Goal: Information Seeking & Learning: Learn about a topic

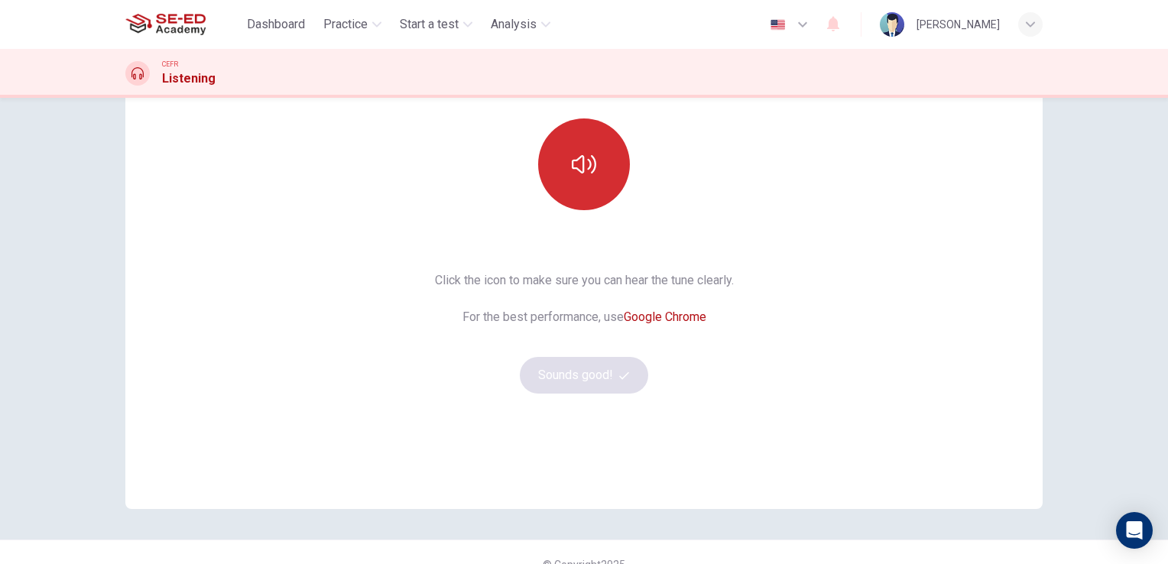
scroll to position [153, 0]
click at [572, 166] on icon "button" at bounding box center [584, 162] width 24 height 18
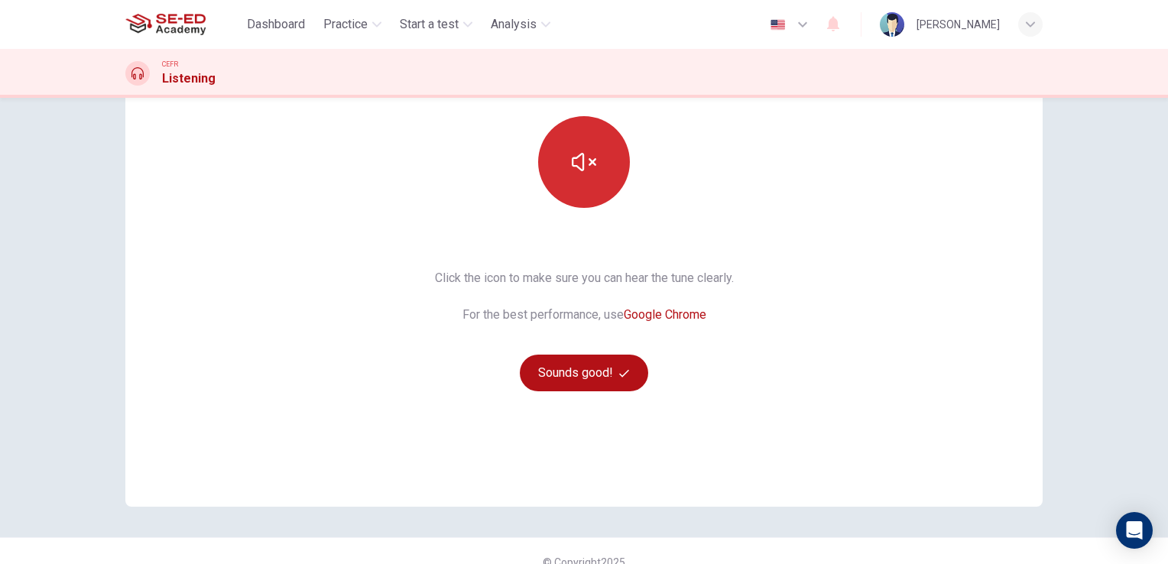
click at [572, 165] on icon "button" at bounding box center [584, 162] width 24 height 18
click at [583, 183] on button "button" at bounding box center [584, 162] width 92 height 92
click at [583, 184] on button "button" at bounding box center [584, 162] width 92 height 92
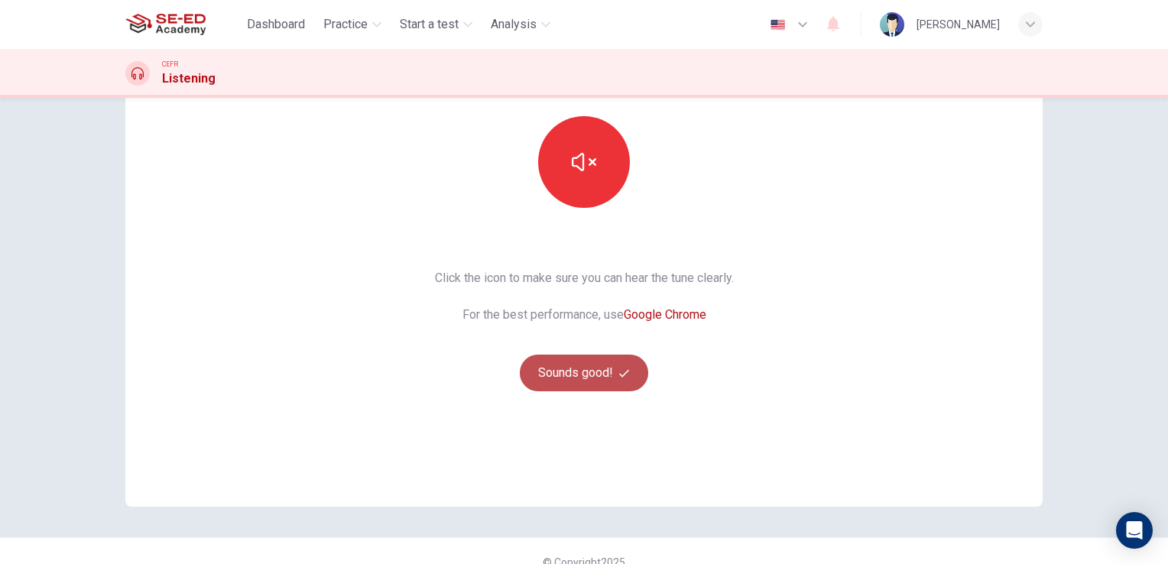
click at [585, 377] on button "Sounds good!" at bounding box center [584, 373] width 128 height 37
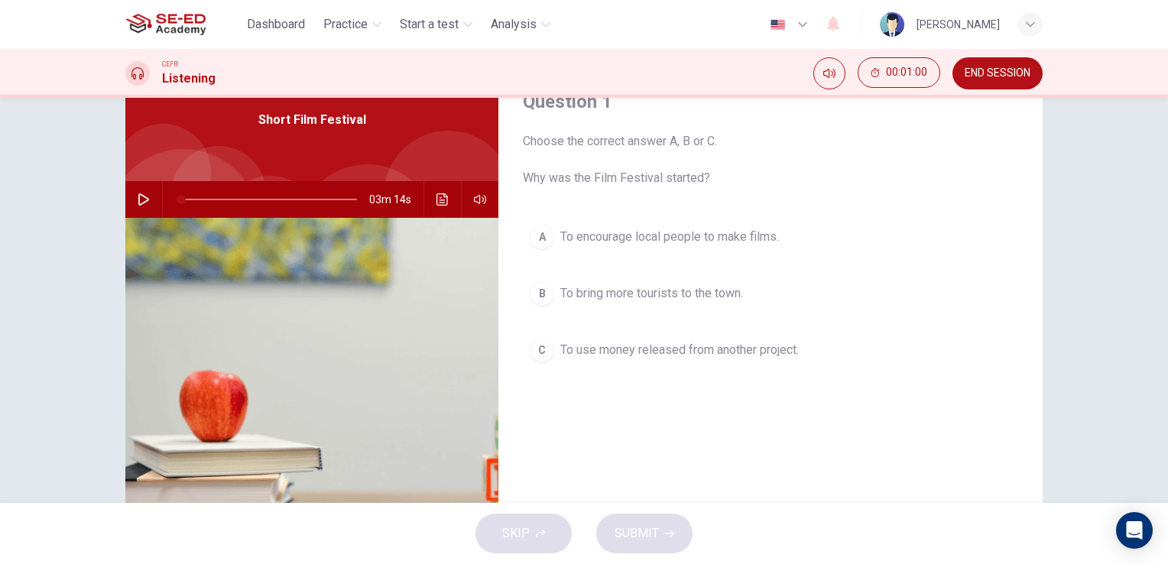
scroll to position [34, 0]
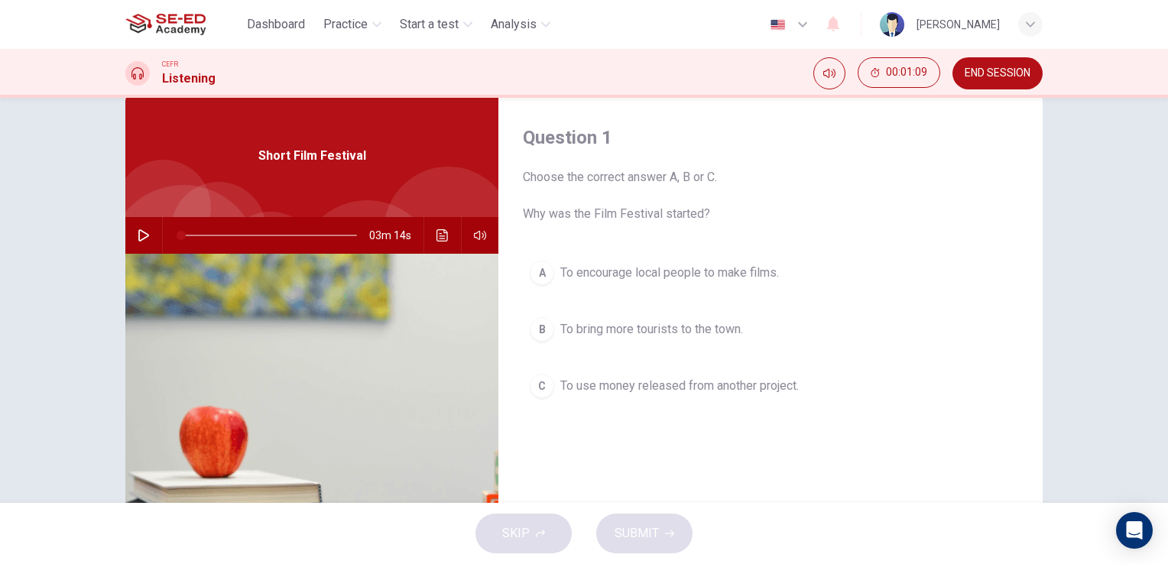
click at [135, 243] on button "button" at bounding box center [144, 235] width 24 height 37
type input "0"
click at [541, 274] on div "A" at bounding box center [542, 273] width 24 height 24
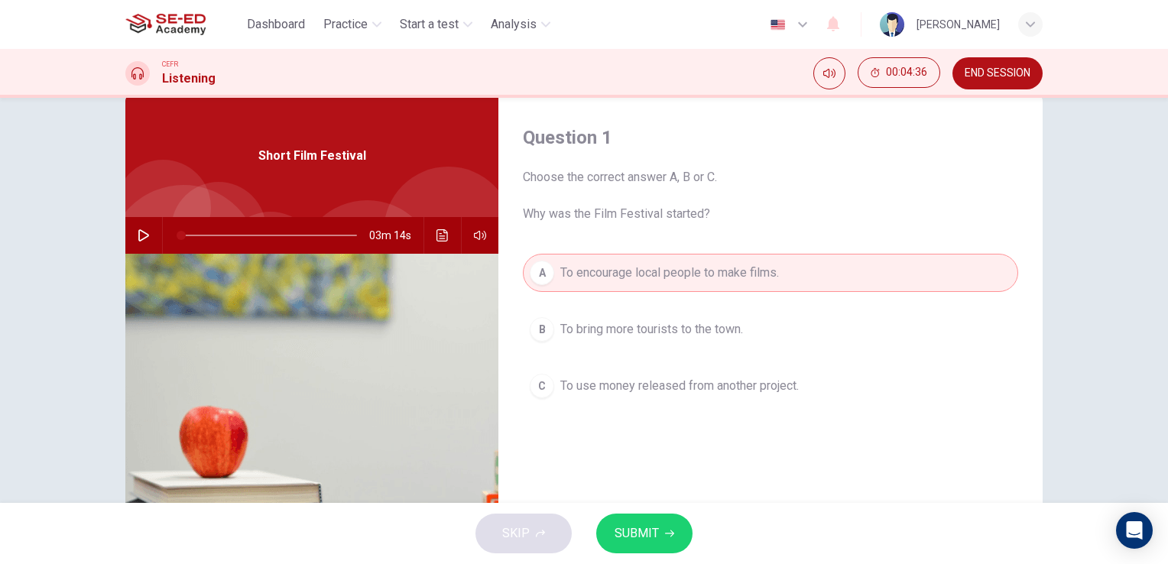
click at [632, 521] on button "SUBMIT" at bounding box center [644, 534] width 96 height 40
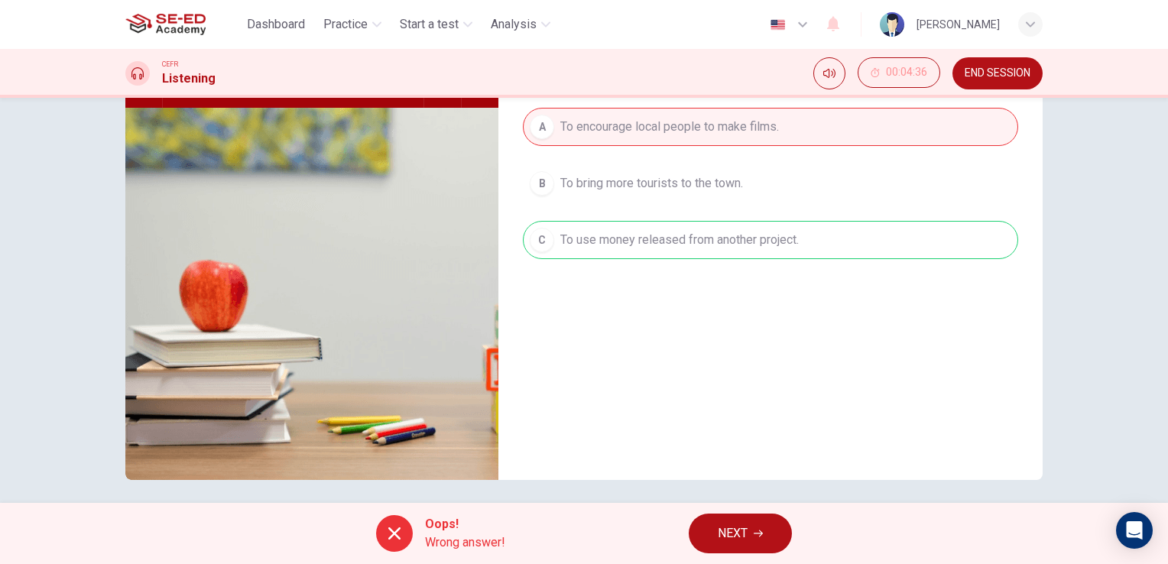
scroll to position [187, 0]
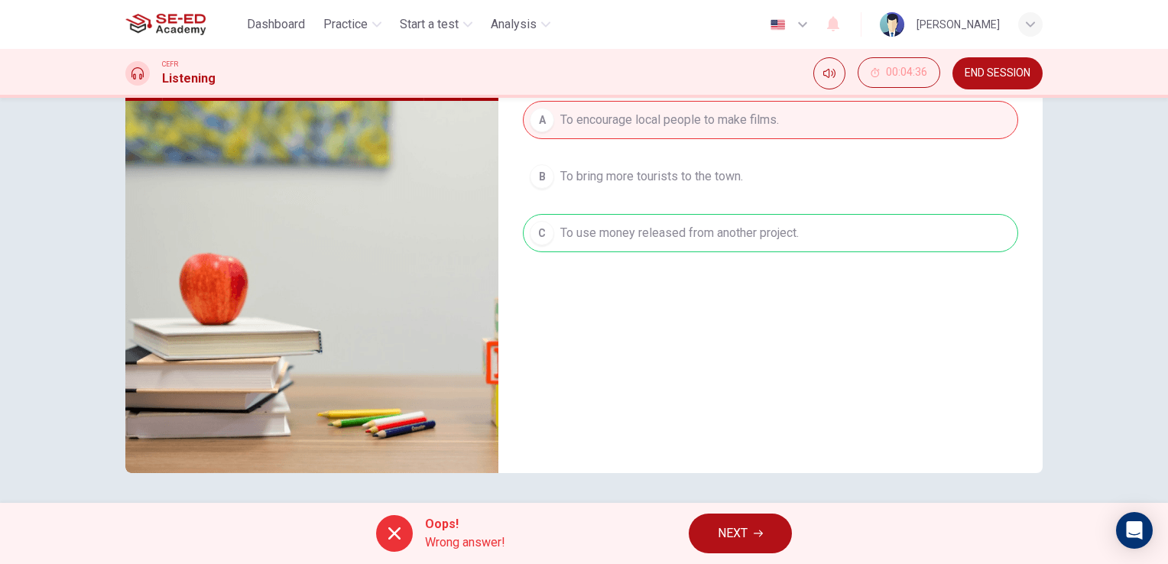
click at [729, 531] on span "NEXT" at bounding box center [733, 533] width 30 height 21
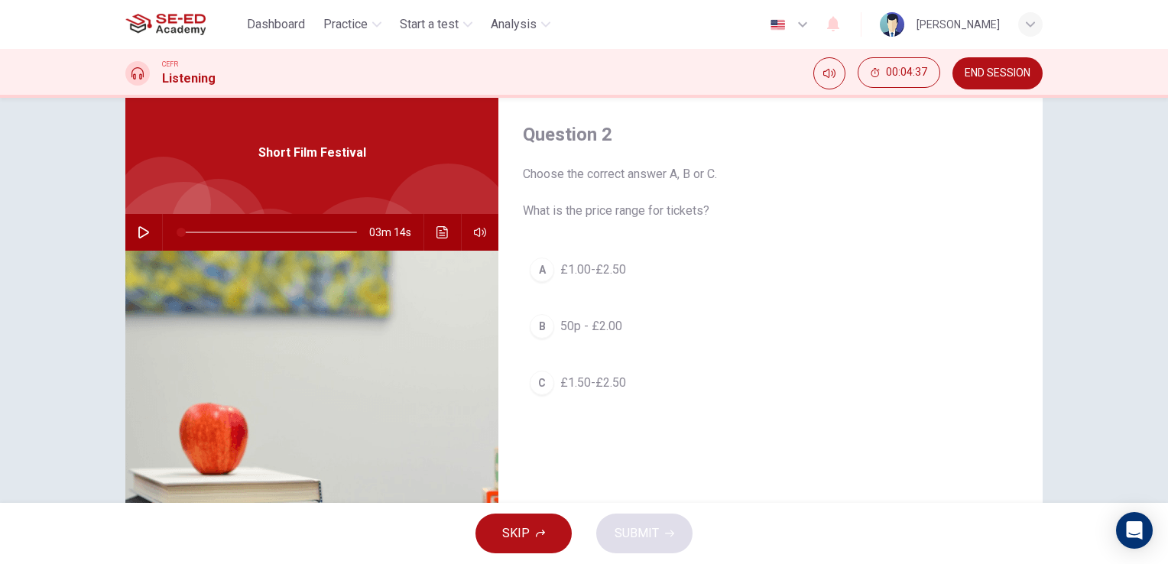
scroll to position [34, 0]
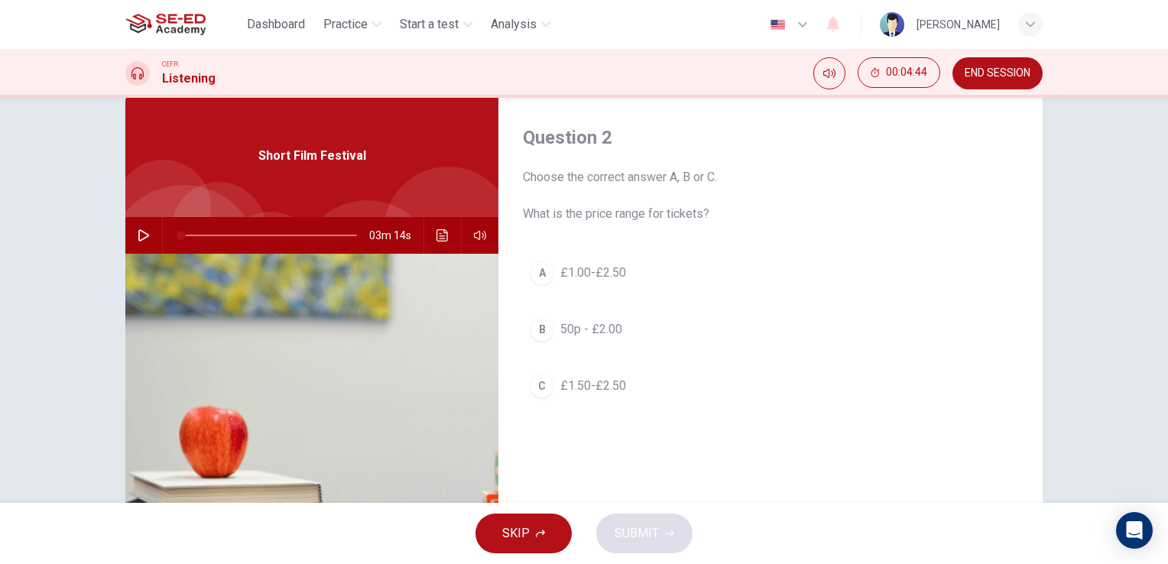
click at [539, 381] on div "C" at bounding box center [542, 386] width 24 height 24
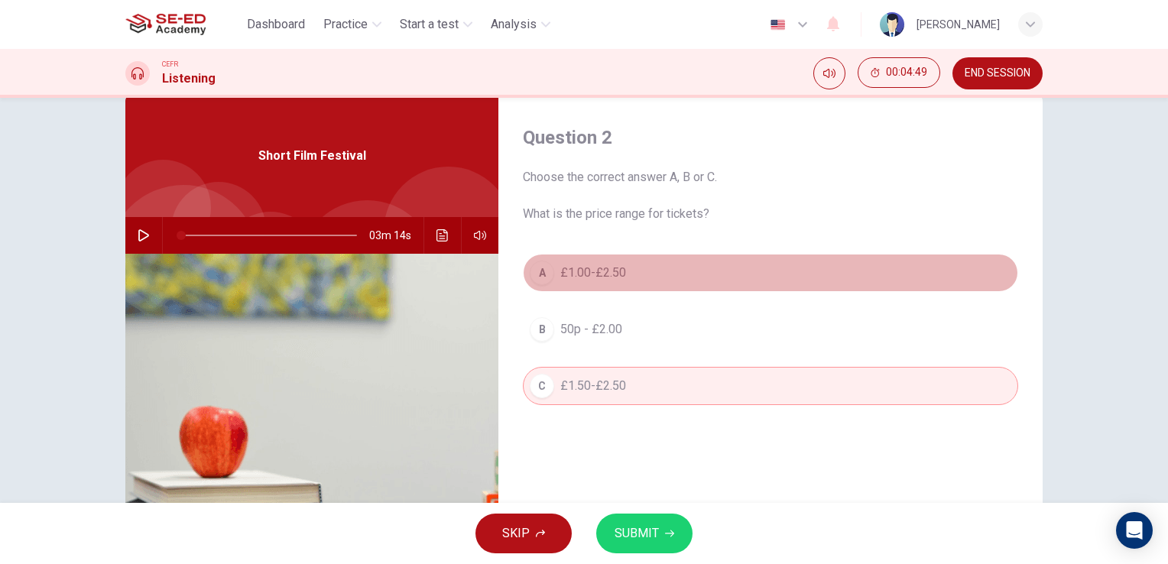
click at [539, 277] on div "A" at bounding box center [542, 273] width 24 height 24
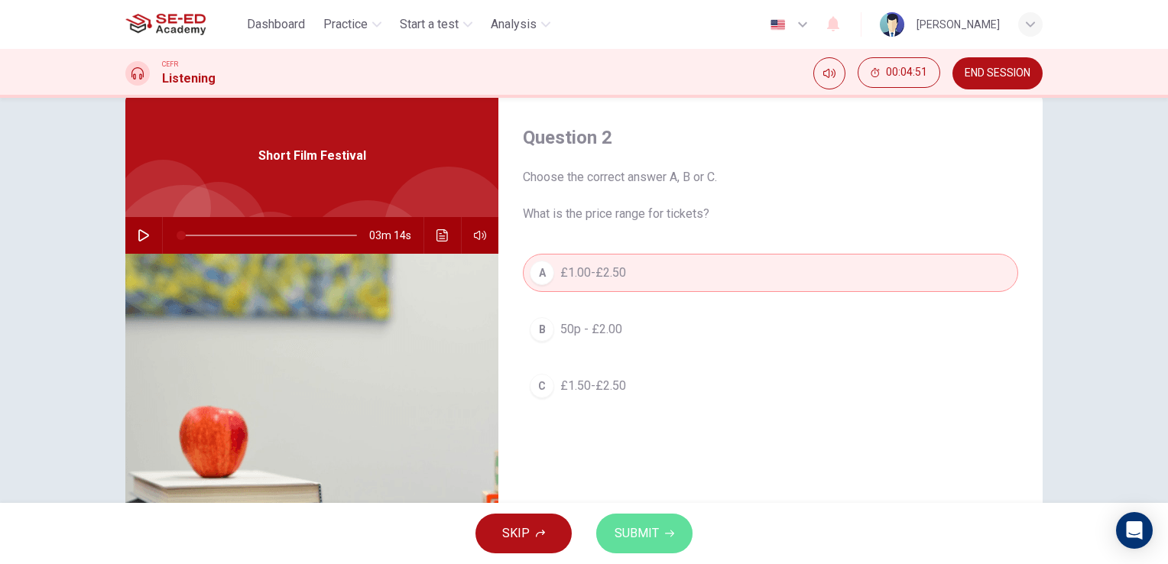
click at [625, 534] on span "SUBMIT" at bounding box center [637, 533] width 44 height 21
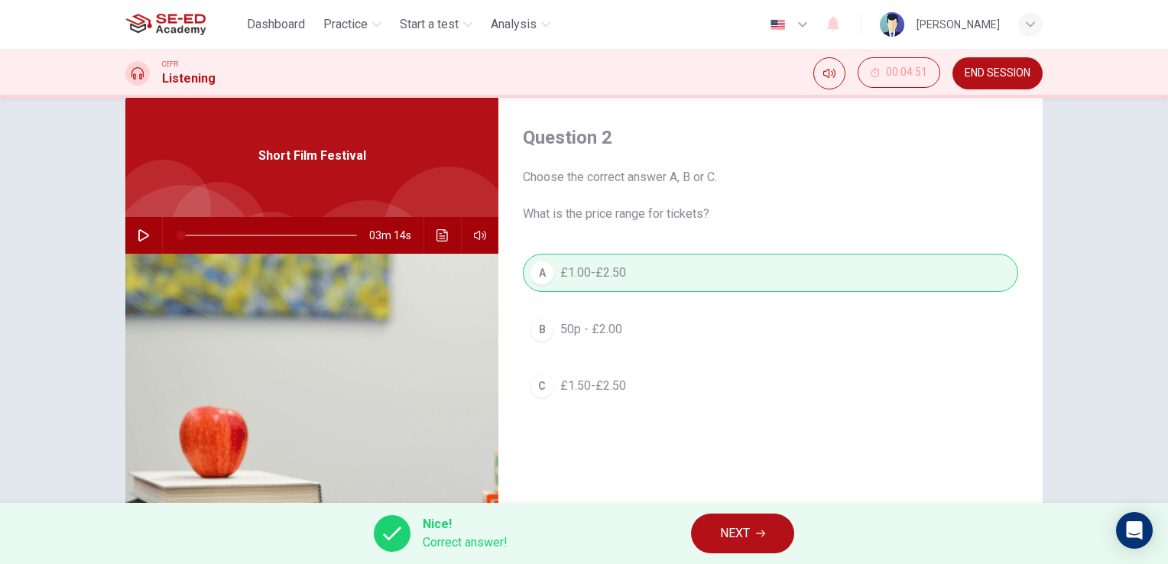
click at [733, 541] on span "NEXT" at bounding box center [735, 533] width 30 height 21
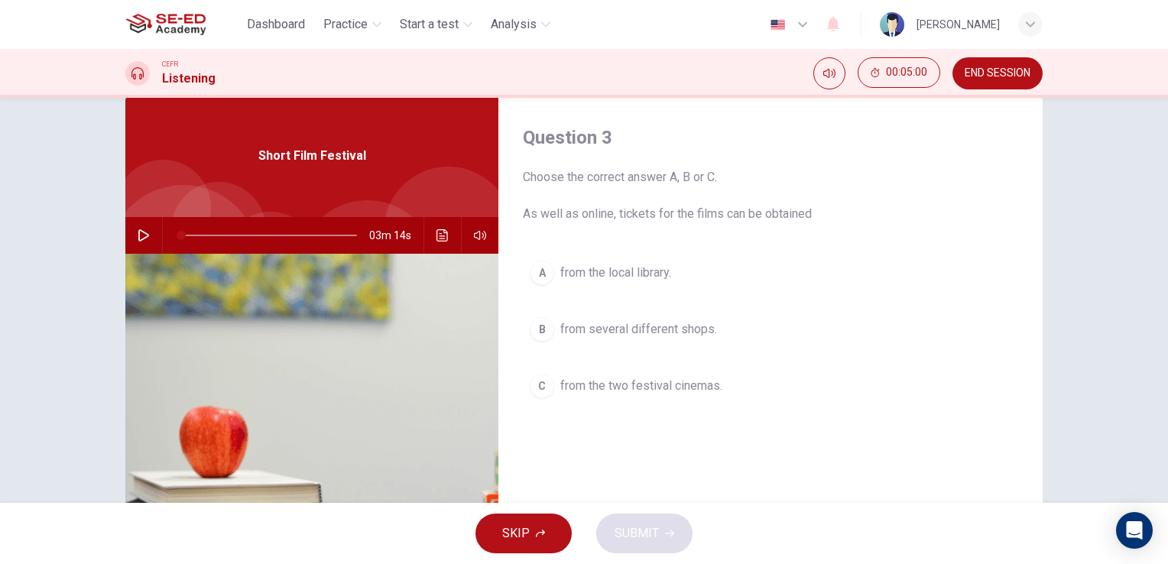
click at [541, 274] on div "A" at bounding box center [542, 273] width 24 height 24
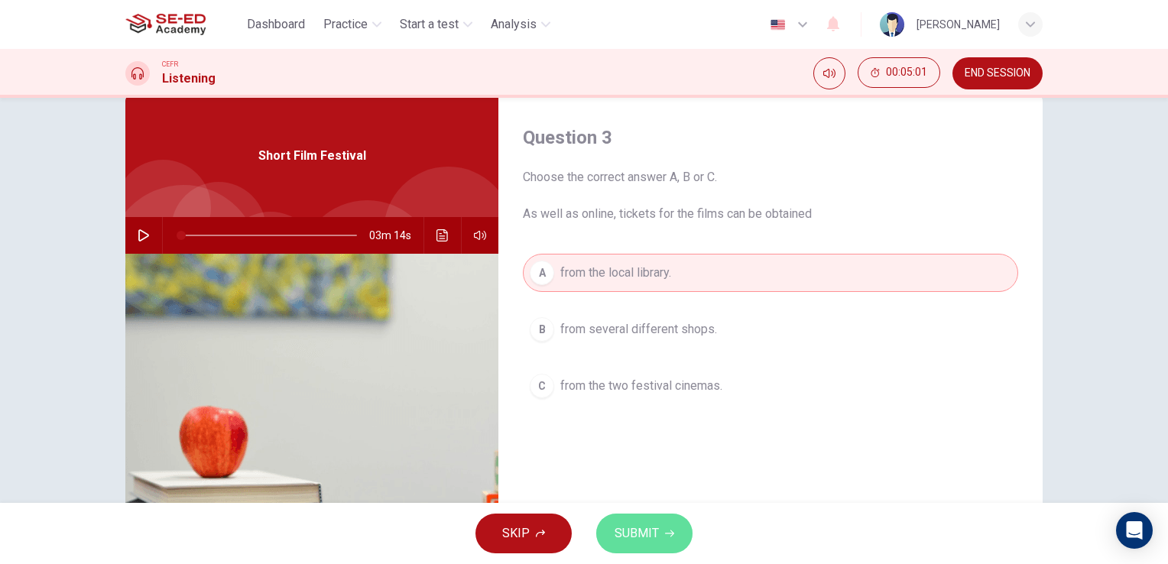
click at [609, 532] on button "SUBMIT" at bounding box center [644, 534] width 96 height 40
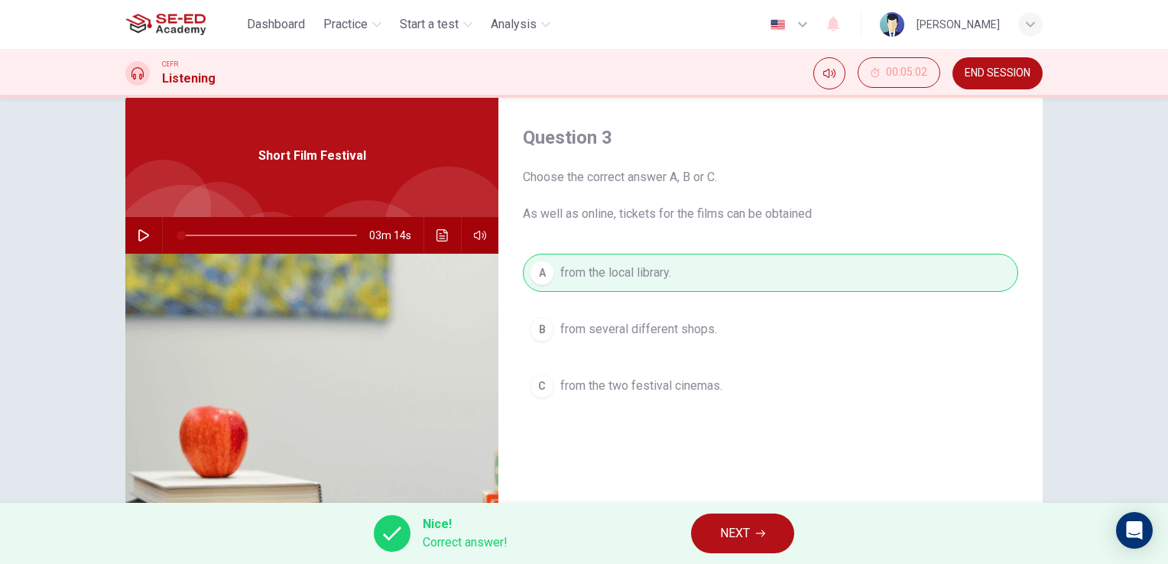
click at [741, 537] on span "NEXT" at bounding box center [735, 533] width 30 height 21
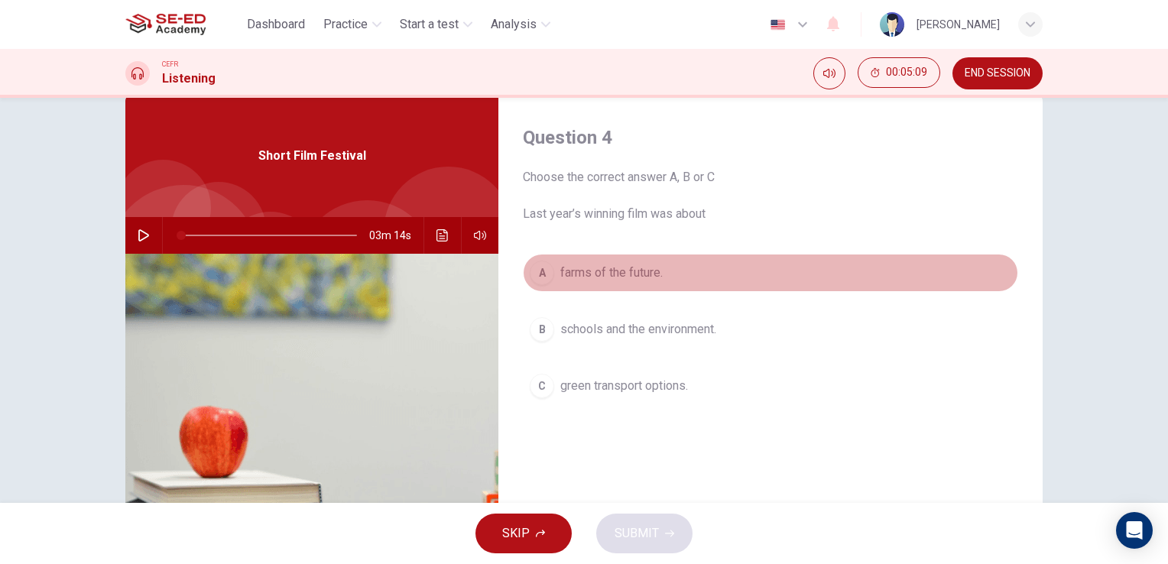
click at [538, 274] on div "A" at bounding box center [542, 273] width 24 height 24
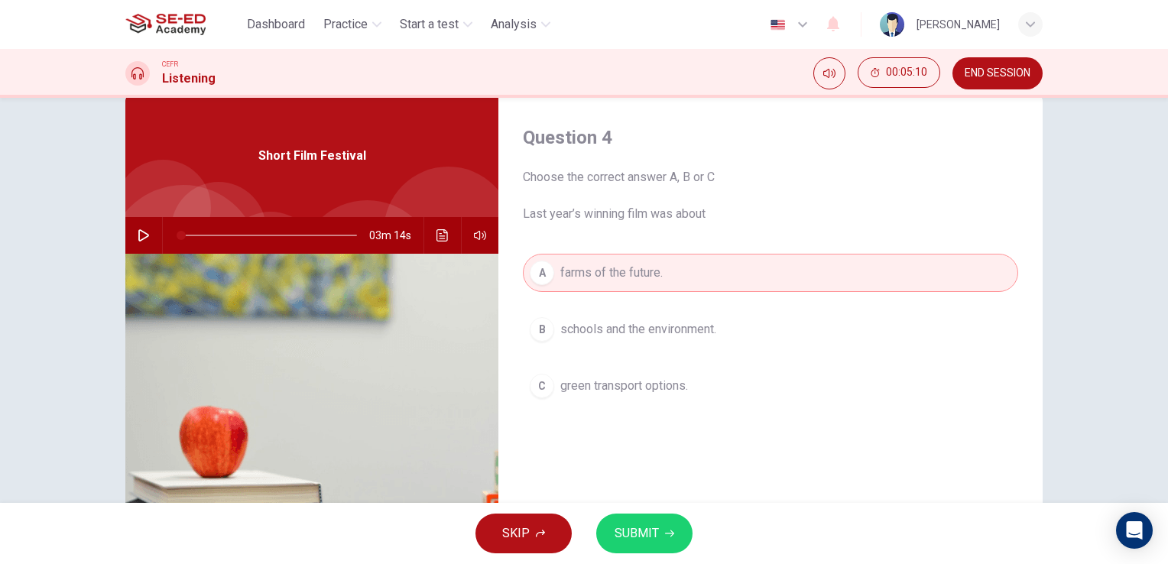
click at [626, 538] on span "SUBMIT" at bounding box center [637, 533] width 44 height 21
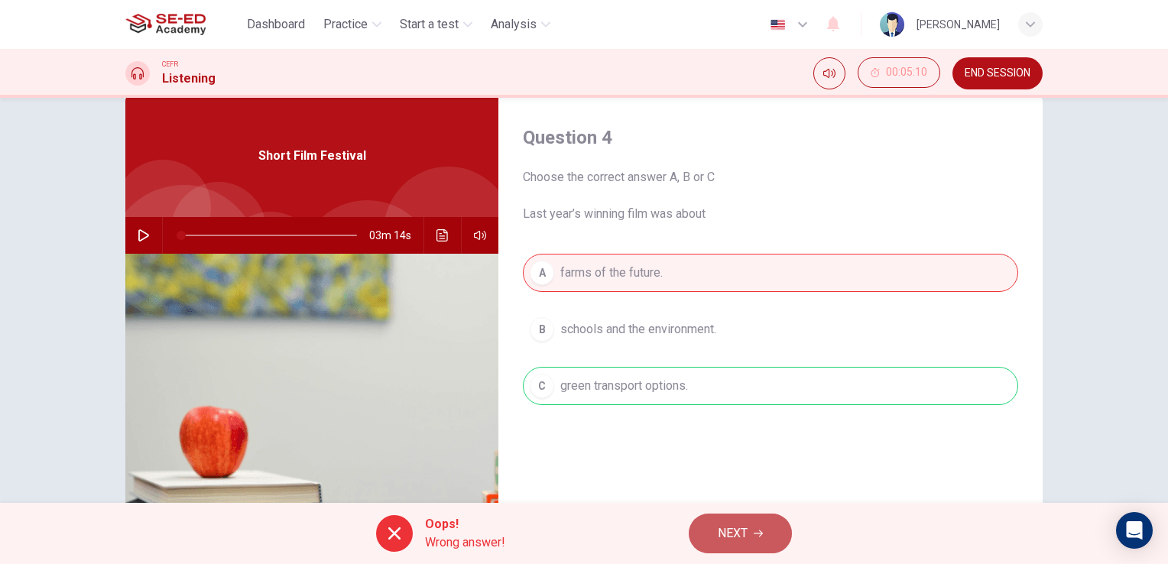
click at [739, 528] on span "NEXT" at bounding box center [733, 533] width 30 height 21
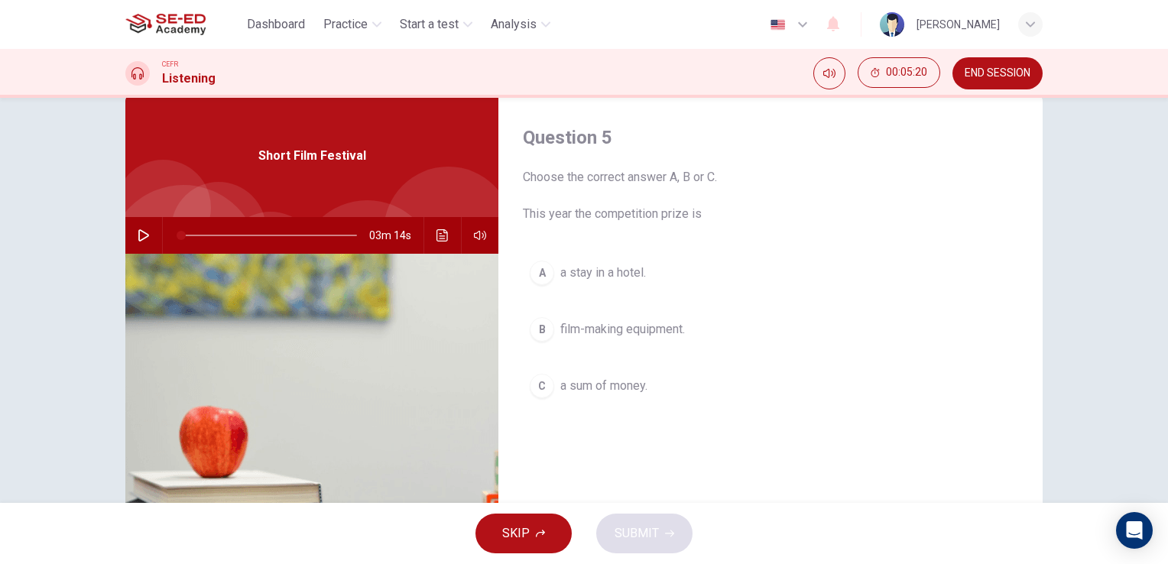
click at [584, 385] on span "a sum of money." at bounding box center [603, 386] width 87 height 18
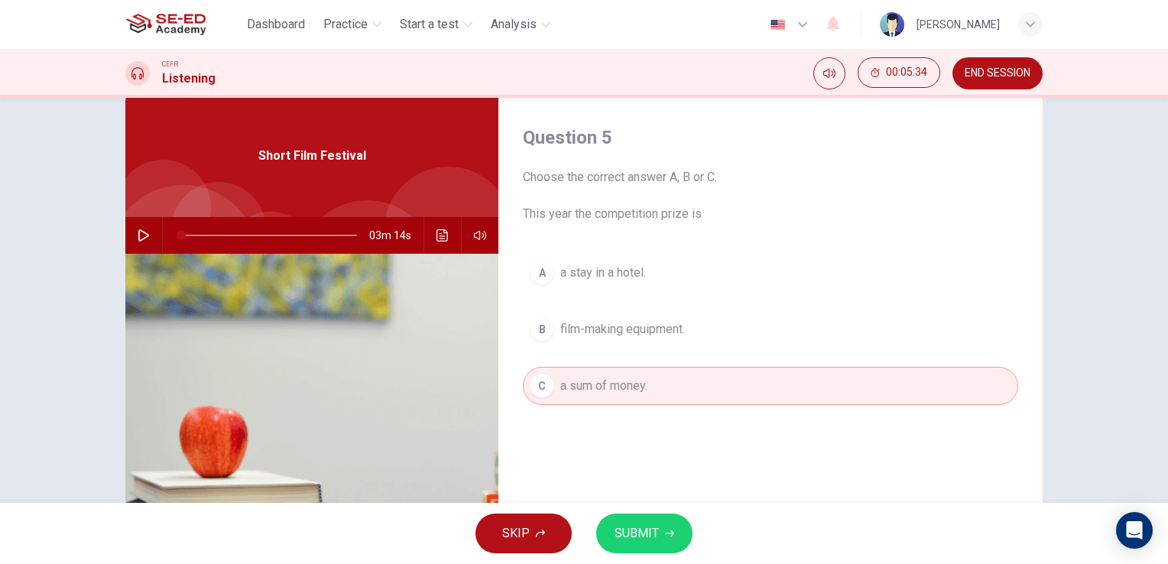
click at [532, 273] on div "A" at bounding box center [542, 273] width 24 height 24
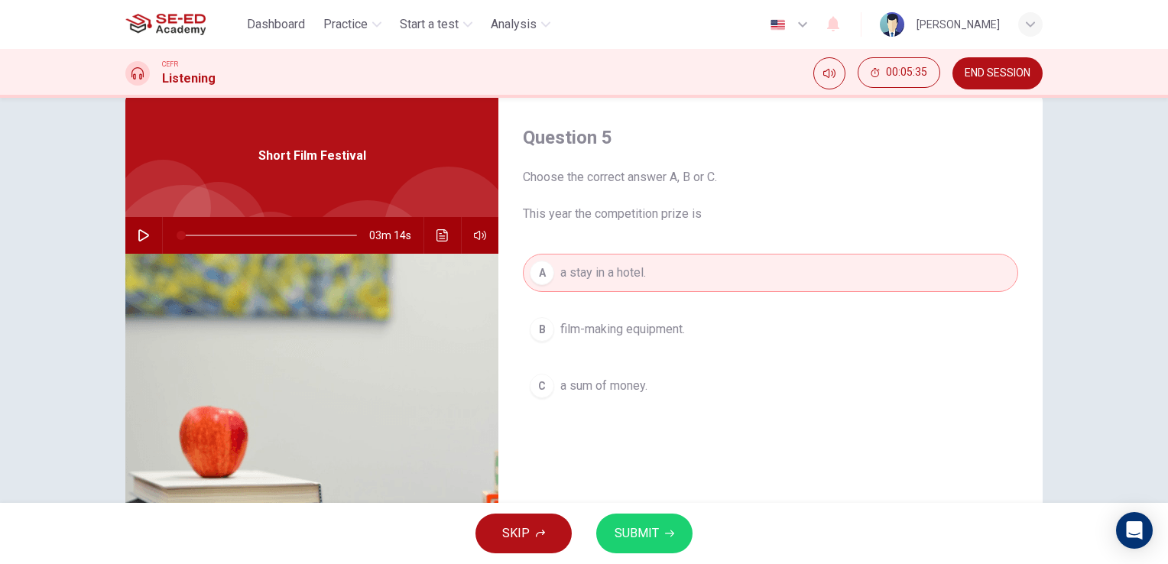
click at [638, 533] on span "SUBMIT" at bounding box center [637, 533] width 44 height 21
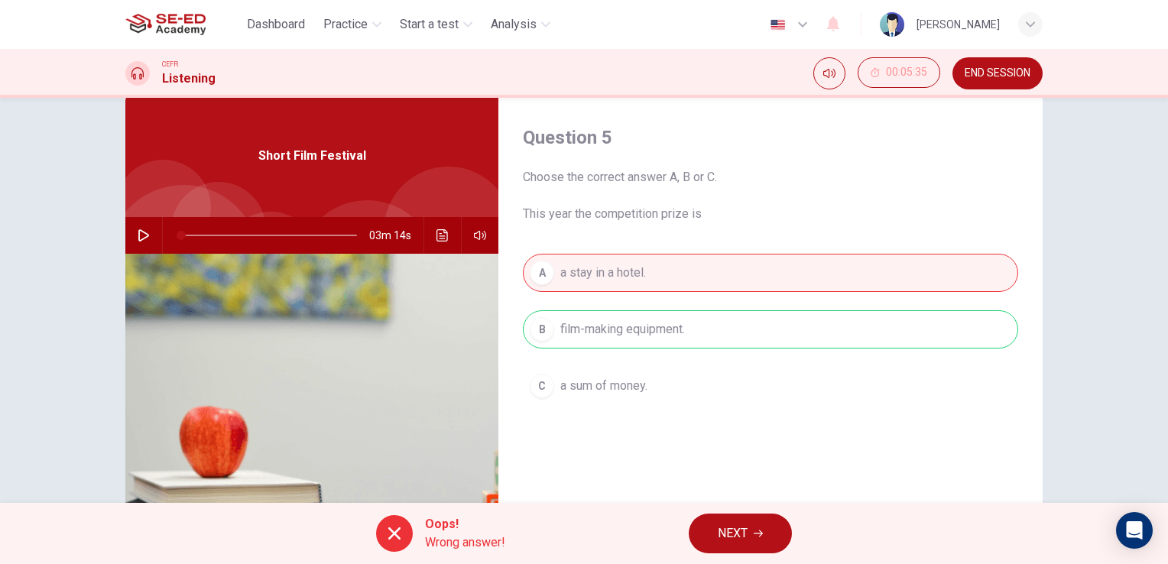
click at [726, 527] on span "NEXT" at bounding box center [733, 533] width 30 height 21
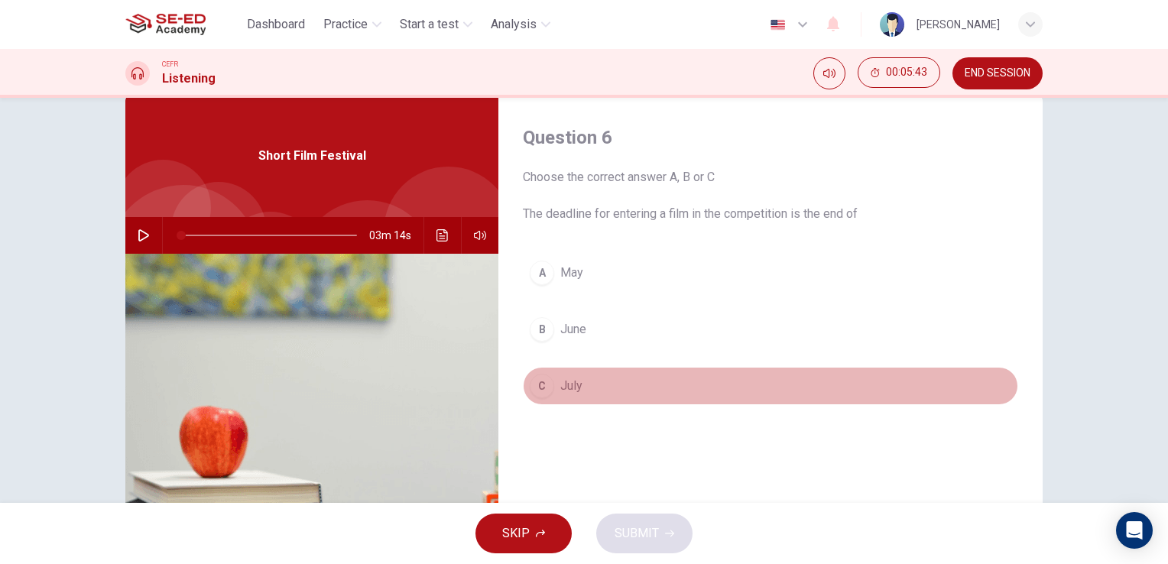
click at [544, 381] on div "C" at bounding box center [542, 386] width 24 height 24
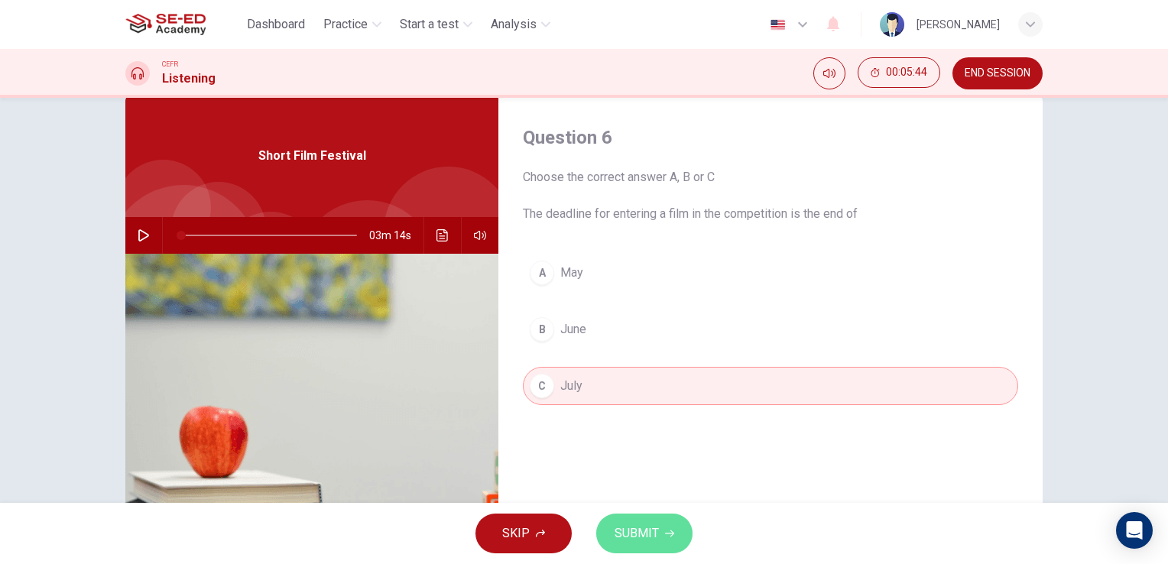
click at [648, 536] on span "SUBMIT" at bounding box center [637, 533] width 44 height 21
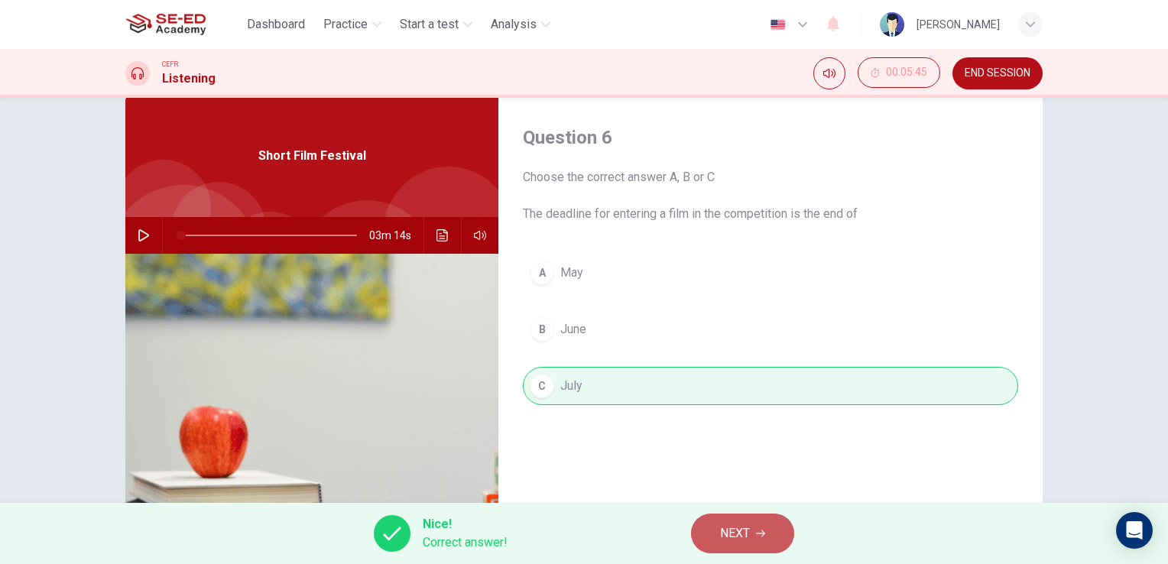
click at [720, 534] on span "NEXT" at bounding box center [735, 533] width 30 height 21
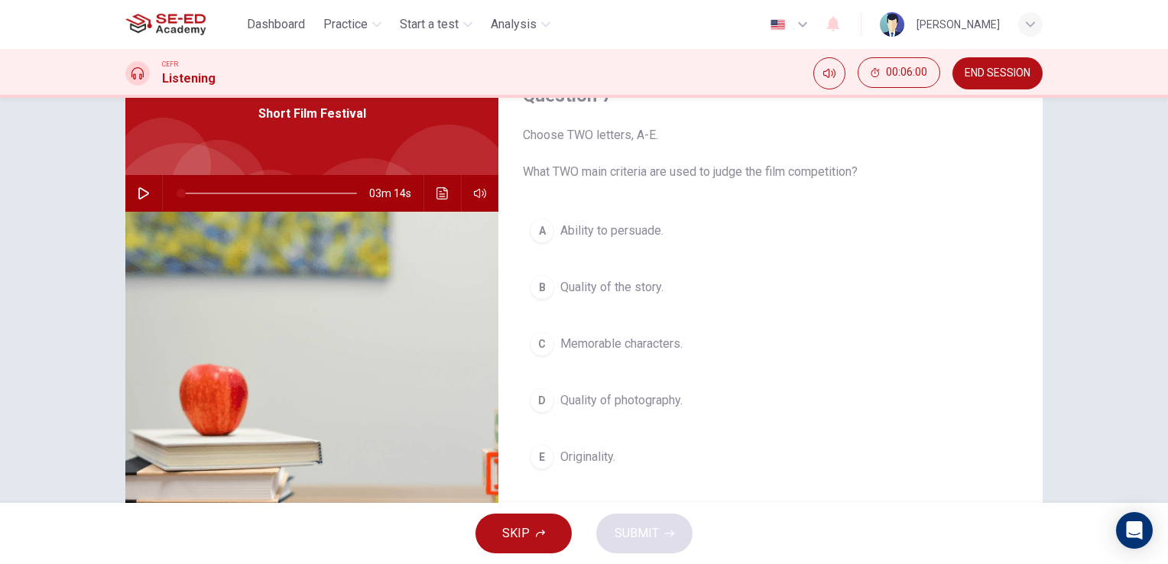
scroll to position [110, 0]
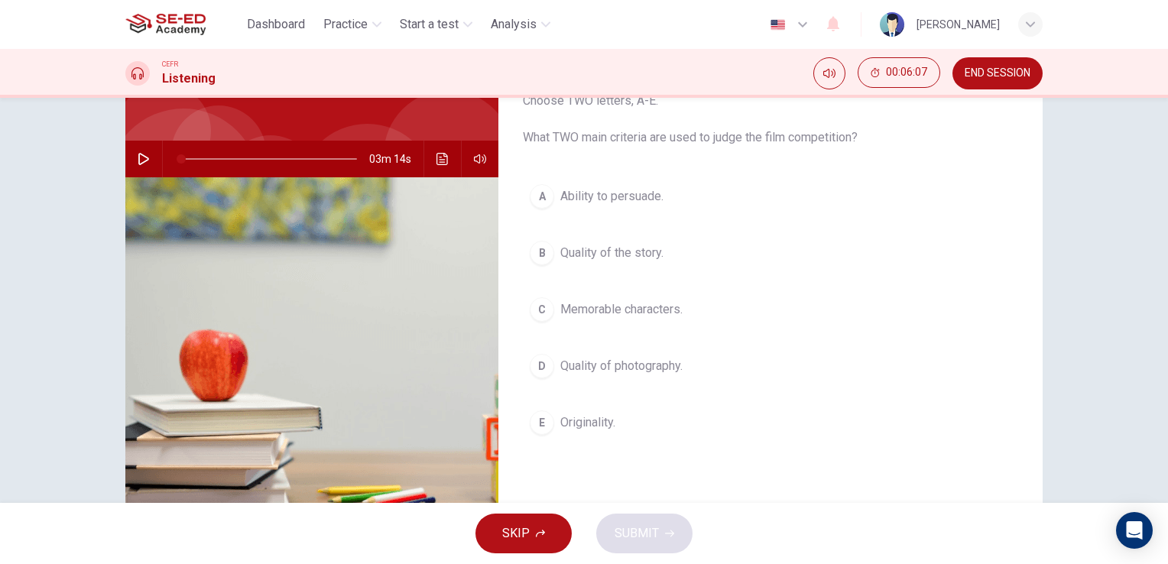
click at [547, 249] on div "B" at bounding box center [542, 253] width 24 height 24
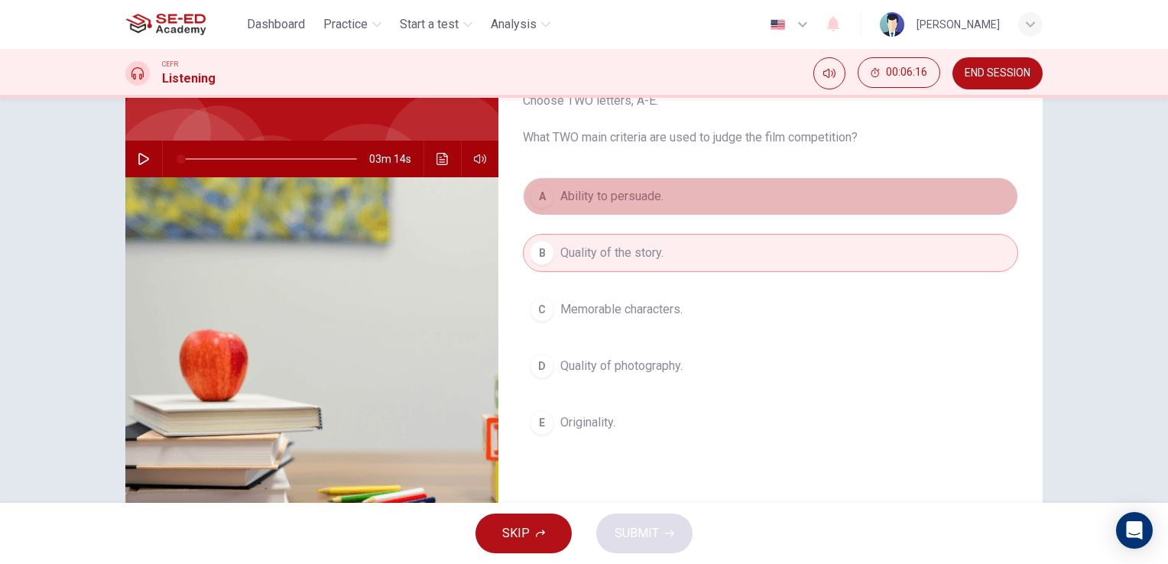
click at [538, 206] on div "A" at bounding box center [542, 196] width 24 height 24
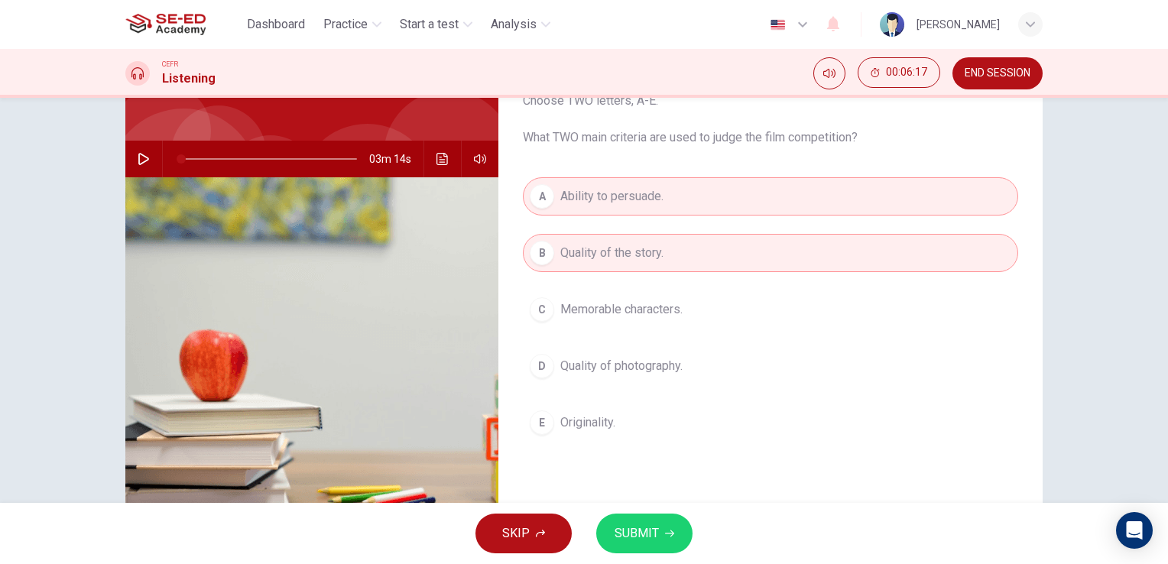
click at [635, 538] on span "SUBMIT" at bounding box center [637, 533] width 44 height 21
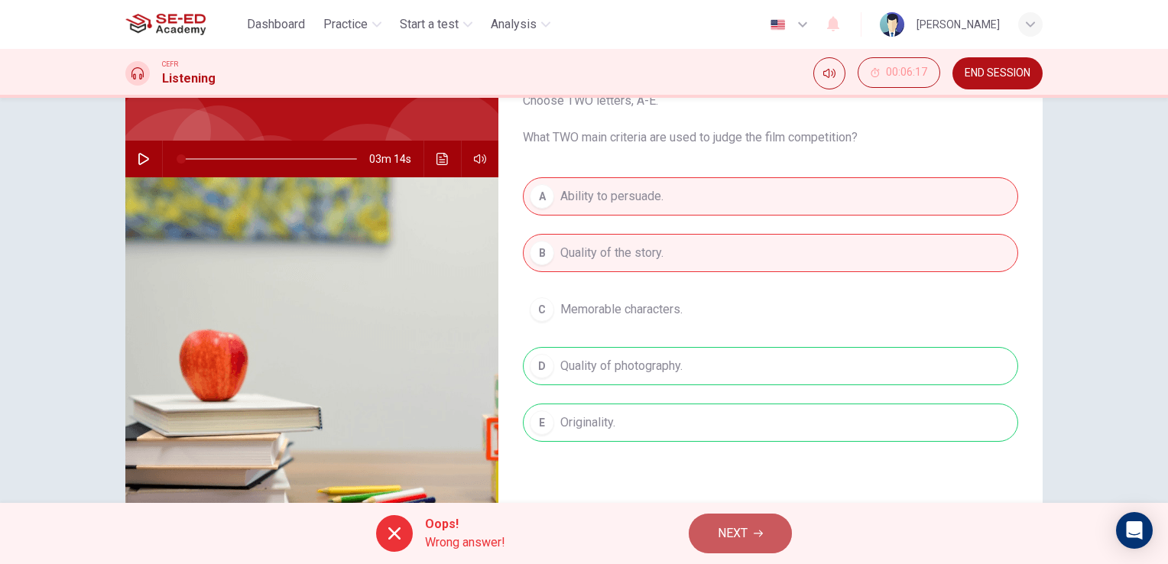
click at [730, 529] on span "NEXT" at bounding box center [733, 533] width 30 height 21
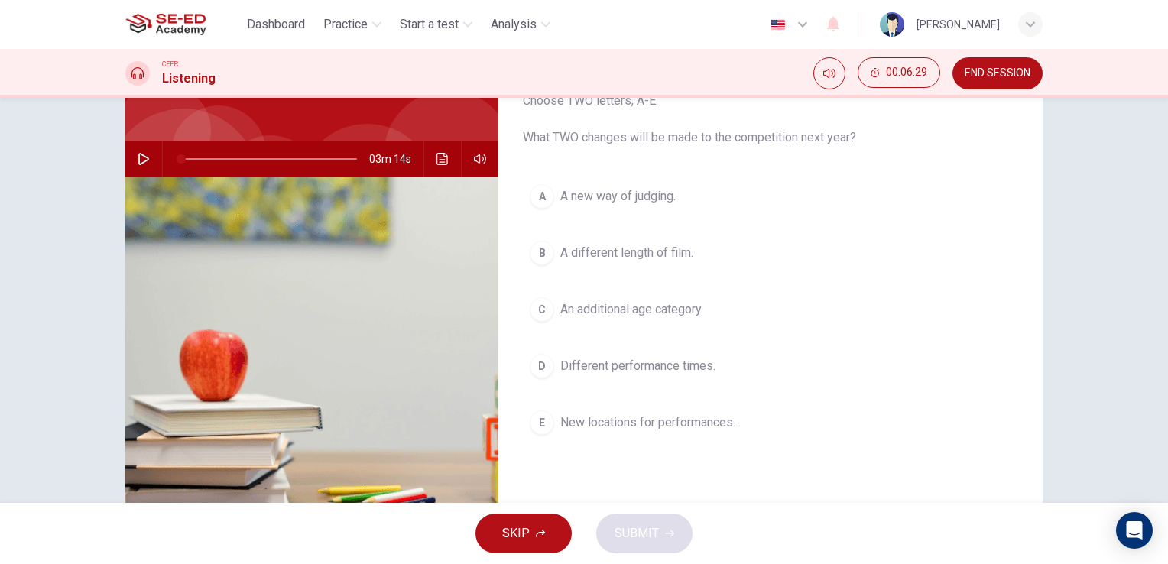
click at [538, 427] on div "E" at bounding box center [542, 423] width 24 height 24
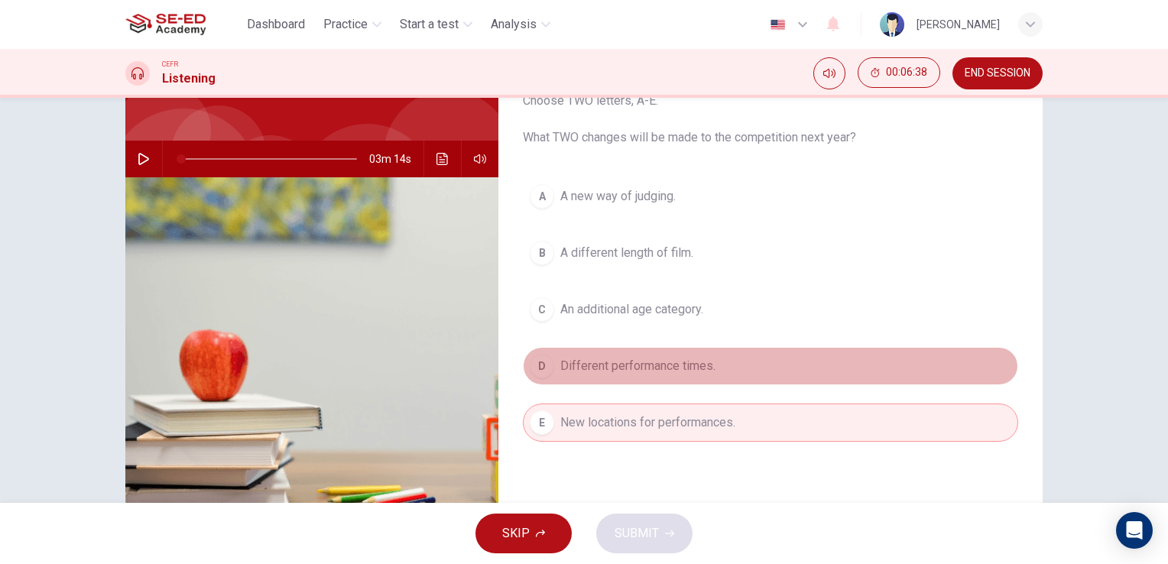
click at [530, 365] on div "D" at bounding box center [542, 366] width 24 height 24
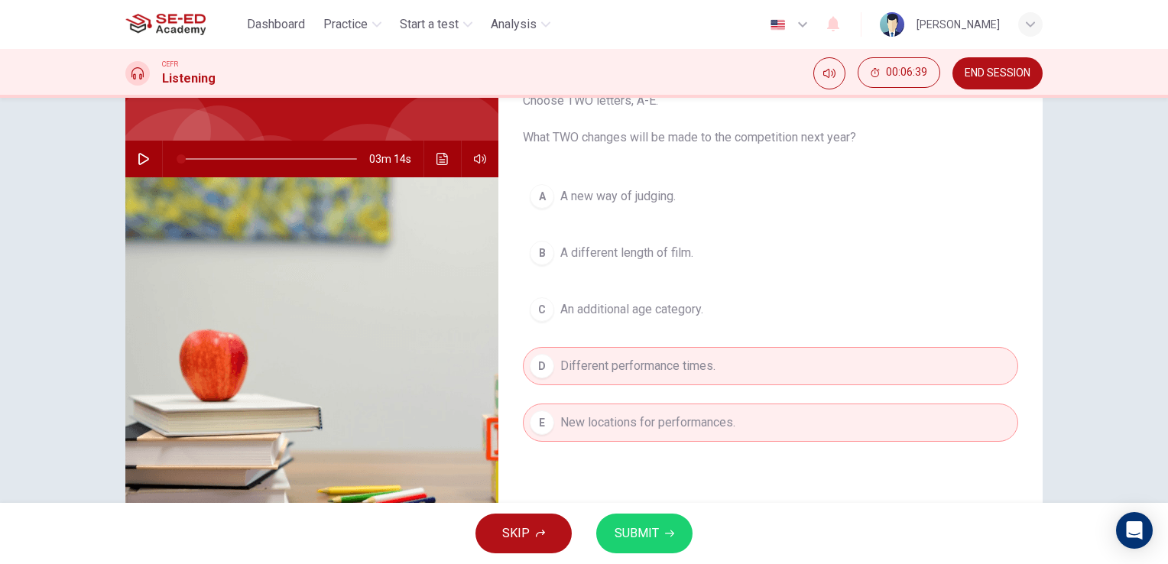
click at [637, 541] on span "SUBMIT" at bounding box center [637, 533] width 44 height 21
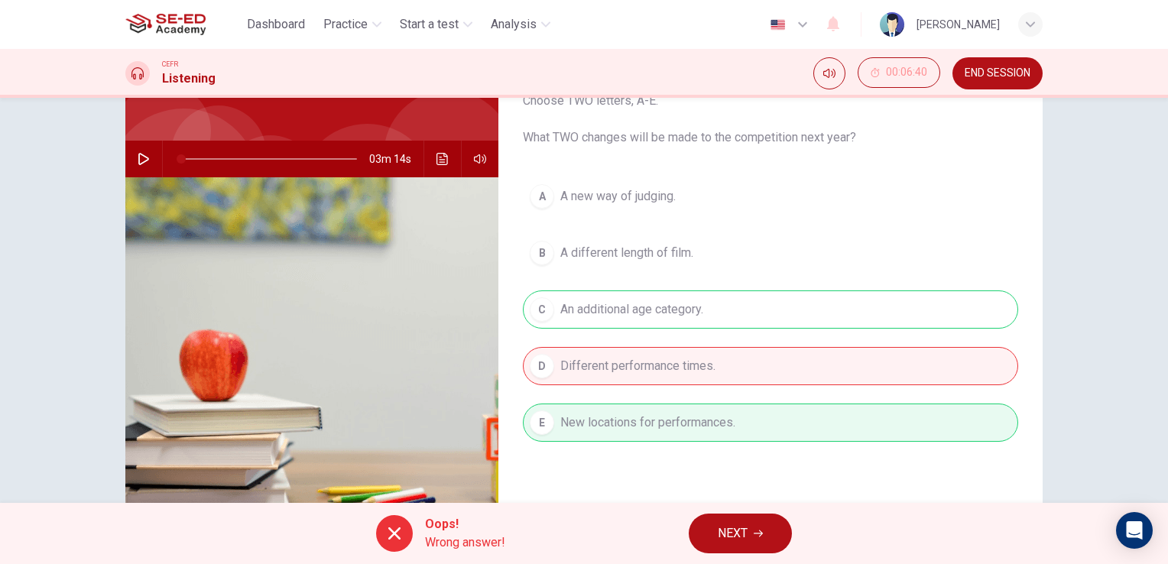
click at [728, 535] on span "NEXT" at bounding box center [733, 533] width 30 height 21
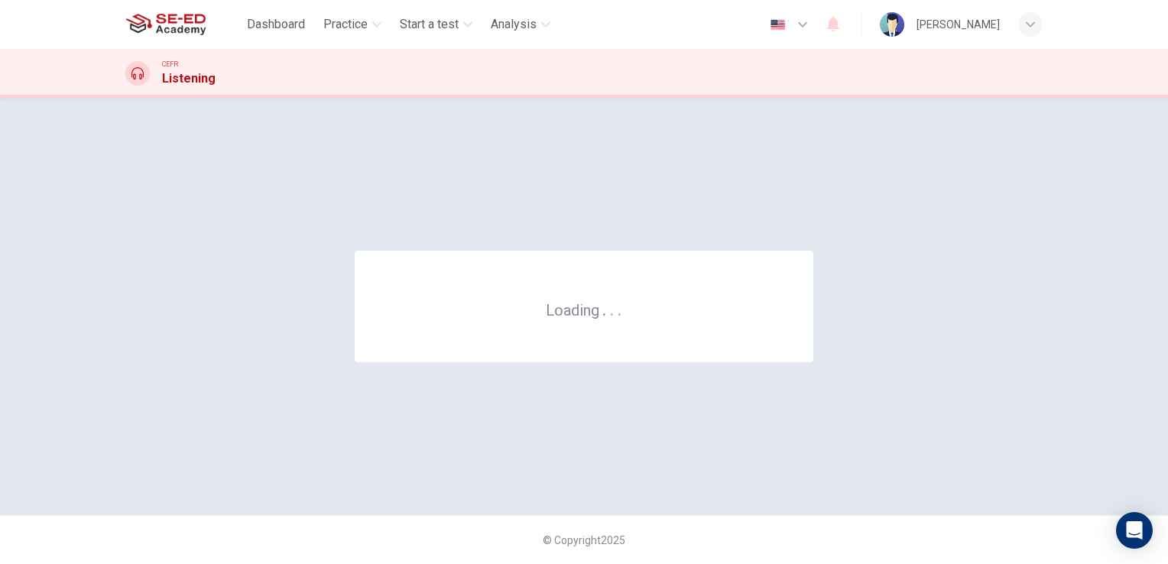
scroll to position [0, 0]
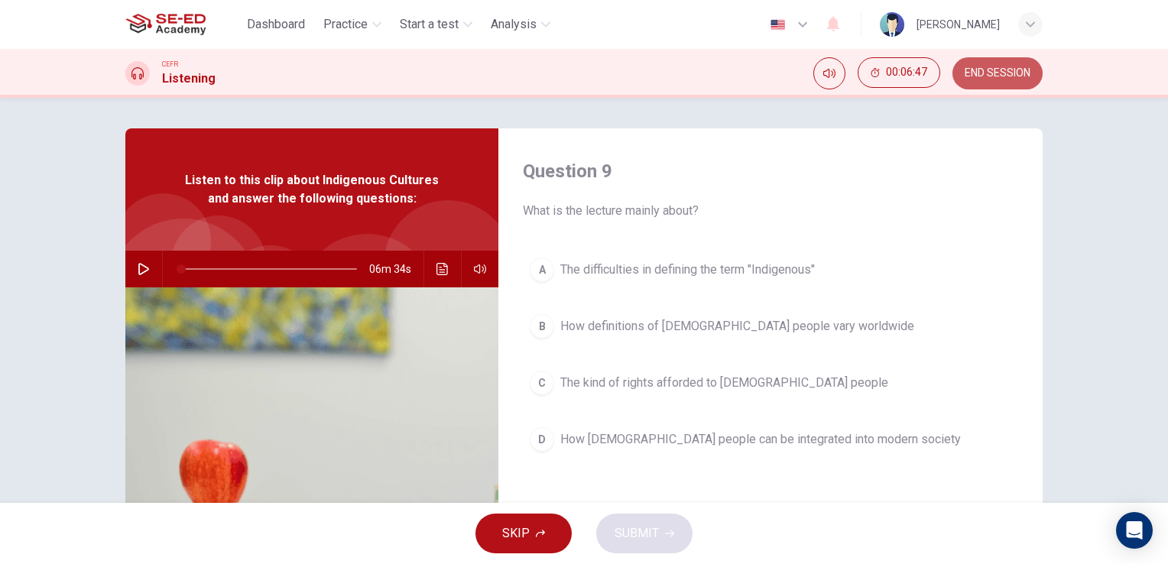
click at [1004, 73] on span "END SESSION" at bounding box center [998, 73] width 66 height 12
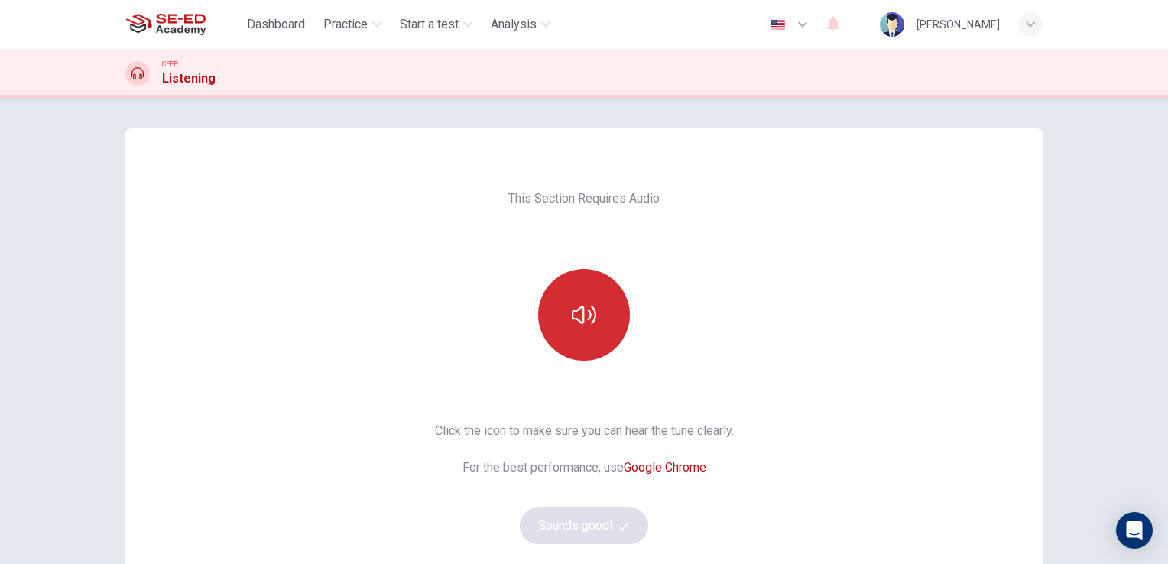
click at [612, 326] on button "button" at bounding box center [584, 315] width 92 height 92
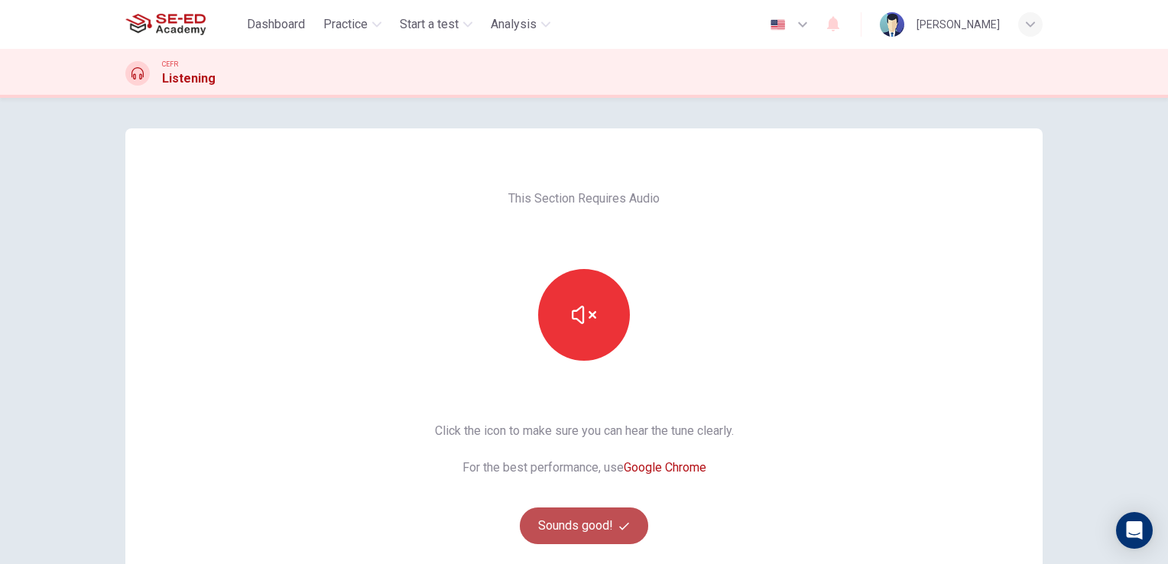
click at [595, 524] on button "Sounds good!" at bounding box center [584, 526] width 128 height 37
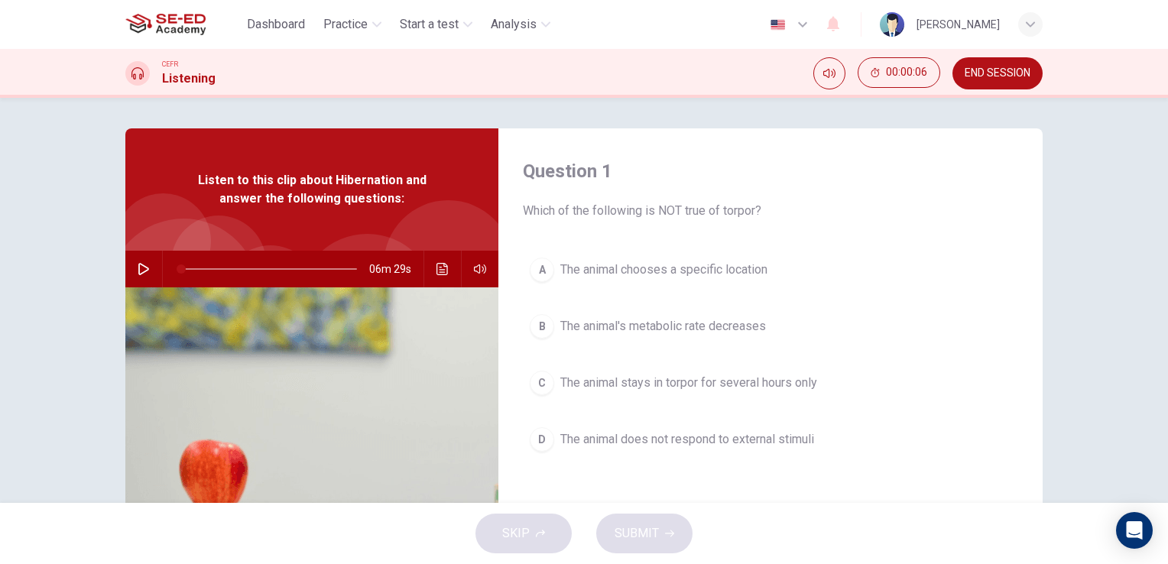
click at [138, 274] on icon "button" at bounding box center [143, 269] width 11 height 12
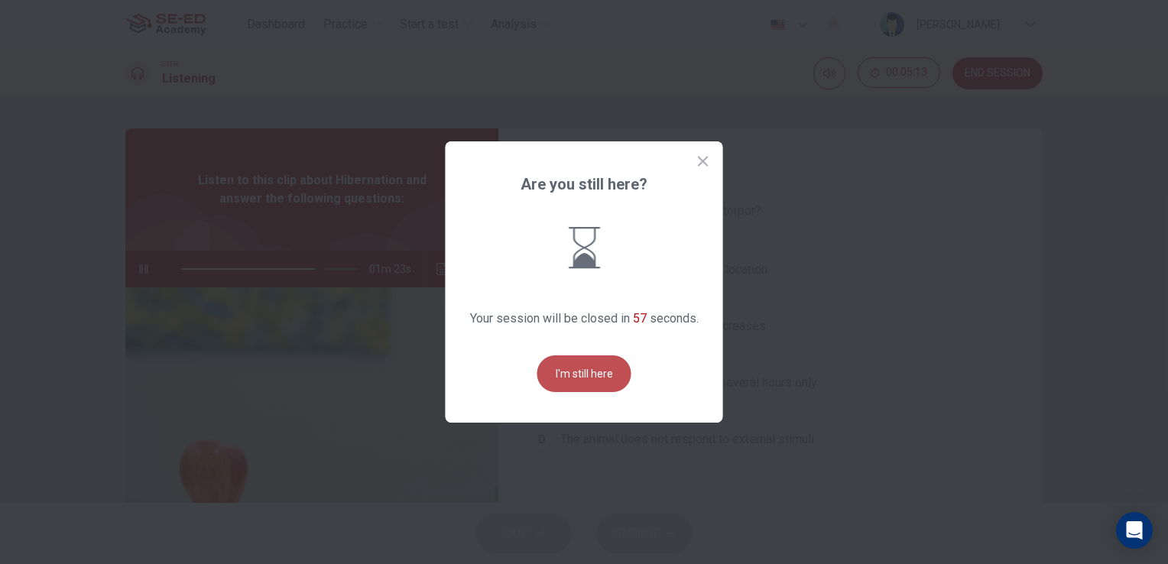
click at [612, 384] on button "I'm still here" at bounding box center [585, 374] width 94 height 37
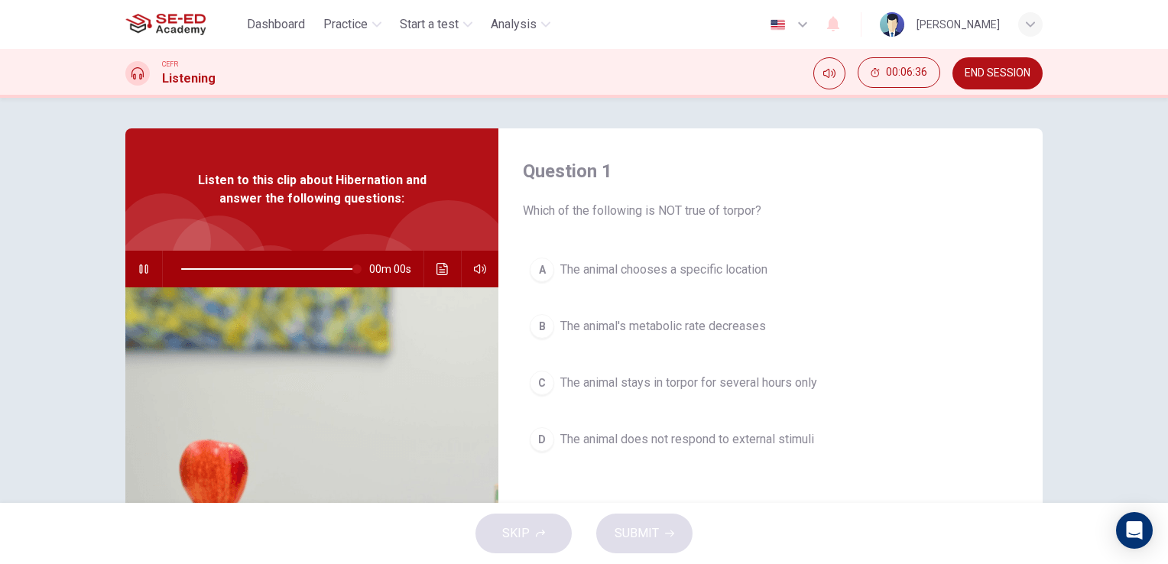
type input "0"
click at [621, 444] on span "The animal does not respond to external stimuli" at bounding box center [687, 439] width 254 height 18
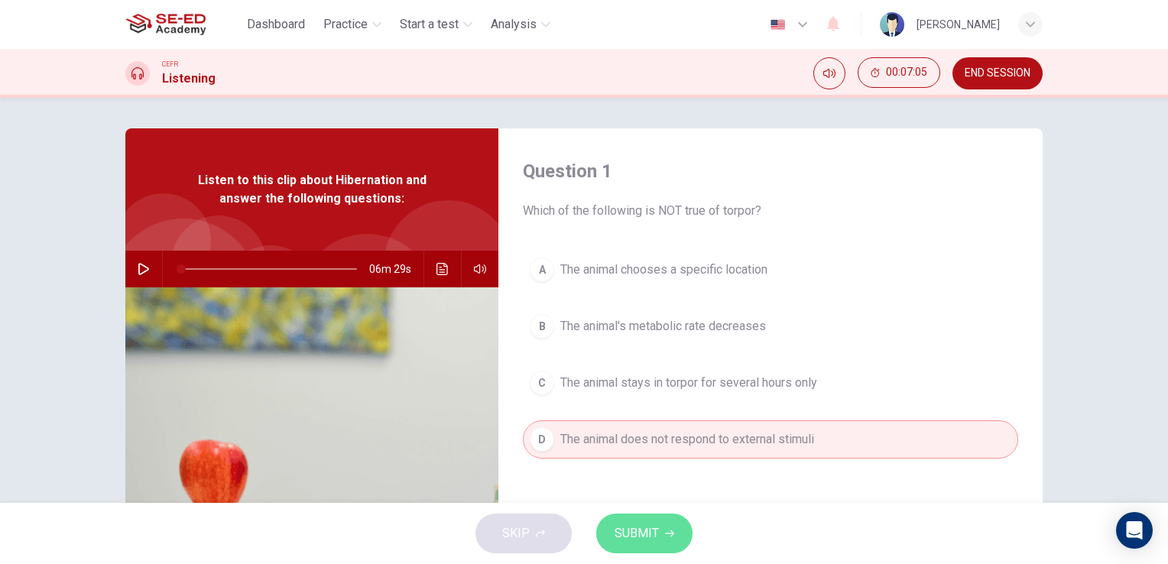
click at [651, 518] on button "SUBMIT" at bounding box center [644, 534] width 96 height 40
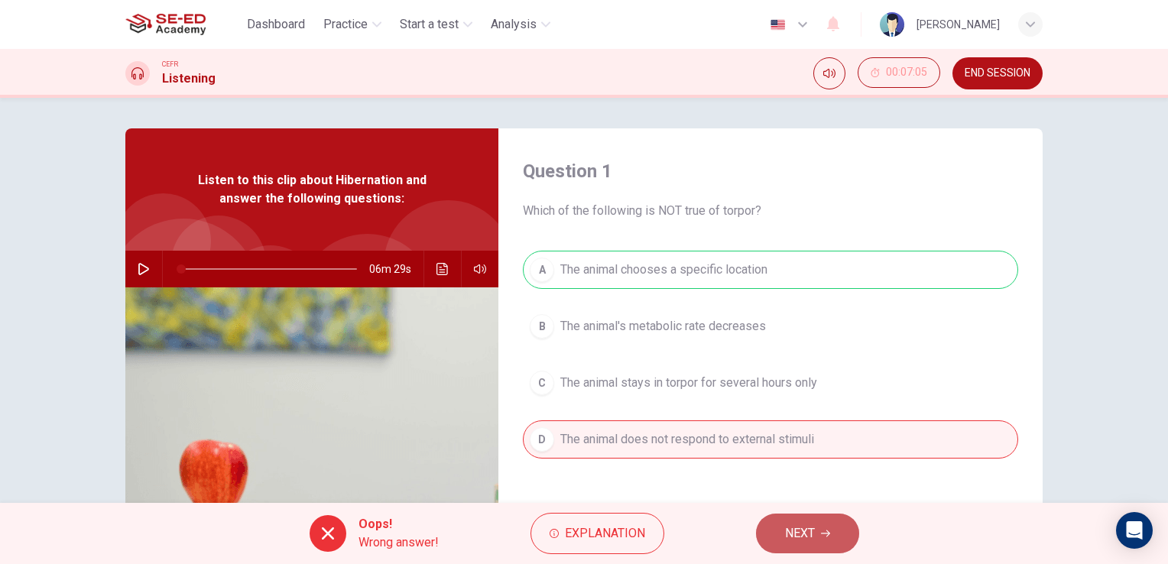
click at [794, 538] on span "NEXT" at bounding box center [800, 533] width 30 height 21
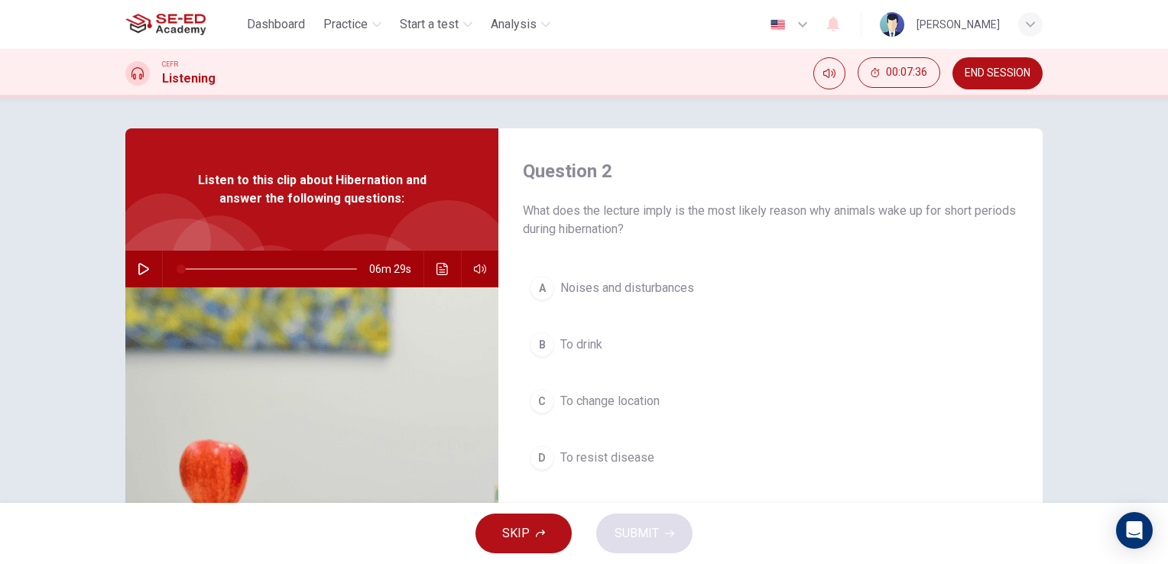
click at [591, 347] on span "To drink" at bounding box center [581, 345] width 42 height 18
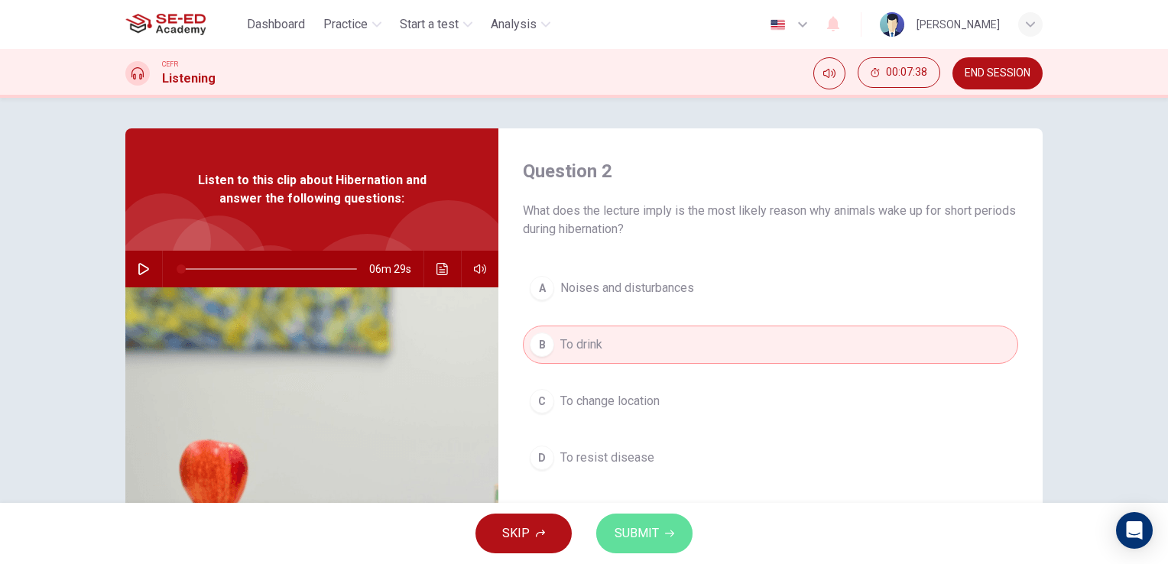
click at [636, 534] on span "SUBMIT" at bounding box center [637, 533] width 44 height 21
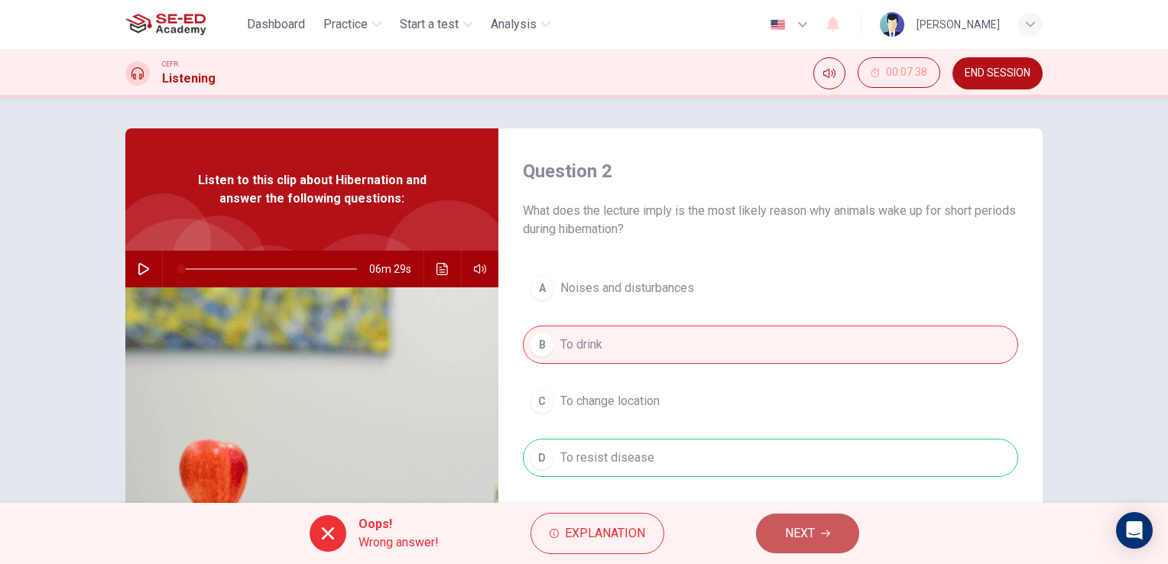
click at [798, 538] on span "NEXT" at bounding box center [800, 533] width 30 height 21
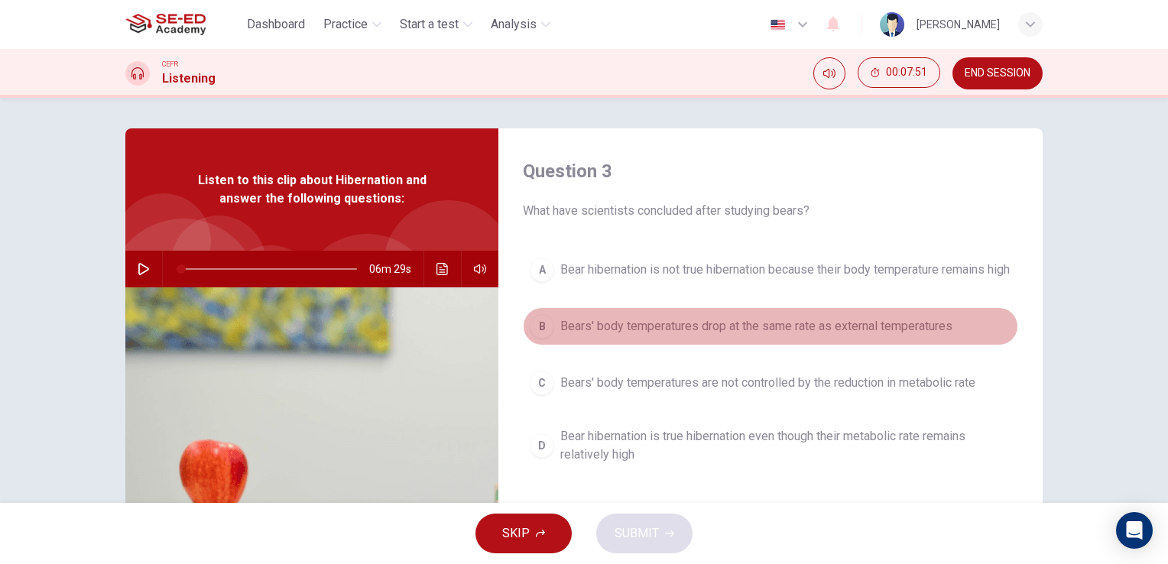
click at [606, 336] on span "Bears' body temperatures drop at the same rate as external temperatures" at bounding box center [756, 326] width 392 height 18
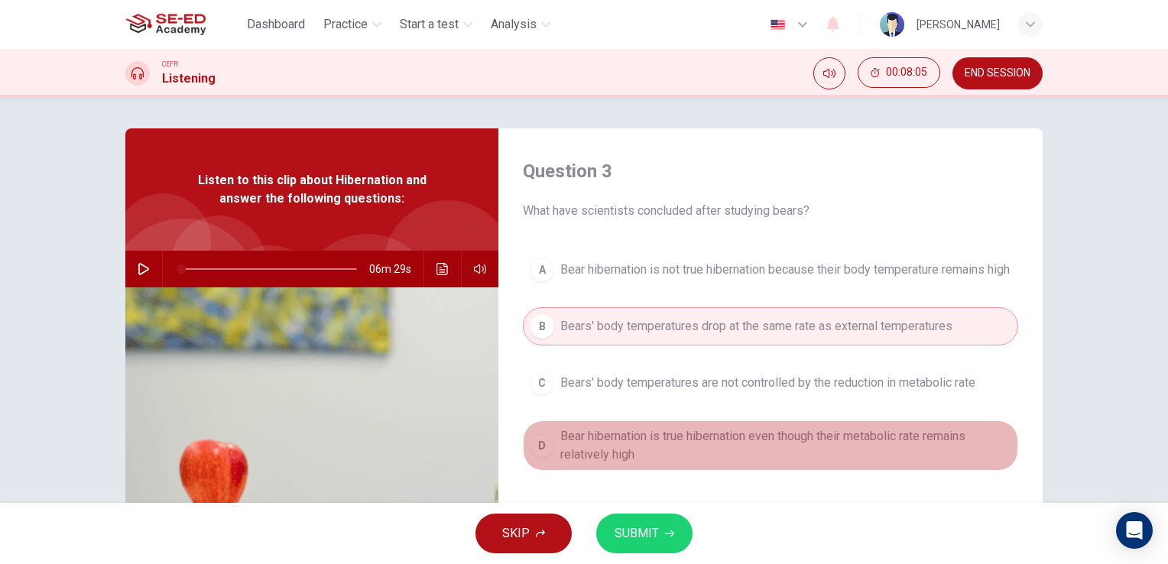
click at [612, 449] on span "Bear hibernation is true hibernation even though their metabolic rate remains r…" at bounding box center [785, 445] width 451 height 37
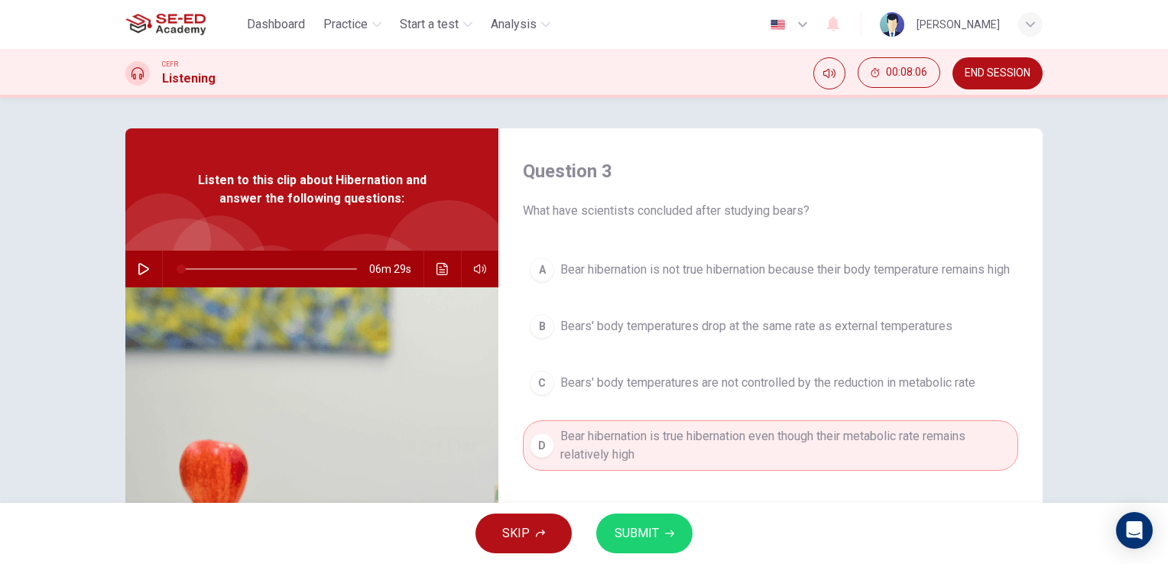
click at [629, 531] on span "SUBMIT" at bounding box center [637, 533] width 44 height 21
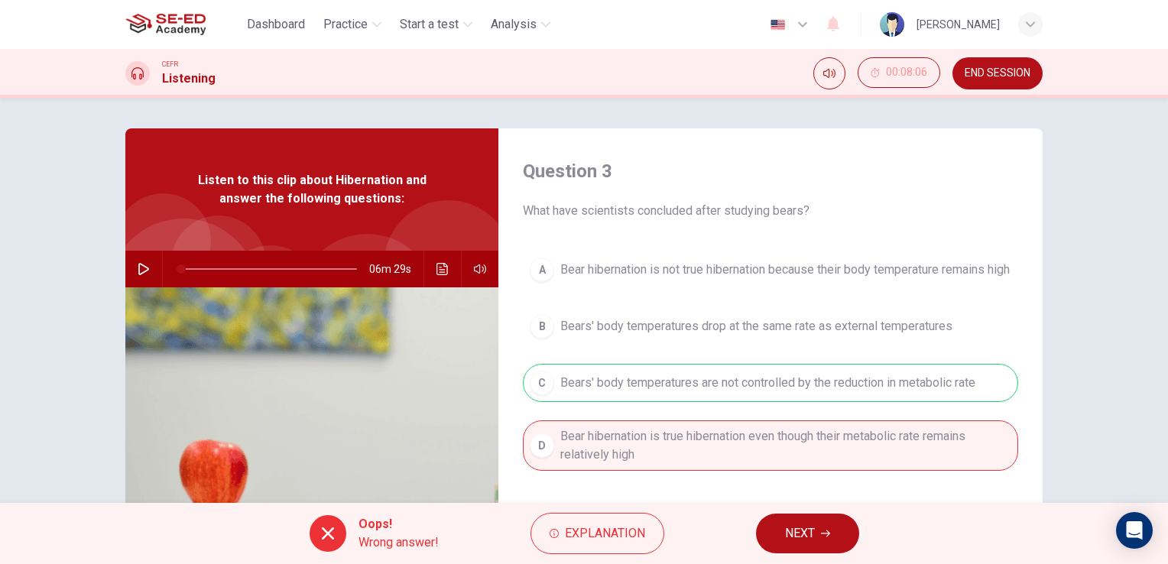
click at [801, 543] on span "NEXT" at bounding box center [800, 533] width 30 height 21
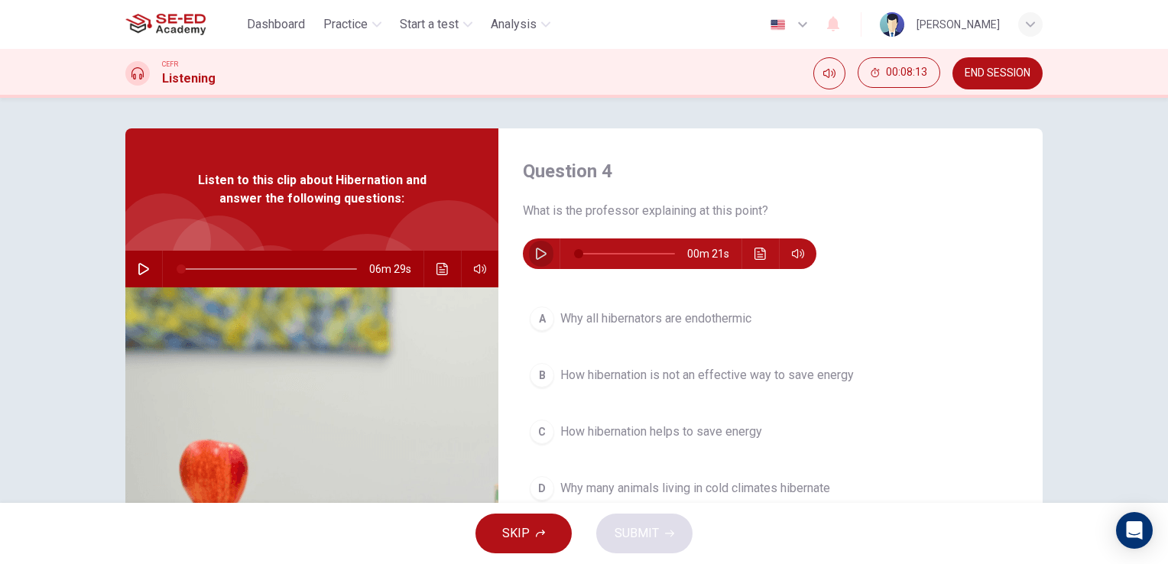
click at [533, 261] on button "button" at bounding box center [541, 254] width 24 height 31
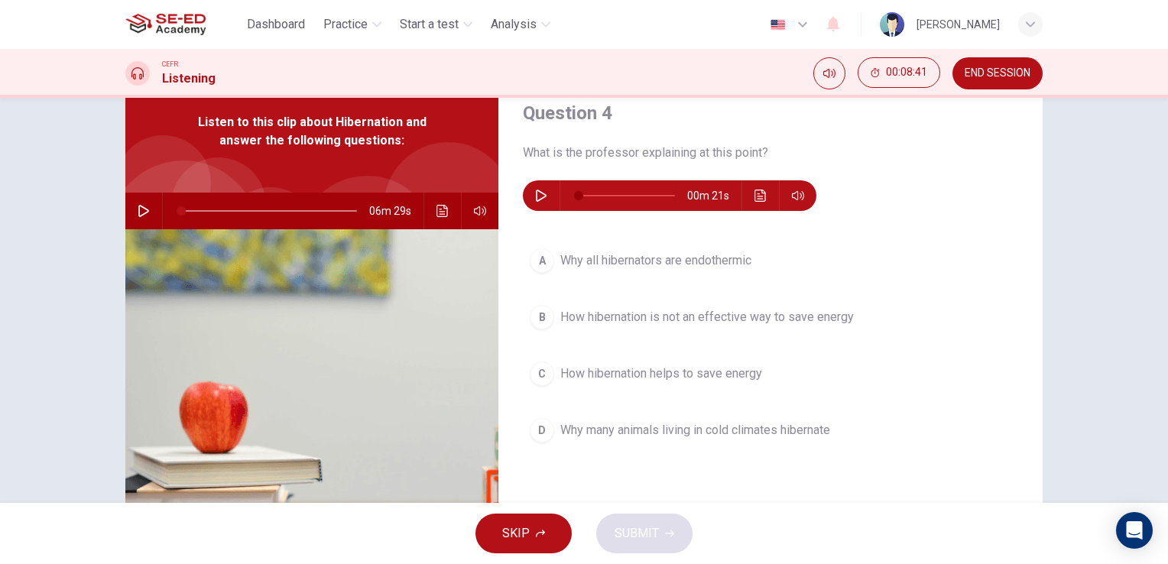
scroll to position [76, 0]
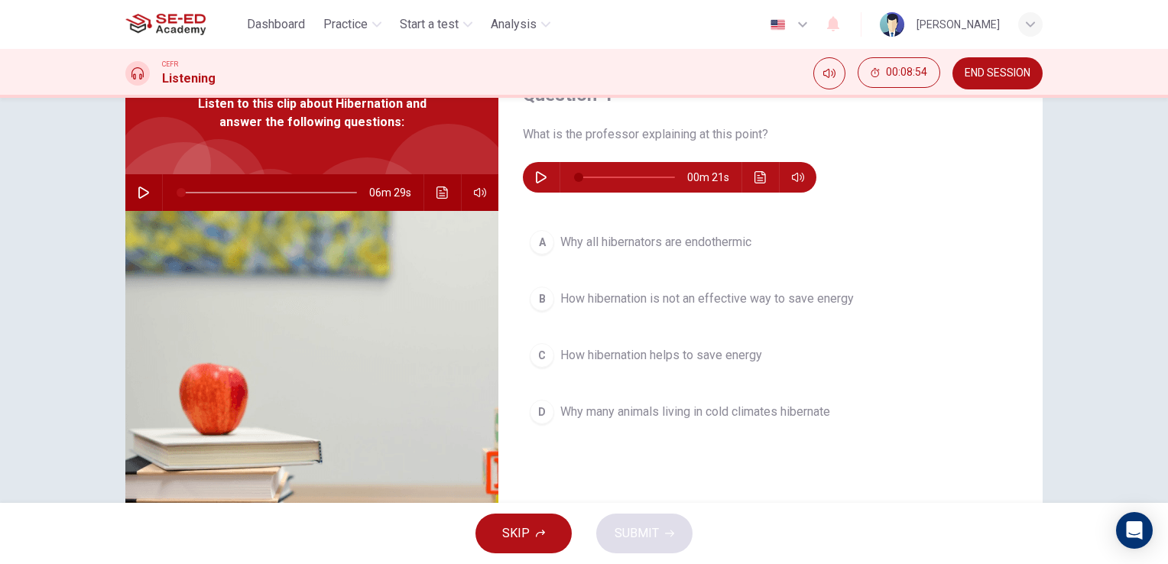
click at [535, 179] on icon "button" at bounding box center [541, 177] width 12 height 12
click at [541, 173] on icon "button" at bounding box center [541, 177] width 12 height 12
click at [532, 302] on div "B" at bounding box center [542, 299] width 24 height 24
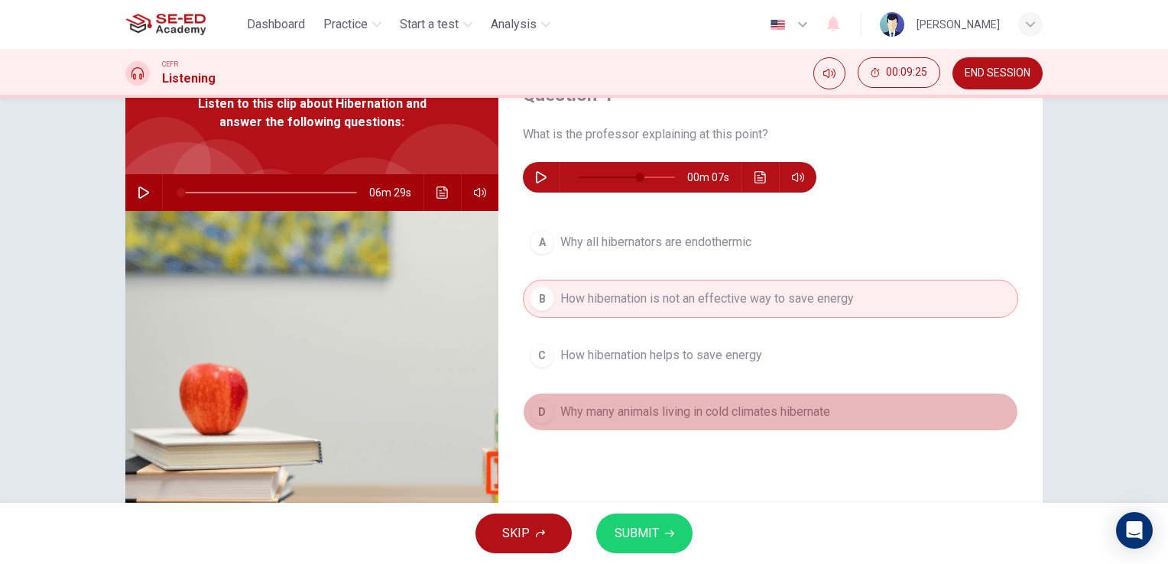
click at [541, 420] on div "D" at bounding box center [542, 412] width 24 height 24
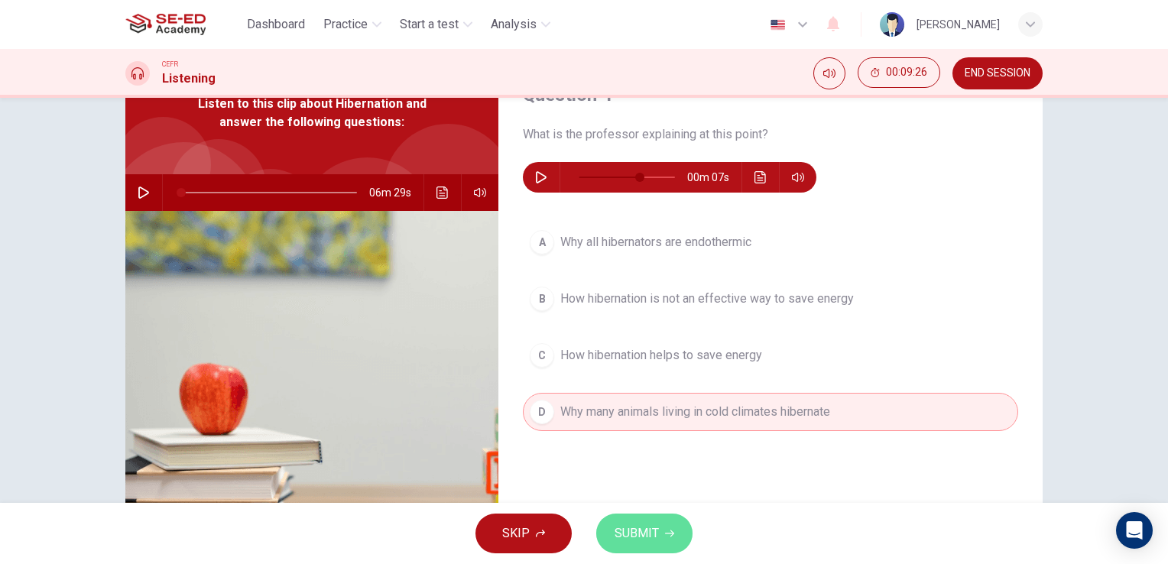
click at [639, 540] on span "SUBMIT" at bounding box center [637, 533] width 44 height 21
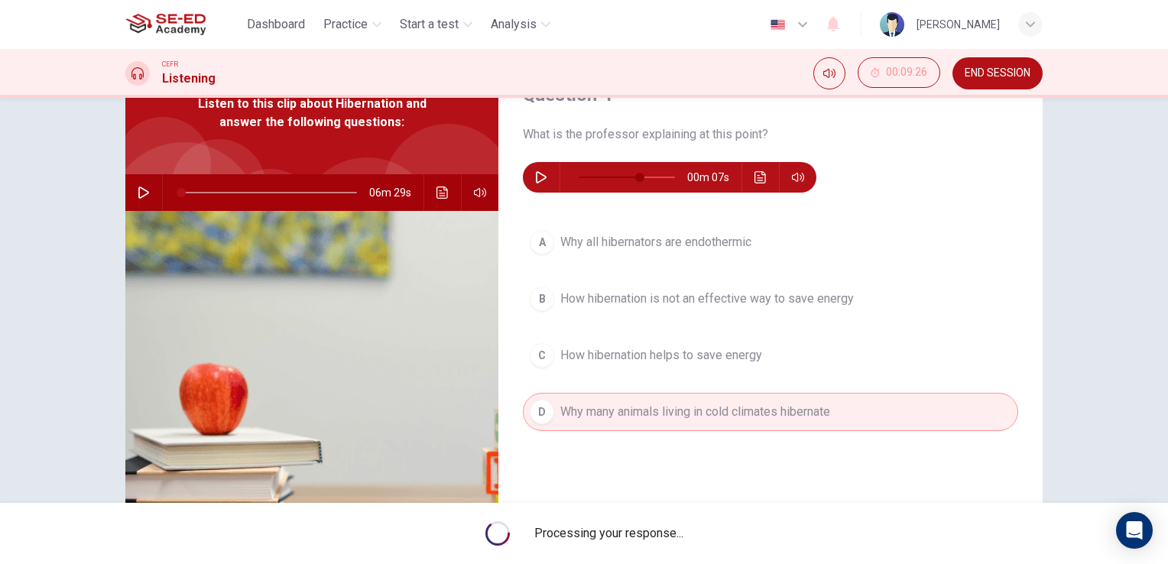
type input "64"
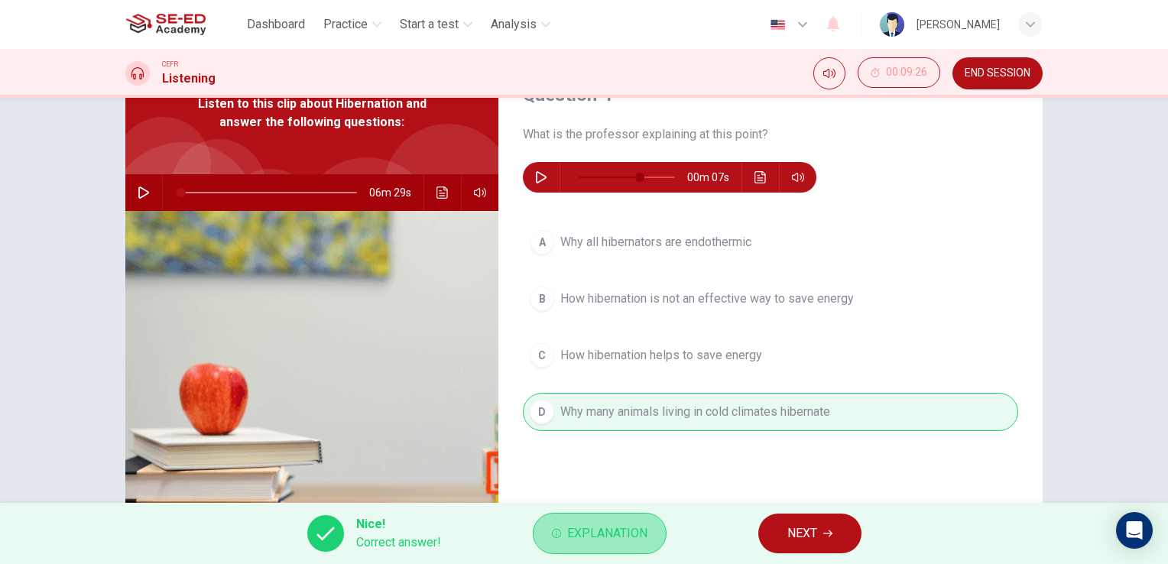
click at [596, 529] on span "Explanation" at bounding box center [607, 533] width 80 height 21
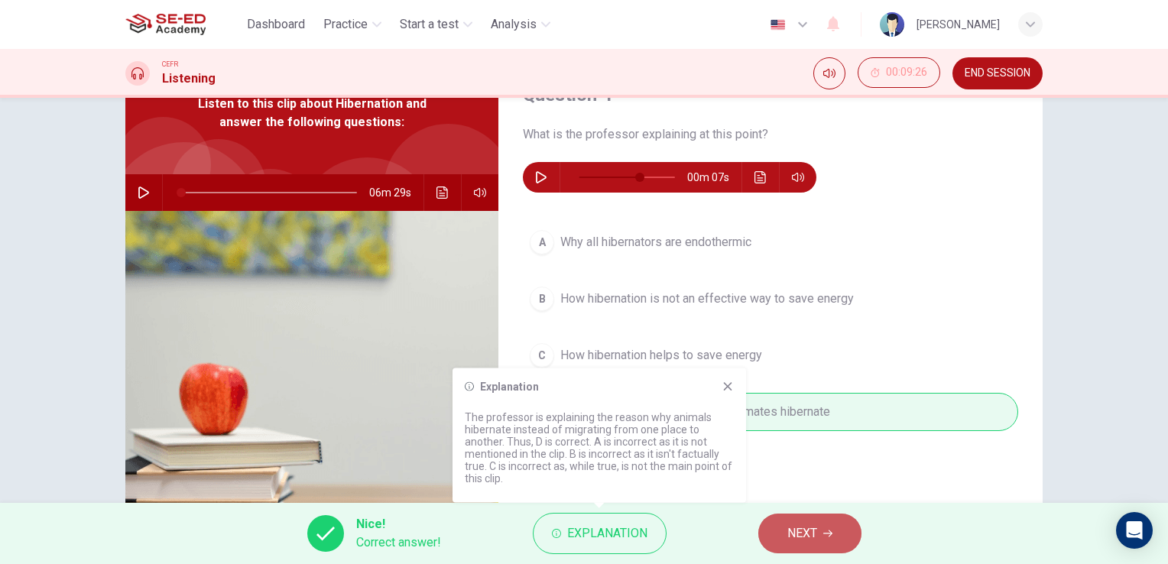
click at [798, 538] on span "NEXT" at bounding box center [803, 533] width 30 height 21
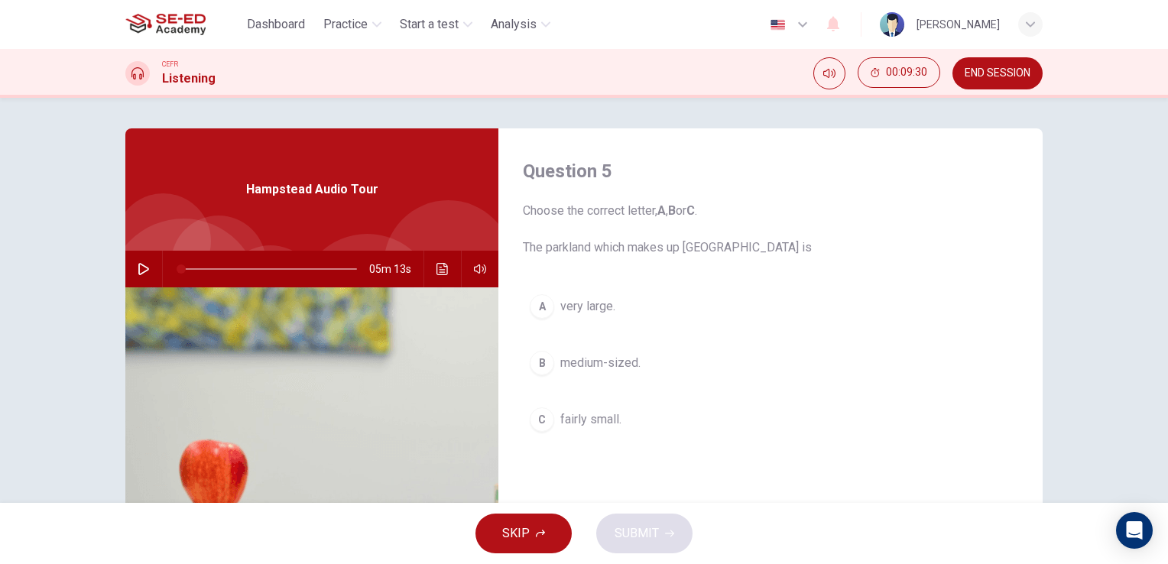
click at [981, 71] on span "END SESSION" at bounding box center [998, 73] width 66 height 12
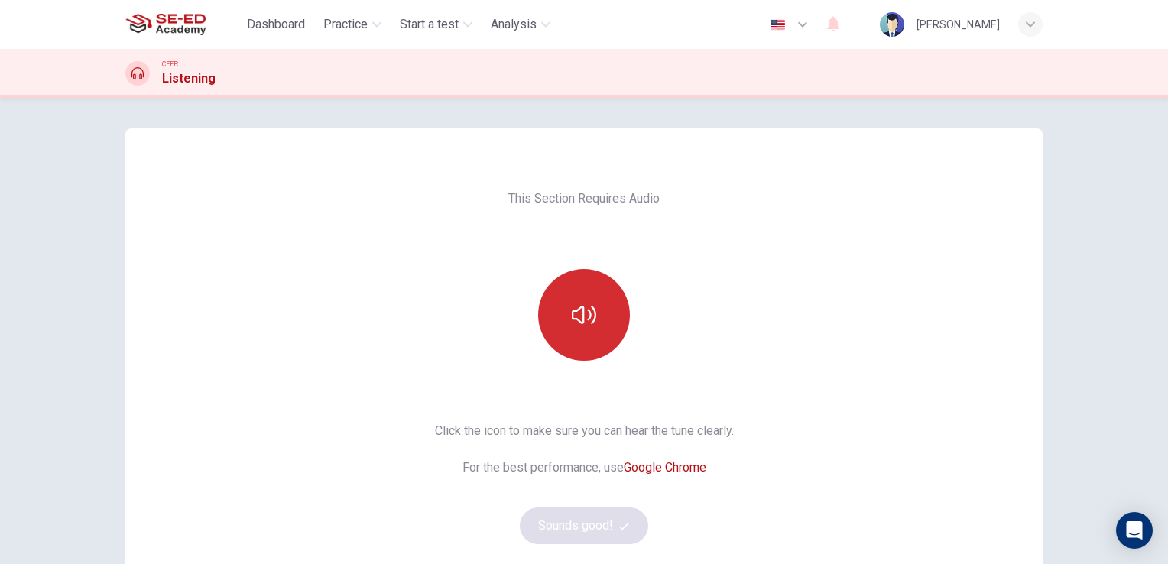
click at [543, 294] on button "button" at bounding box center [584, 315] width 92 height 92
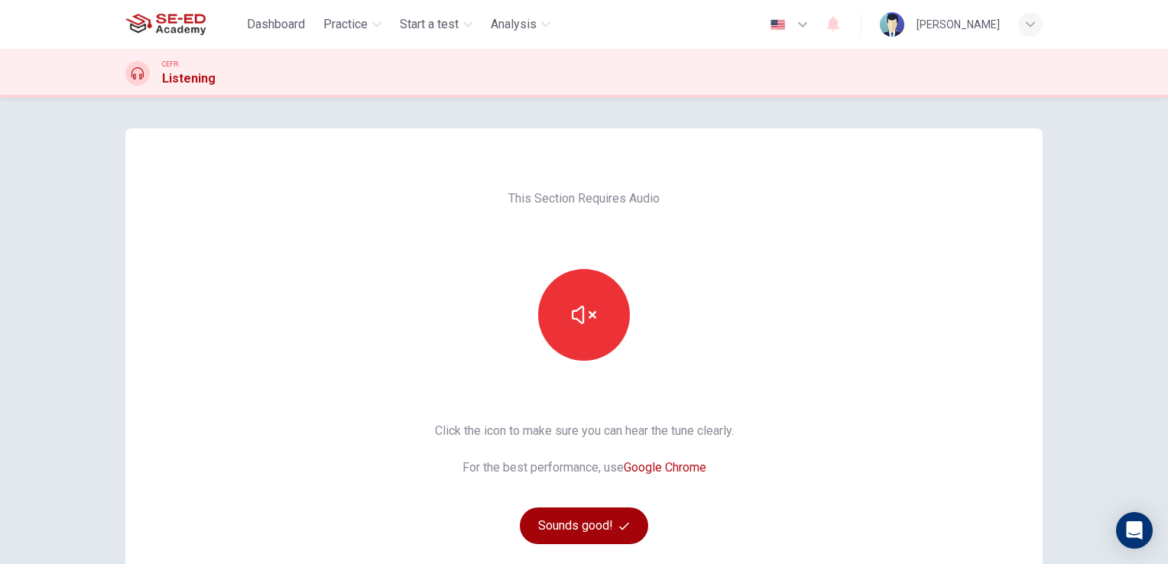
click at [551, 525] on button "Sounds good!" at bounding box center [584, 526] width 128 height 37
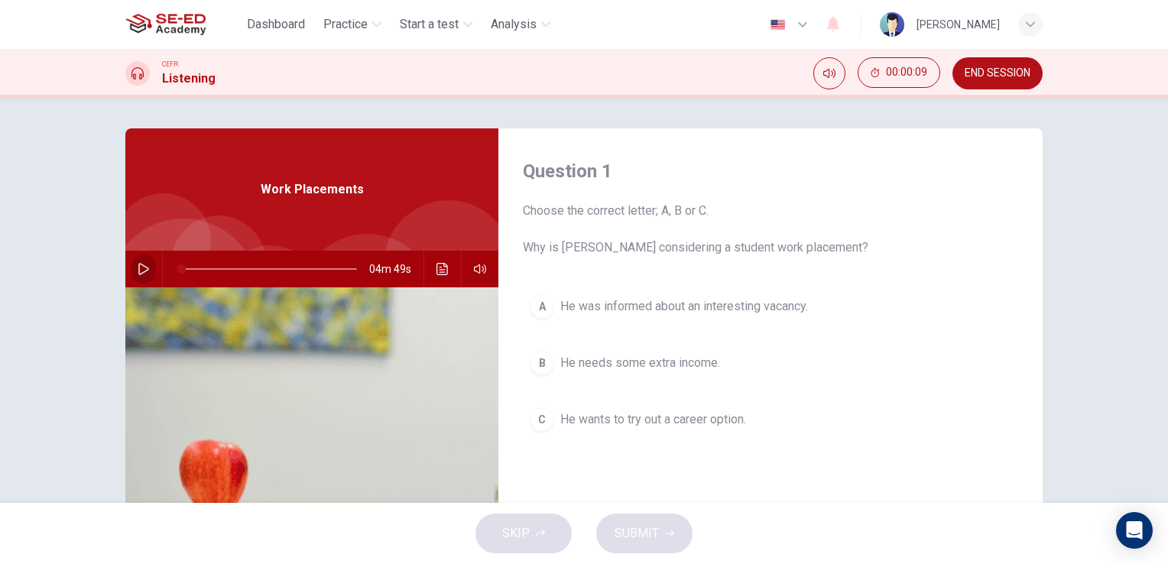
click at [141, 273] on icon "button" at bounding box center [144, 269] width 12 height 12
type input "0"
click at [621, 313] on span "He was informed about an interesting vacancy." at bounding box center [684, 306] width 248 height 18
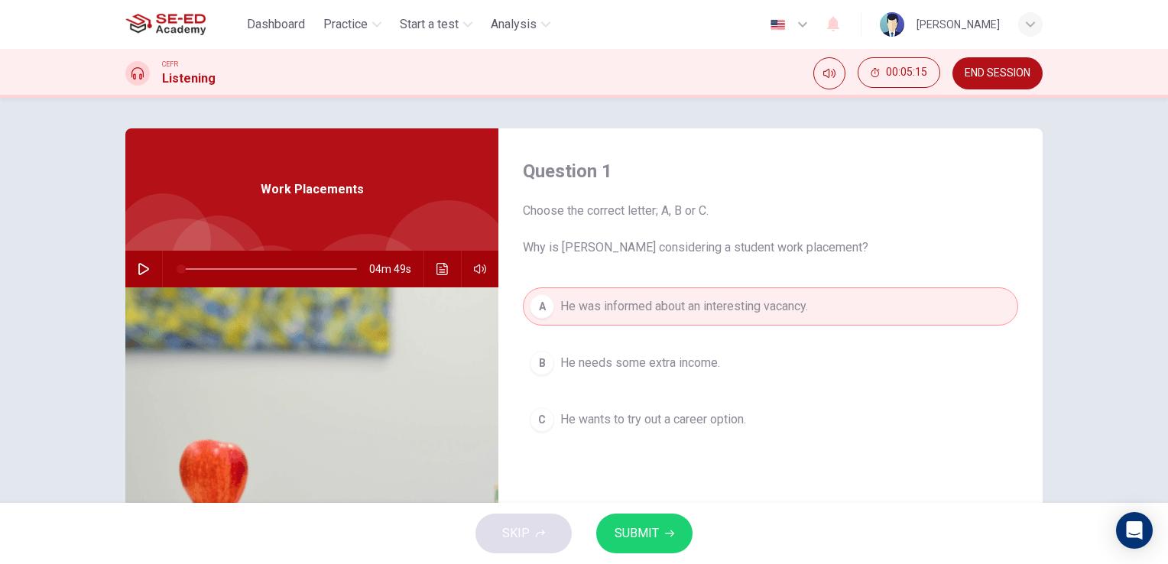
click at [664, 413] on span "He wants to try out a career option." at bounding box center [653, 420] width 186 height 18
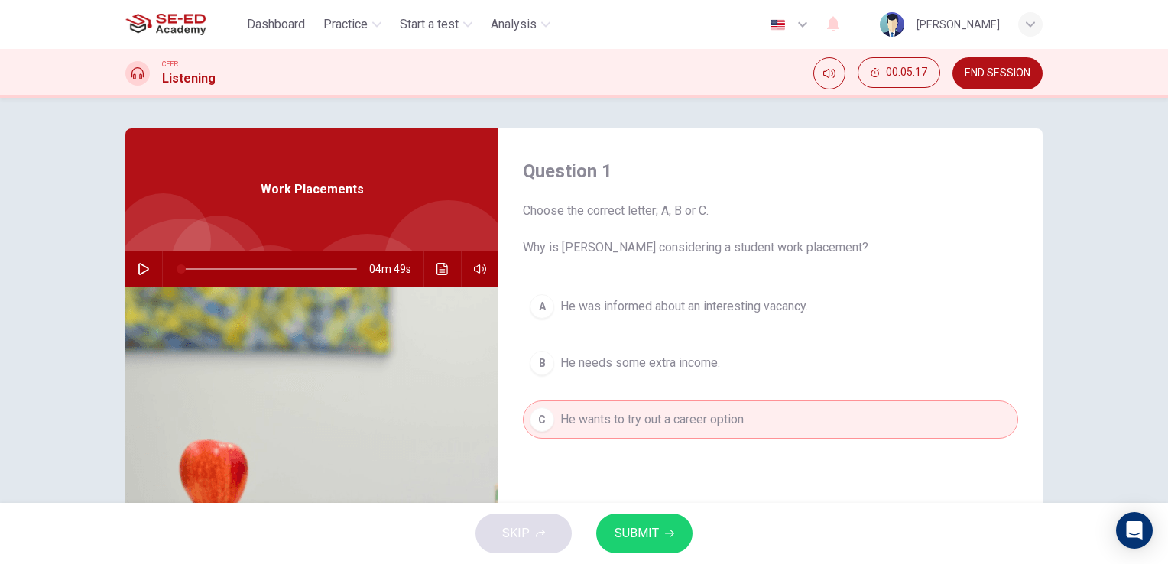
click at [658, 542] on button "SUBMIT" at bounding box center [644, 534] width 96 height 40
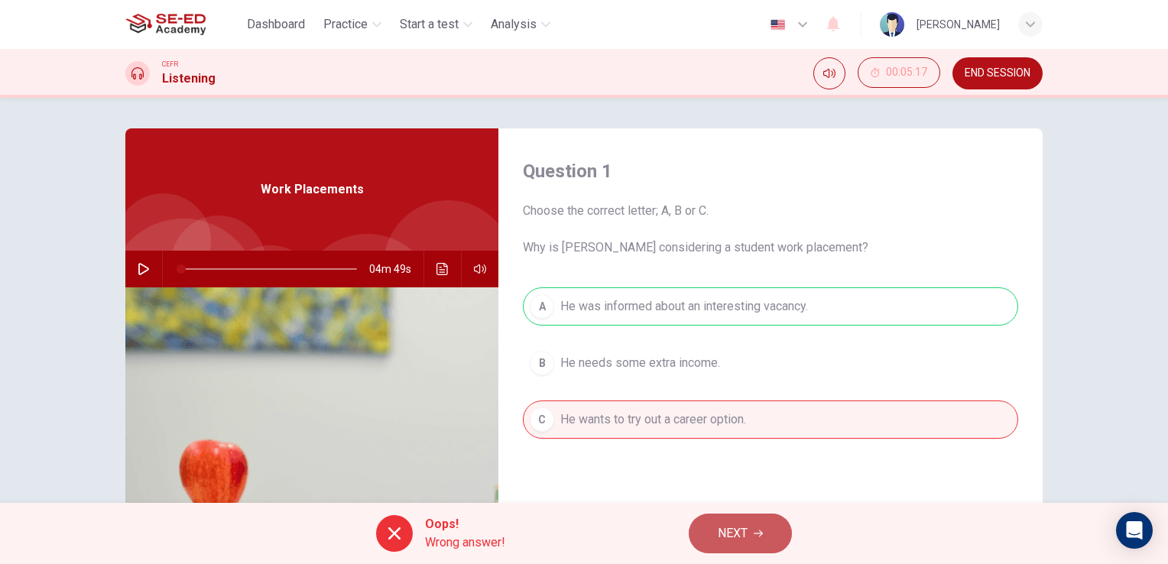
click at [740, 531] on span "NEXT" at bounding box center [733, 533] width 30 height 21
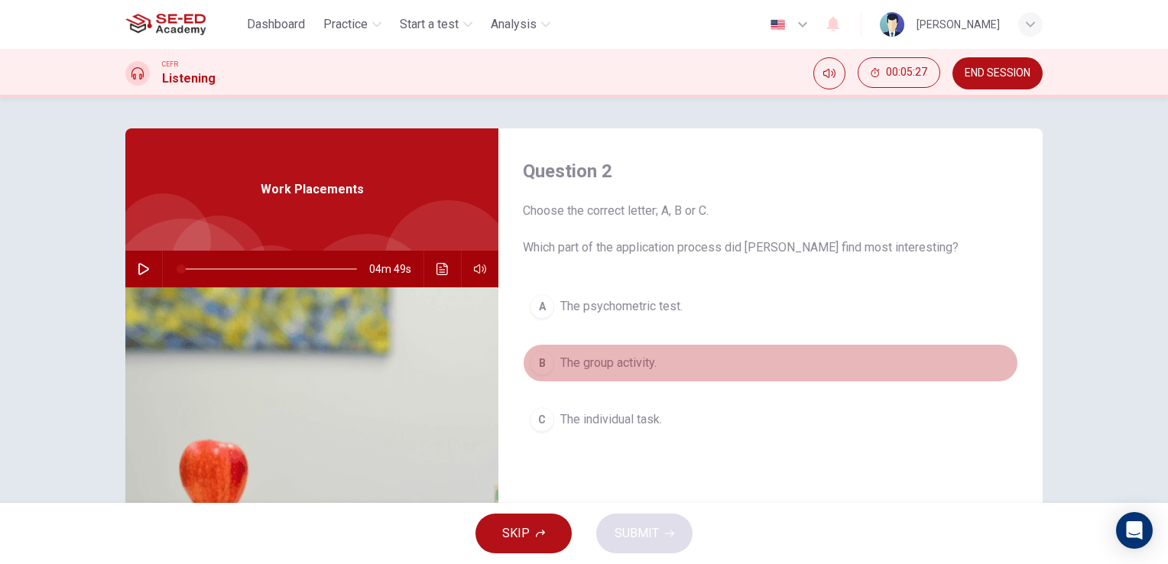
click at [604, 362] on span "The group activity." at bounding box center [608, 363] width 96 height 18
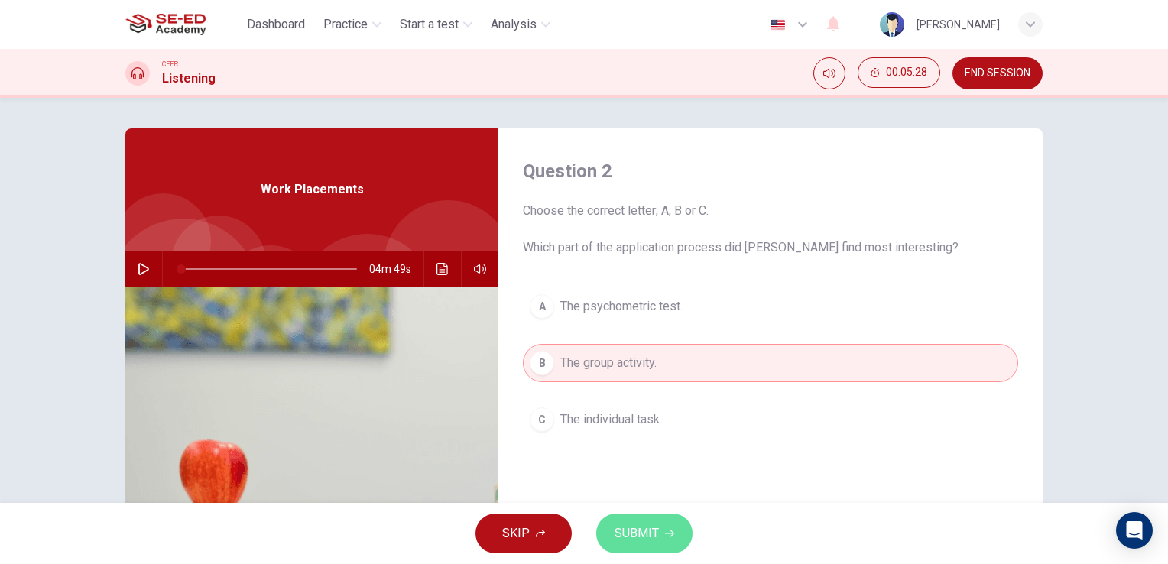
click at [632, 533] on span "SUBMIT" at bounding box center [637, 533] width 44 height 21
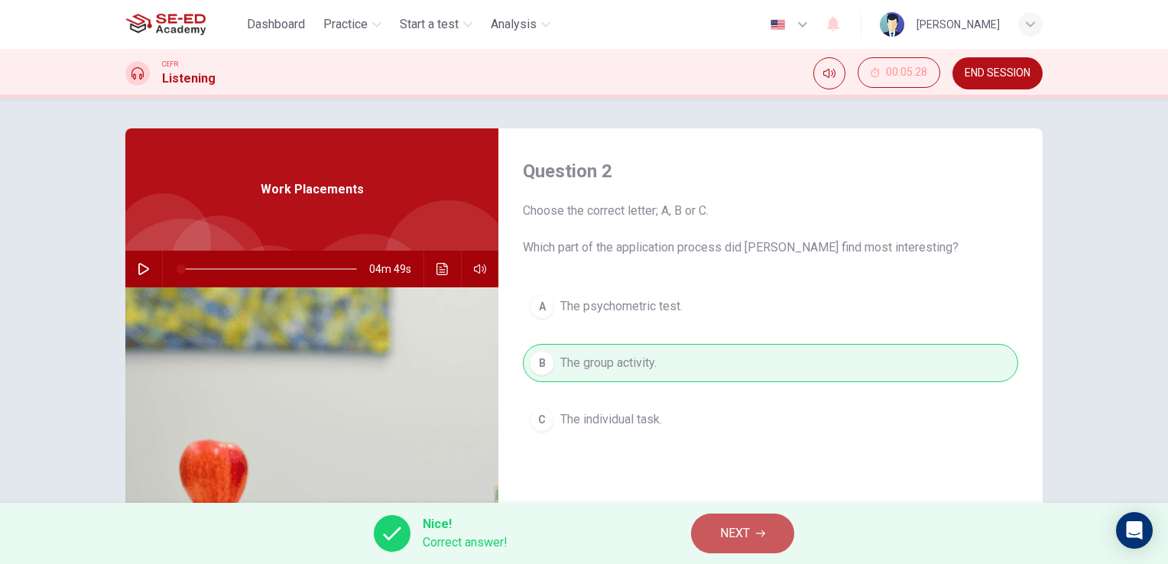
click at [751, 540] on button "NEXT" at bounding box center [742, 534] width 103 height 40
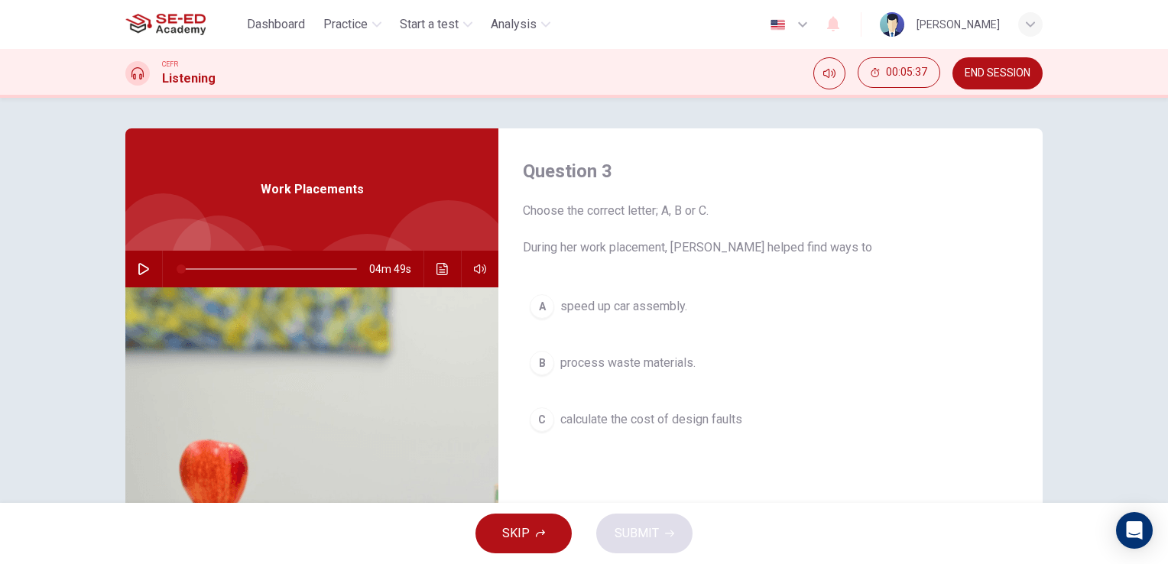
click at [664, 365] on span "process waste materials." at bounding box center [627, 363] width 135 height 18
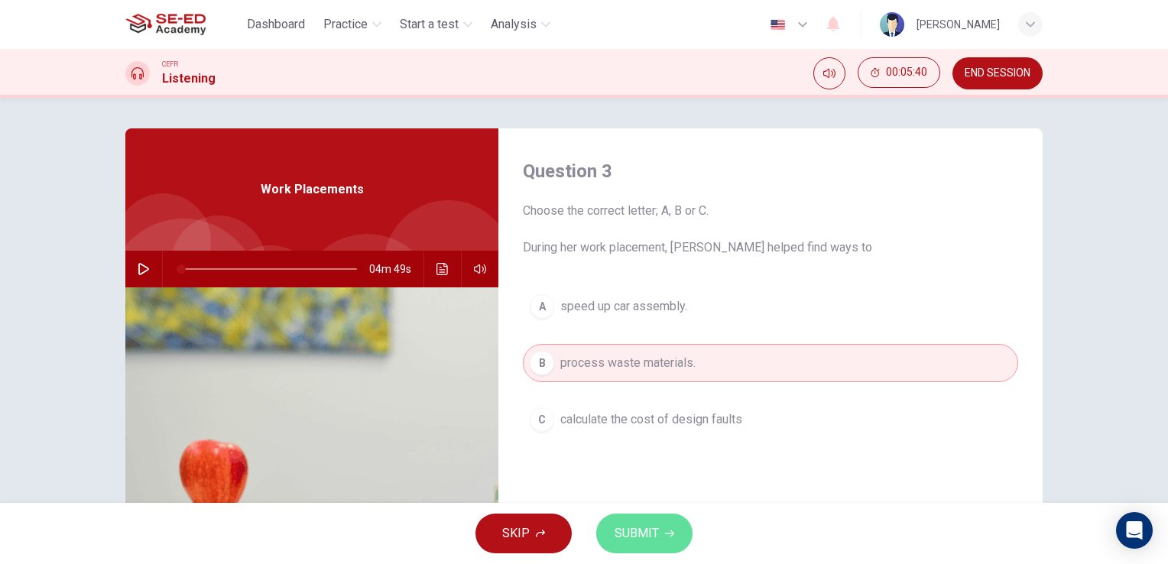
click at [652, 525] on span "SUBMIT" at bounding box center [637, 533] width 44 height 21
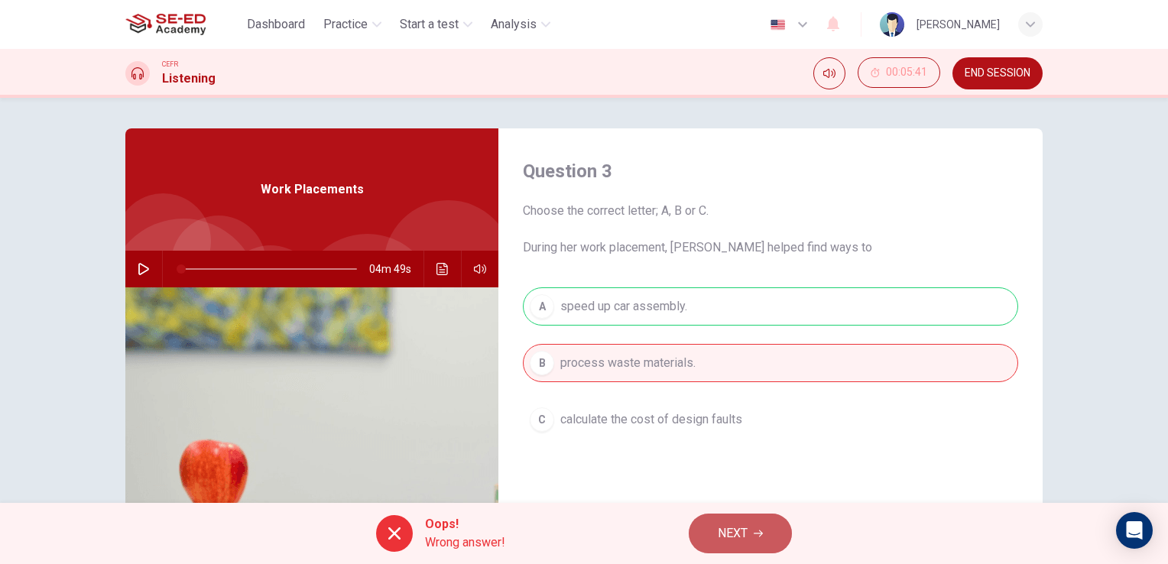
click at [733, 537] on span "NEXT" at bounding box center [733, 533] width 30 height 21
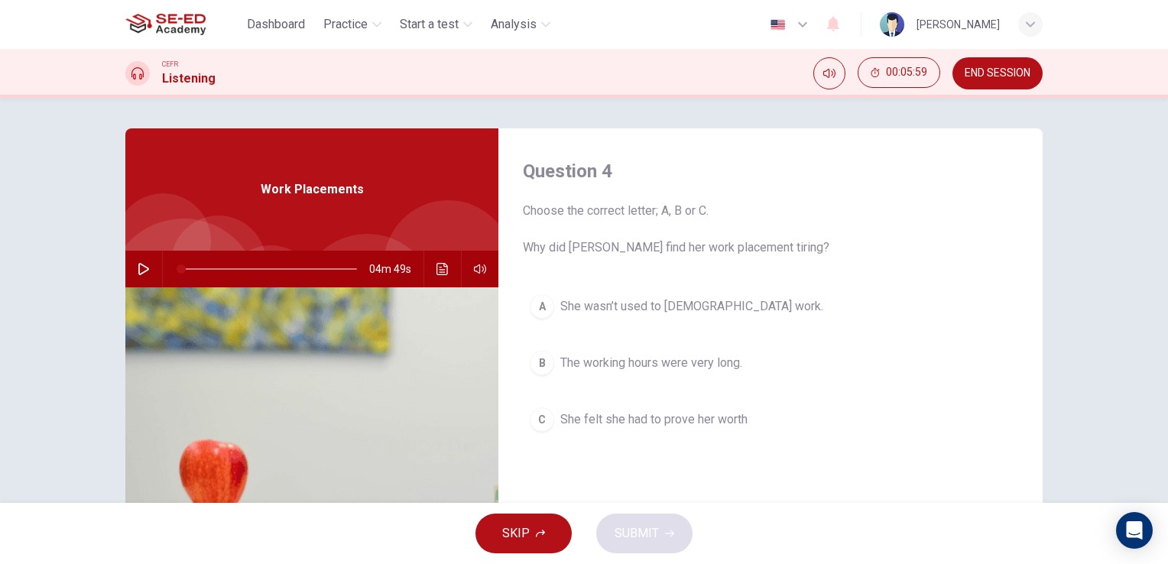
click at [632, 372] on button "B The working hours were very long." at bounding box center [770, 363] width 495 height 38
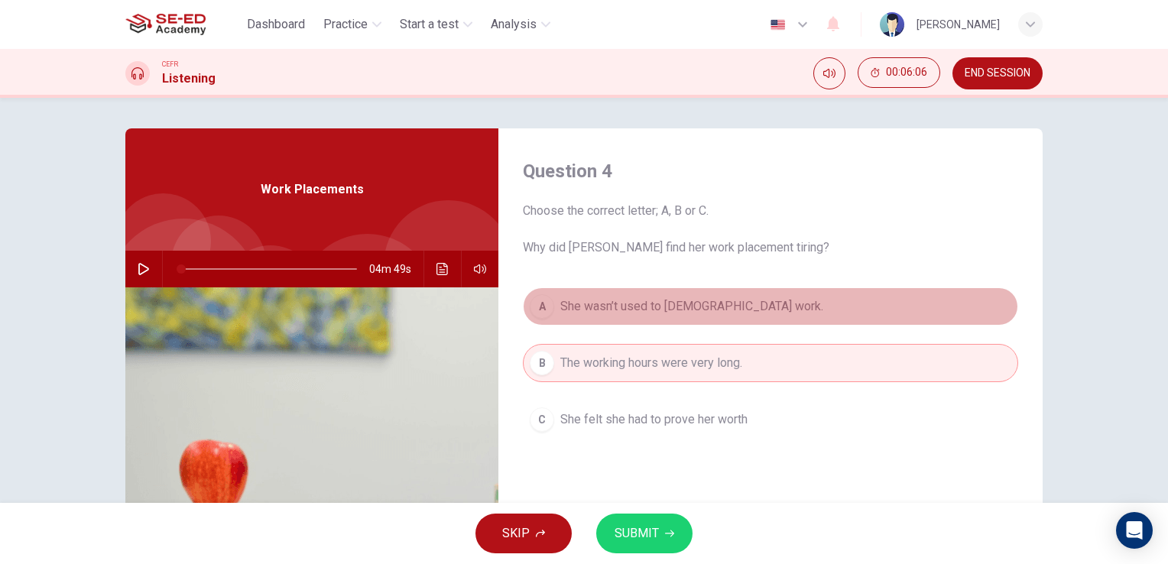
click at [589, 317] on button "A She wasn’t used to full-time work." at bounding box center [770, 306] width 495 height 38
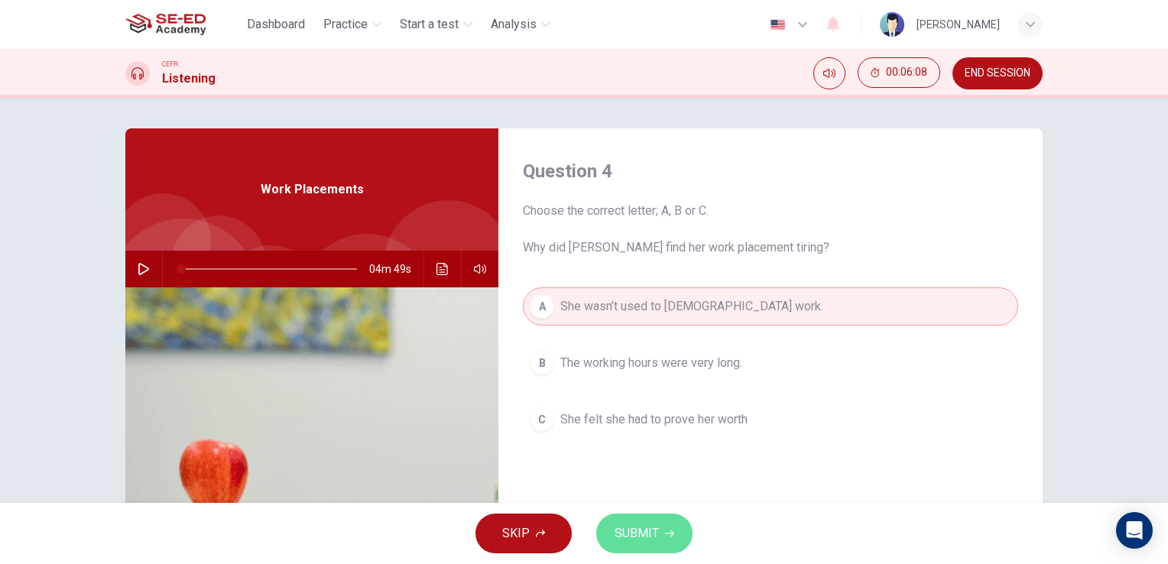
click at [659, 534] on button "SUBMIT" at bounding box center [644, 534] width 96 height 40
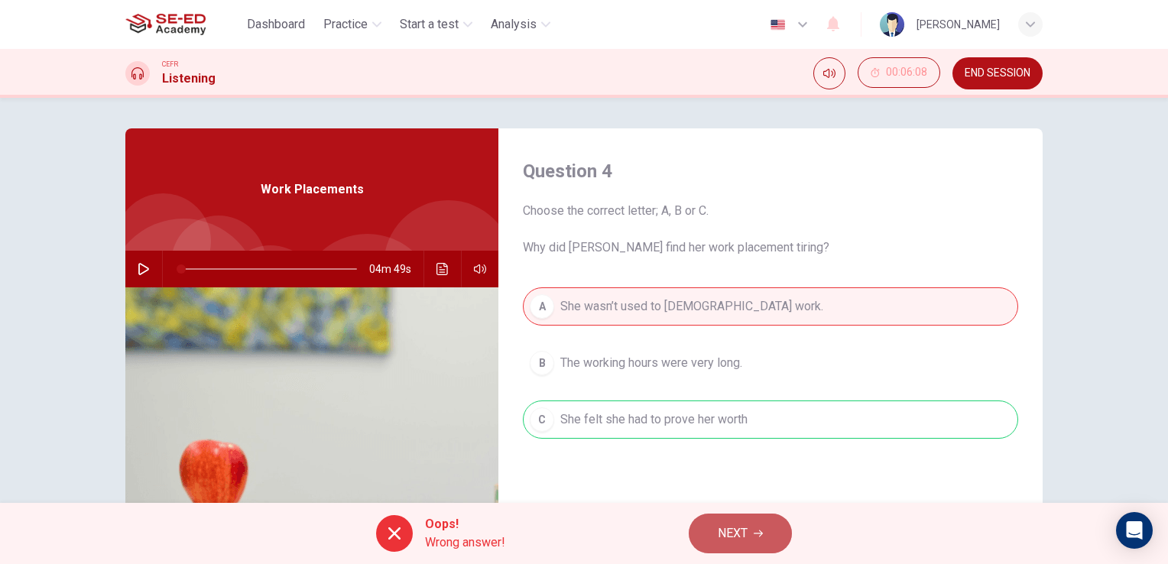
click at [737, 531] on span "NEXT" at bounding box center [733, 533] width 30 height 21
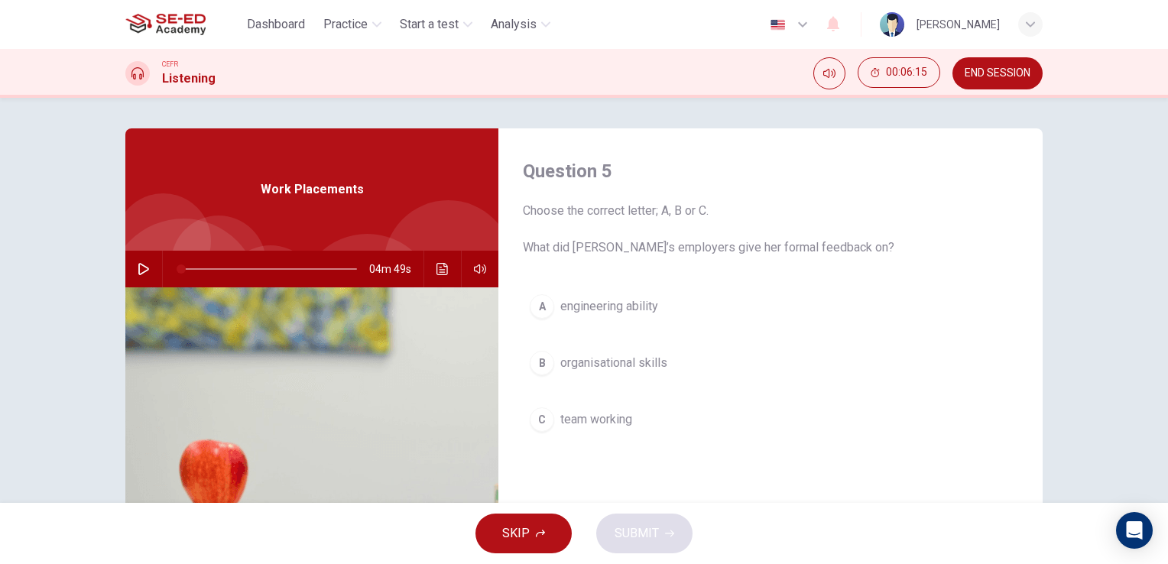
click at [613, 300] on span "engineering ability" at bounding box center [609, 306] width 98 height 18
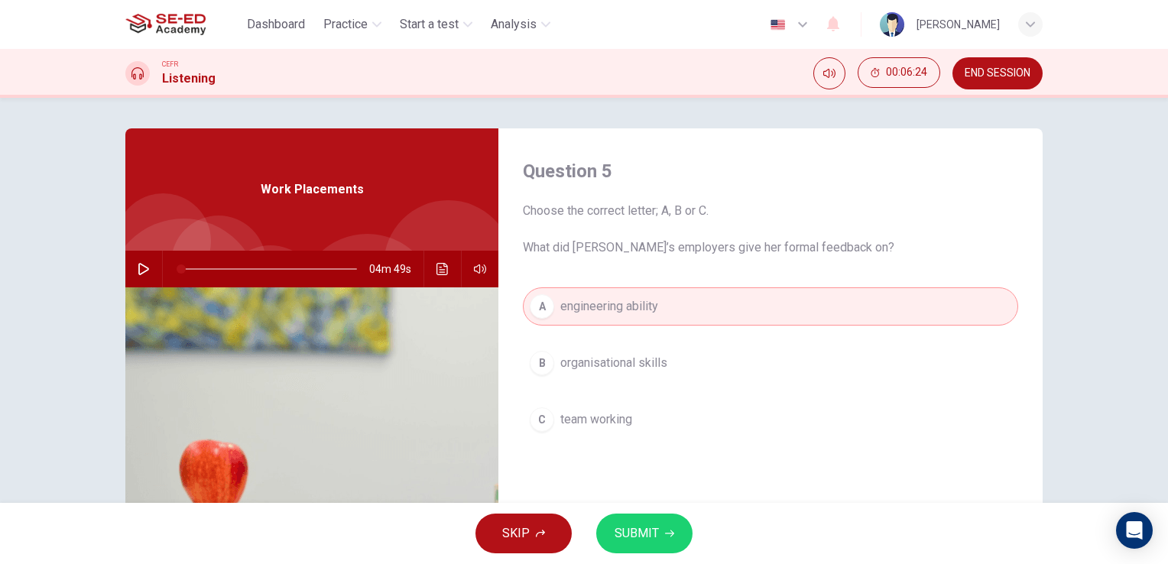
click at [597, 424] on span "team working" at bounding box center [596, 420] width 72 height 18
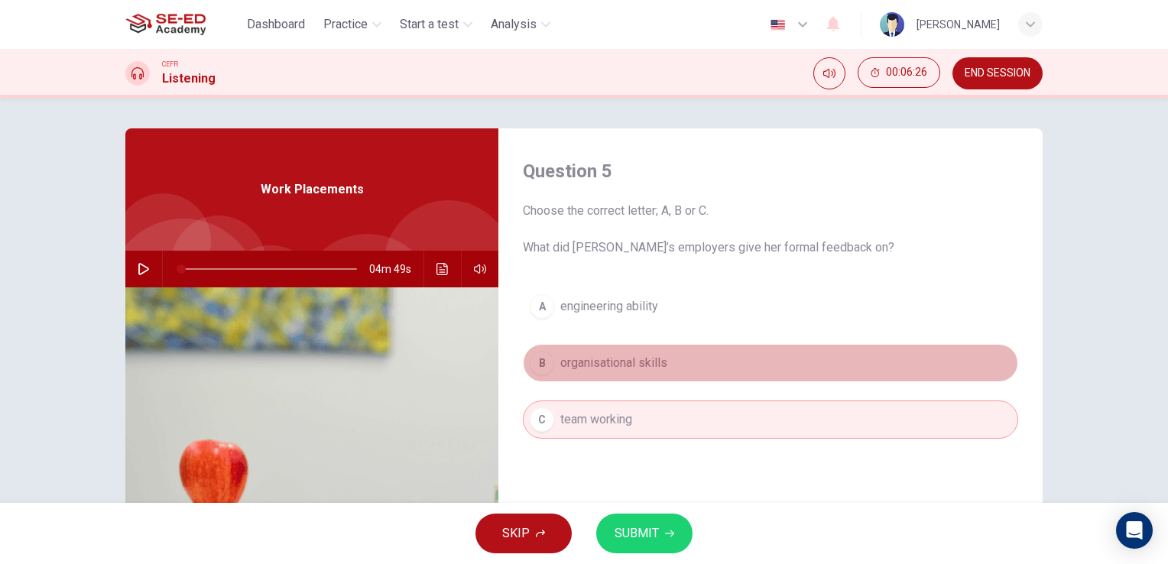
click at [610, 369] on span "organisational skills" at bounding box center [613, 363] width 107 height 18
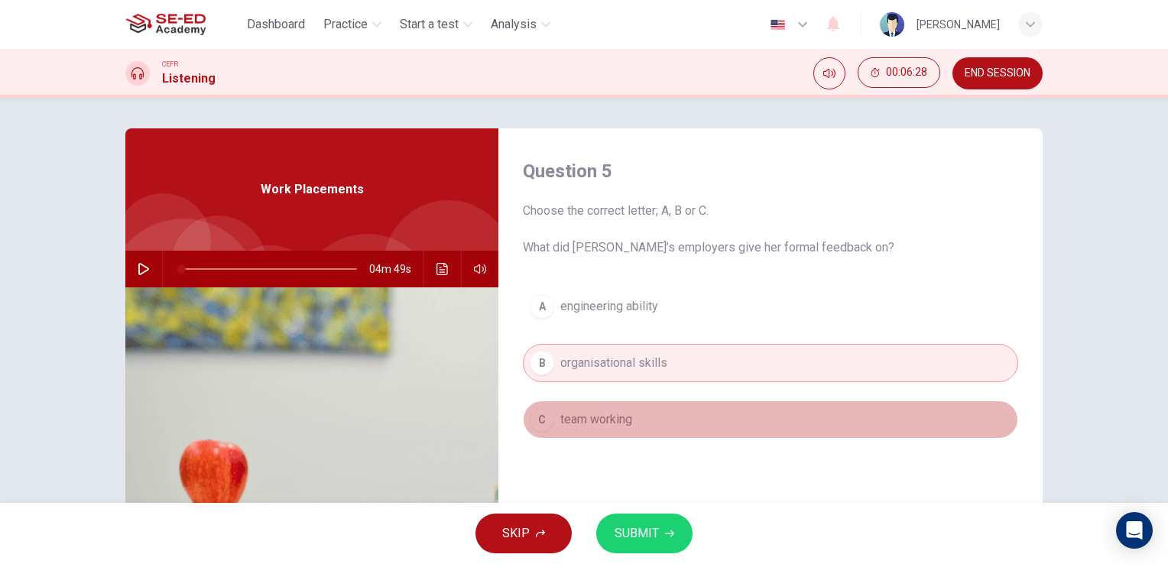
click at [612, 415] on span "team working" at bounding box center [596, 420] width 72 height 18
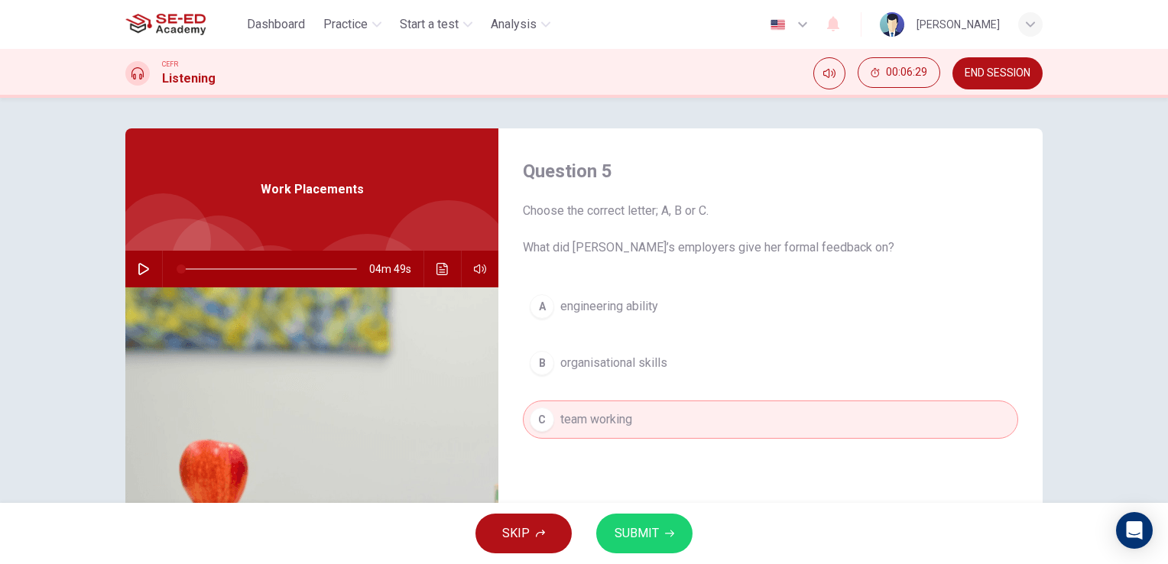
click at [641, 530] on span "SUBMIT" at bounding box center [637, 533] width 44 height 21
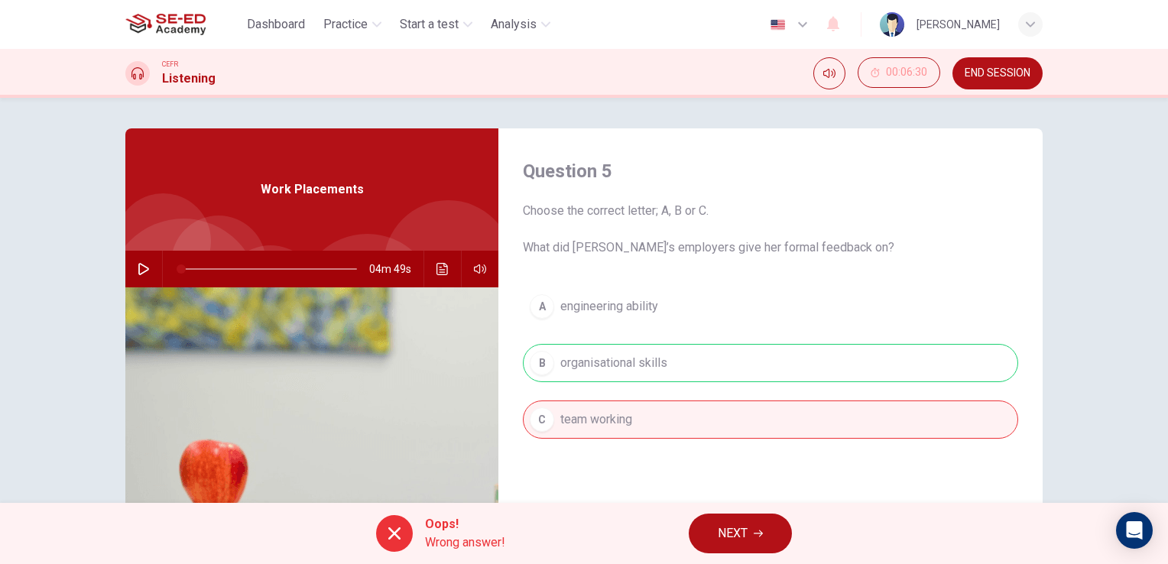
click at [719, 535] on span "NEXT" at bounding box center [733, 533] width 30 height 21
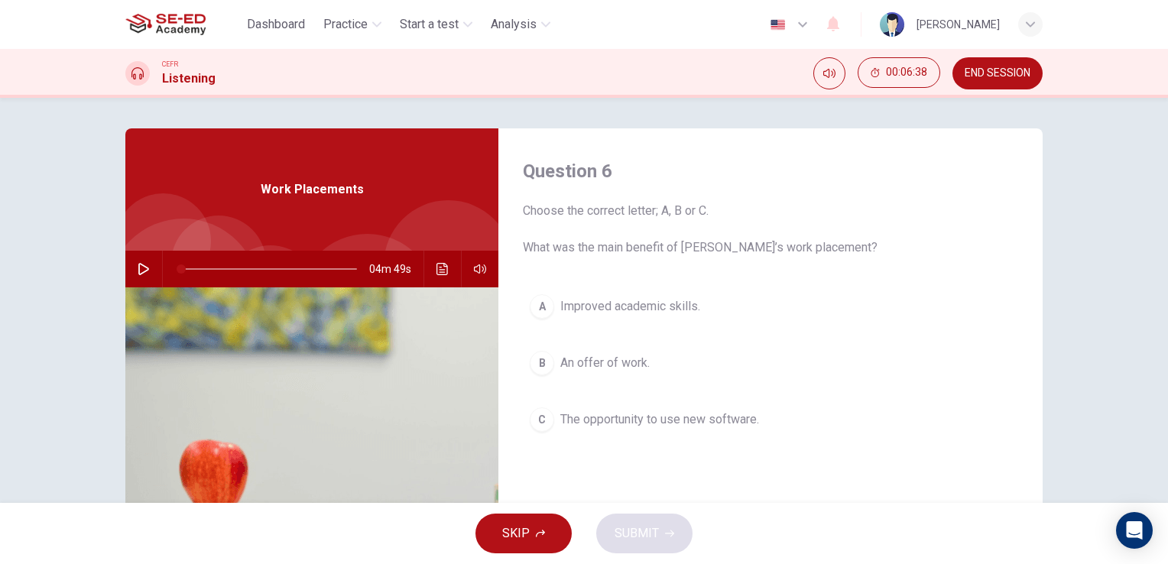
click at [625, 423] on span "The opportunity to use new software." at bounding box center [659, 420] width 199 height 18
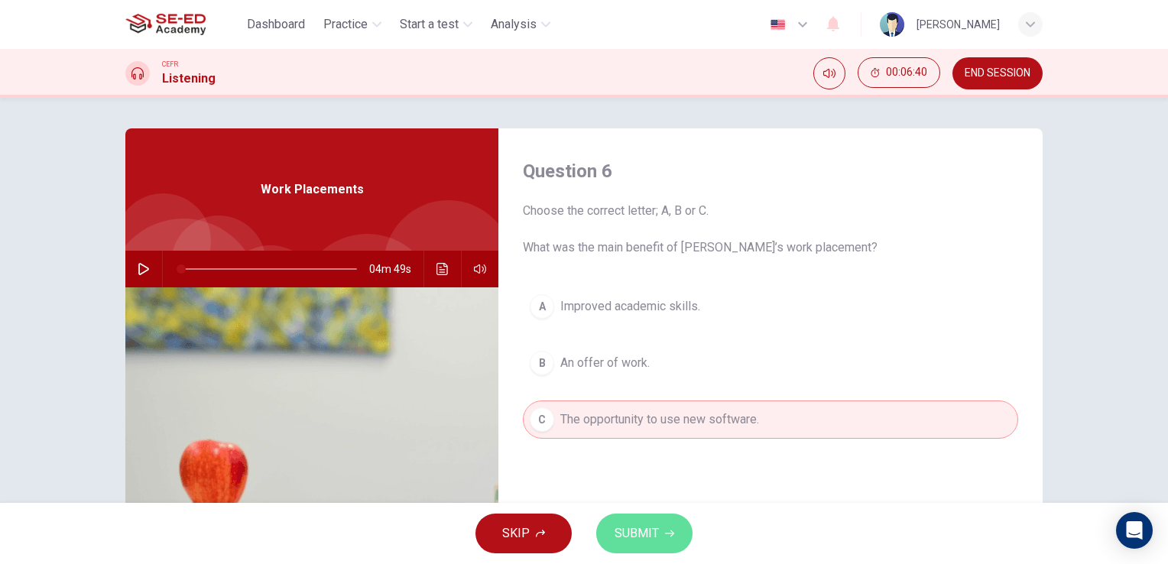
click at [658, 538] on button "SUBMIT" at bounding box center [644, 534] width 96 height 40
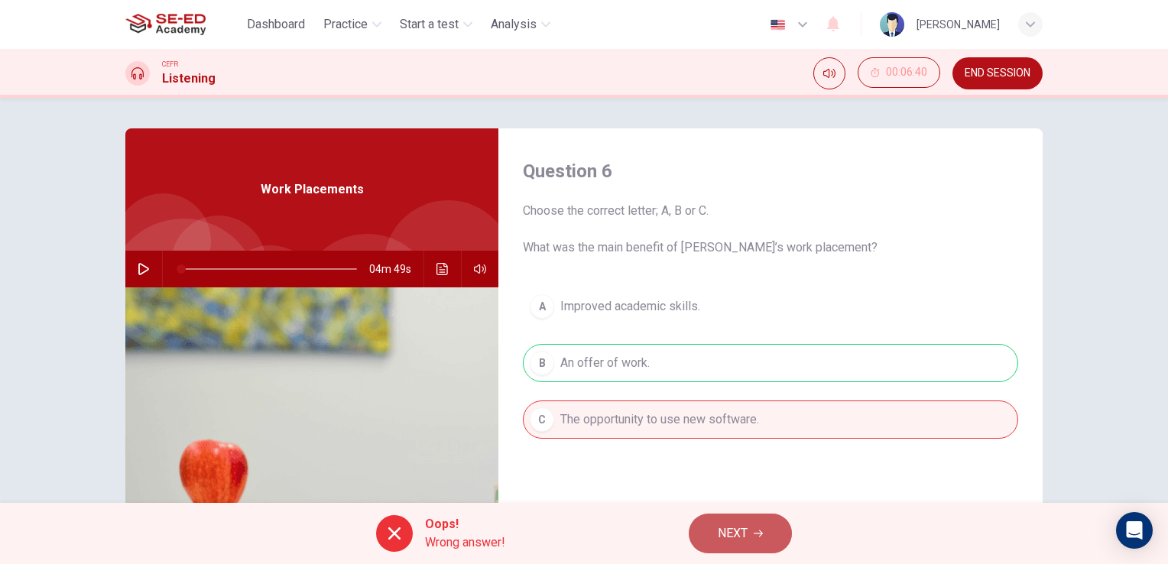
click at [719, 521] on button "NEXT" at bounding box center [740, 534] width 103 height 40
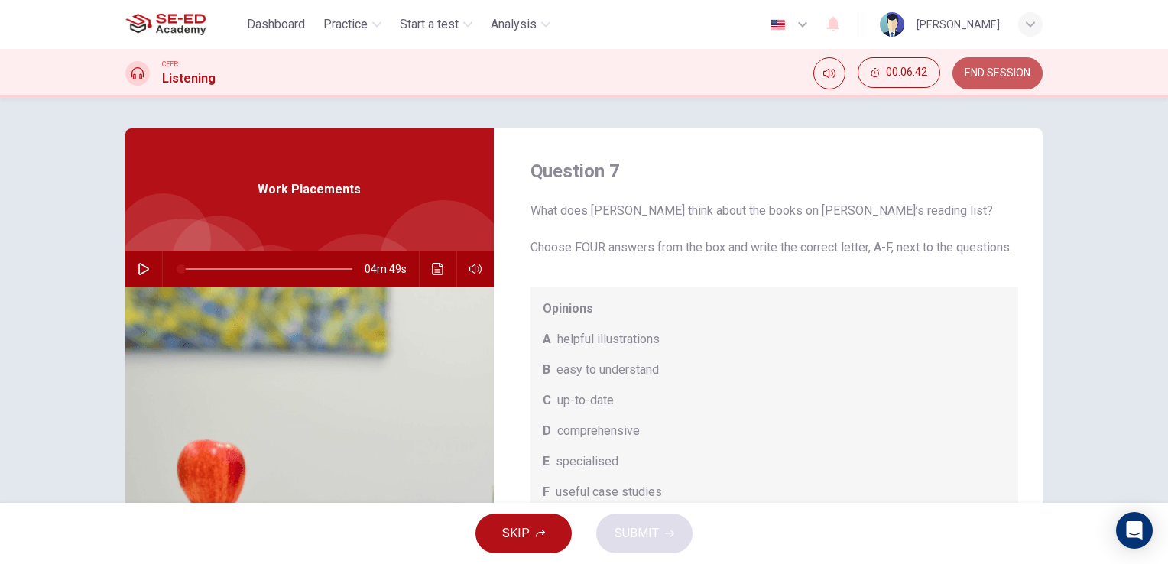
click at [1012, 72] on span "END SESSION" at bounding box center [998, 73] width 66 height 12
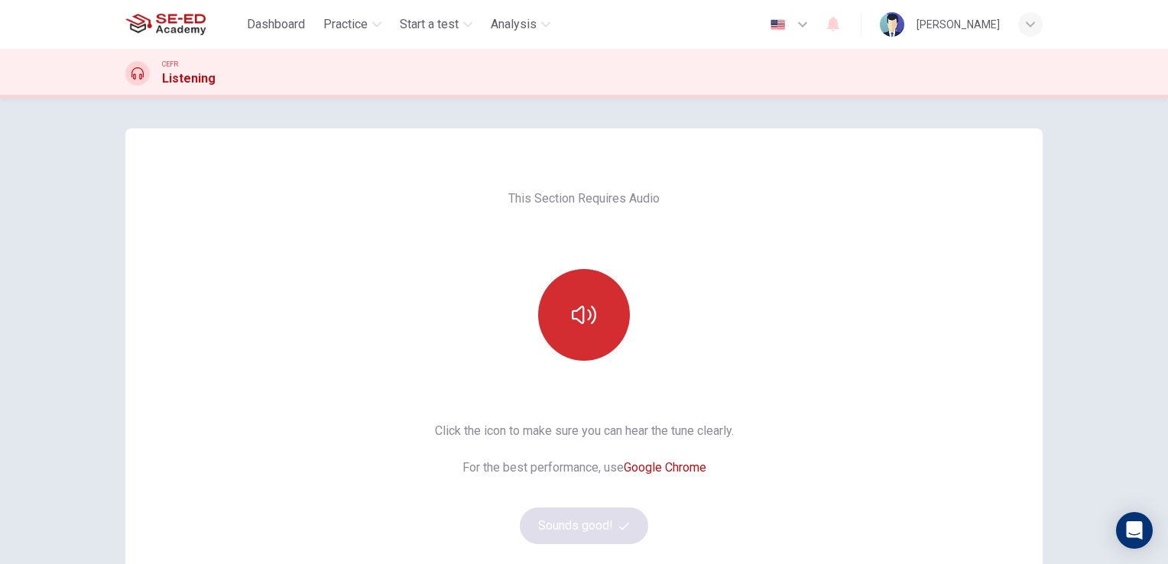
click at [593, 329] on button "button" at bounding box center [584, 315] width 92 height 92
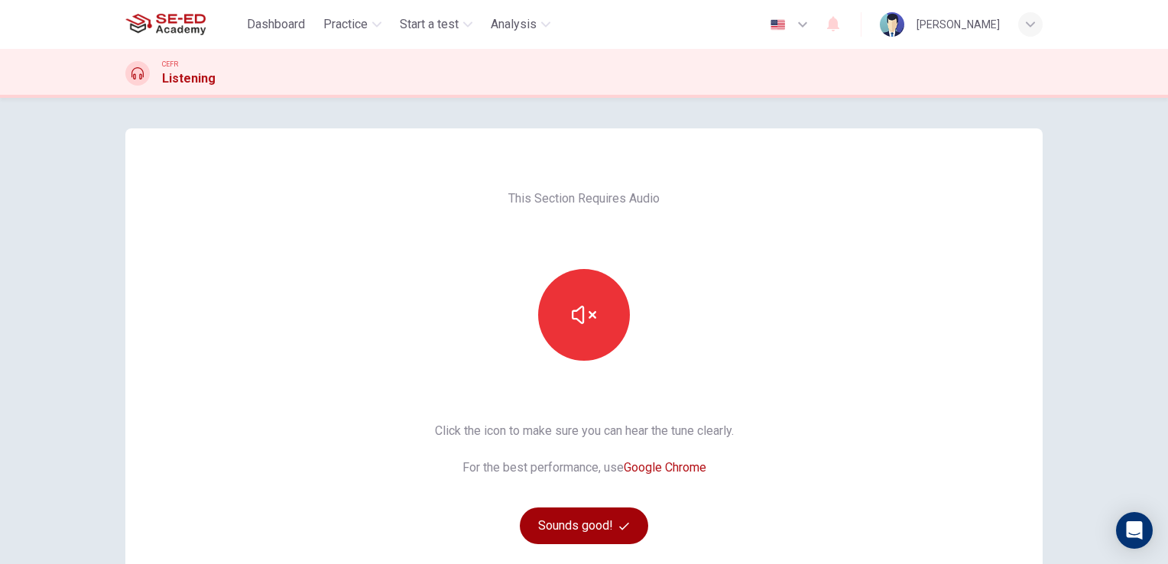
click at [618, 514] on button "Sounds good!" at bounding box center [584, 526] width 128 height 37
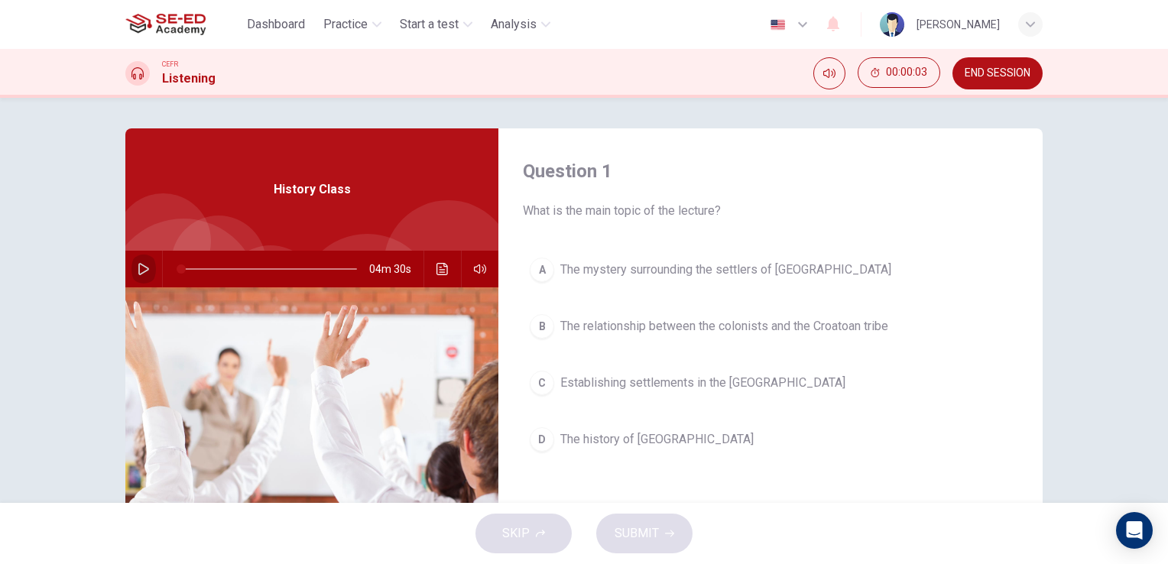
click at [139, 270] on icon "button" at bounding box center [144, 269] width 12 height 12
type input "0"
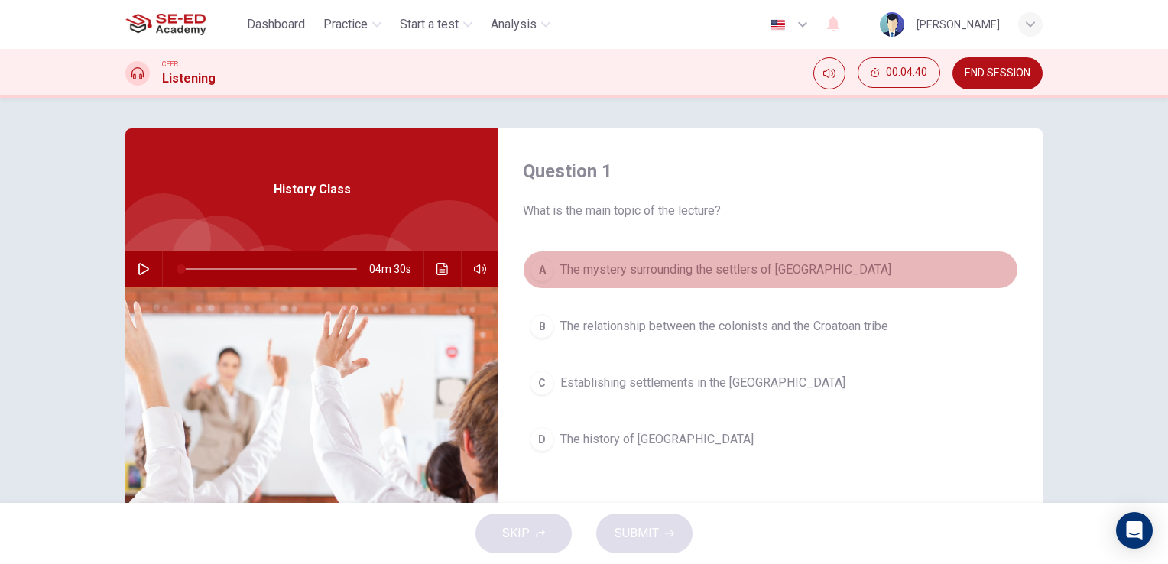
click at [538, 268] on div "A" at bounding box center [542, 270] width 24 height 24
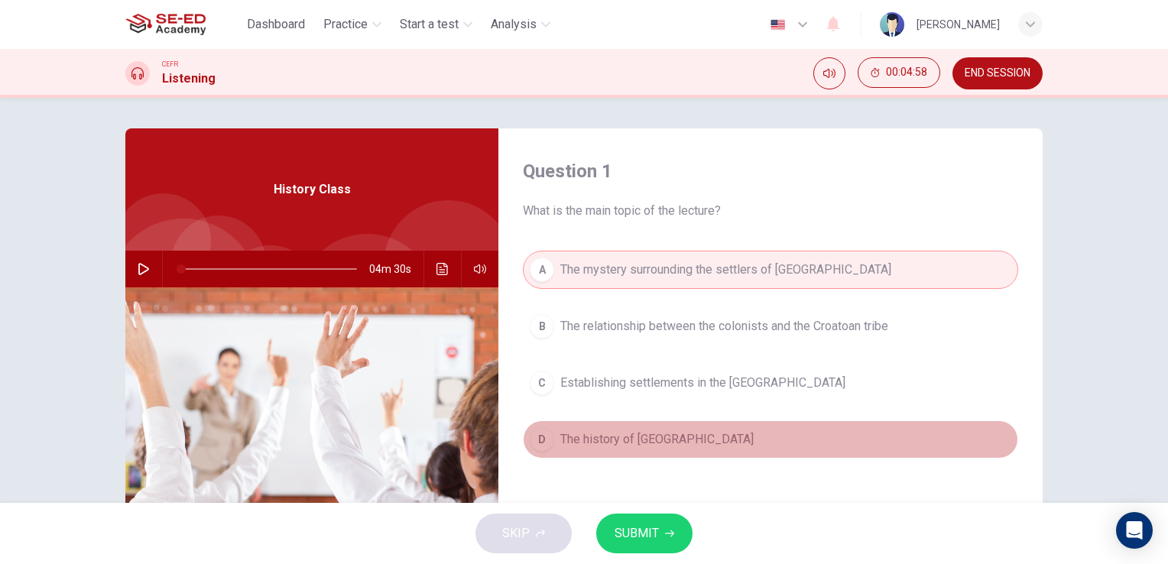
click at [609, 441] on span "The history of Roanoke Island" at bounding box center [656, 439] width 193 height 18
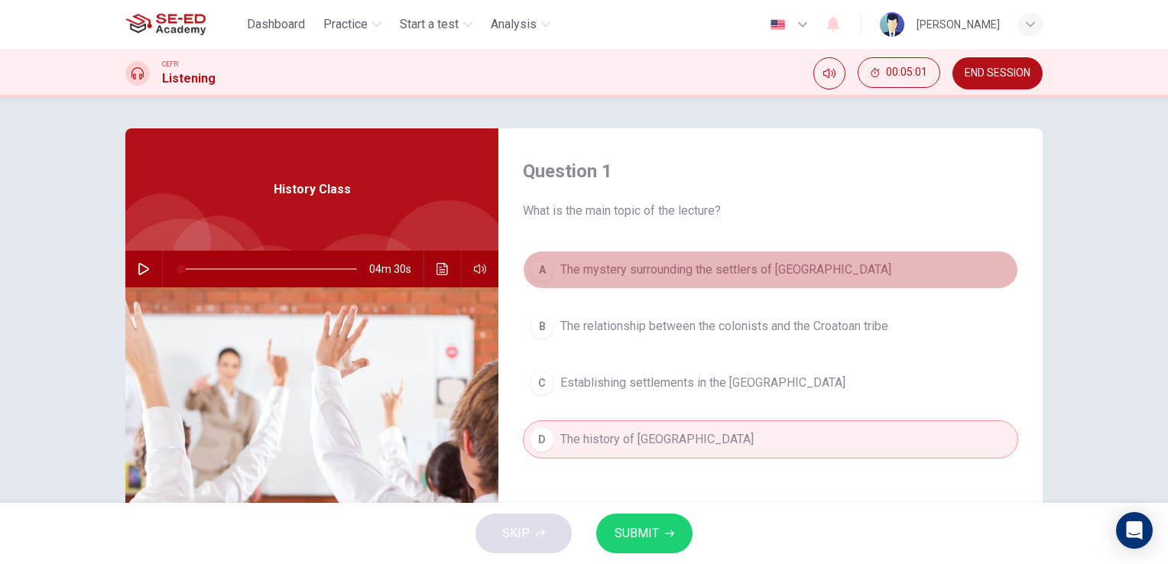
click at [610, 278] on span "The mystery surrounding the settlers of Roanoke Island" at bounding box center [725, 270] width 331 height 18
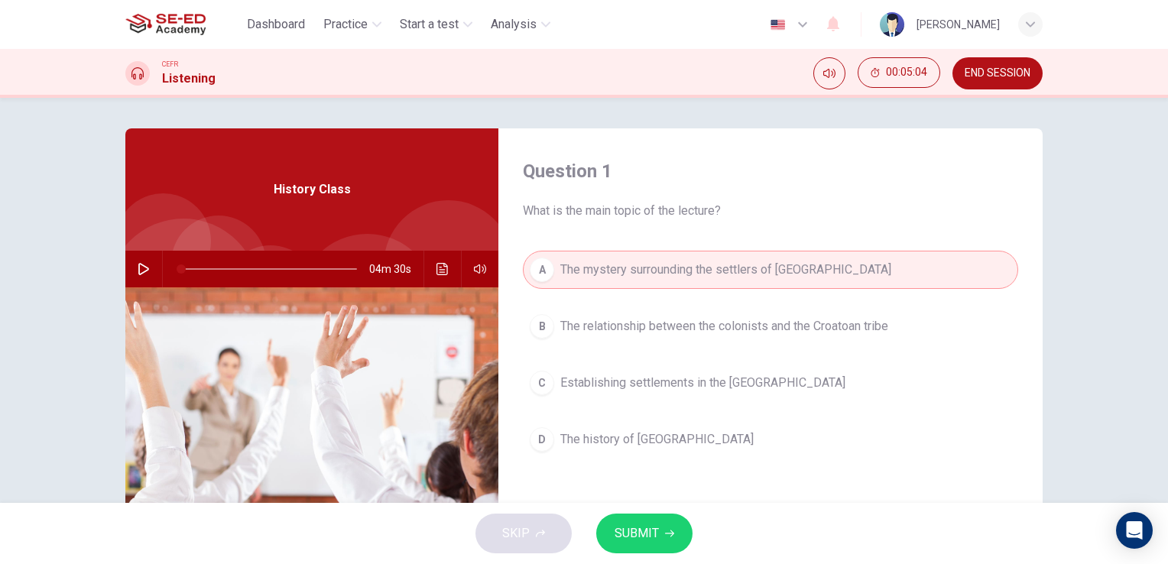
click at [642, 529] on span "SUBMIT" at bounding box center [637, 533] width 44 height 21
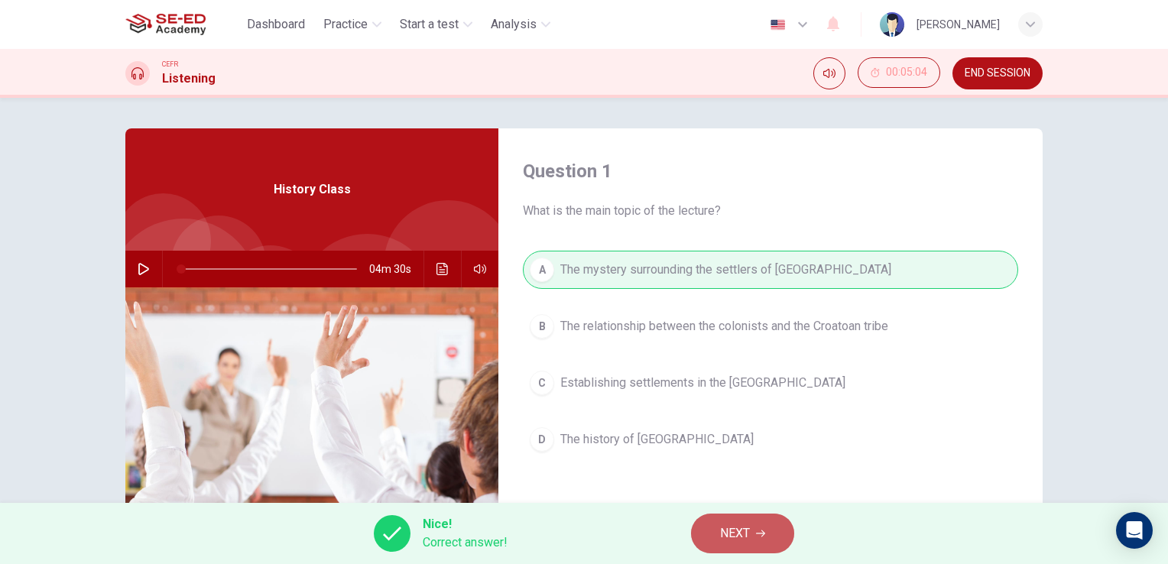
click at [719, 535] on button "NEXT" at bounding box center [742, 534] width 103 height 40
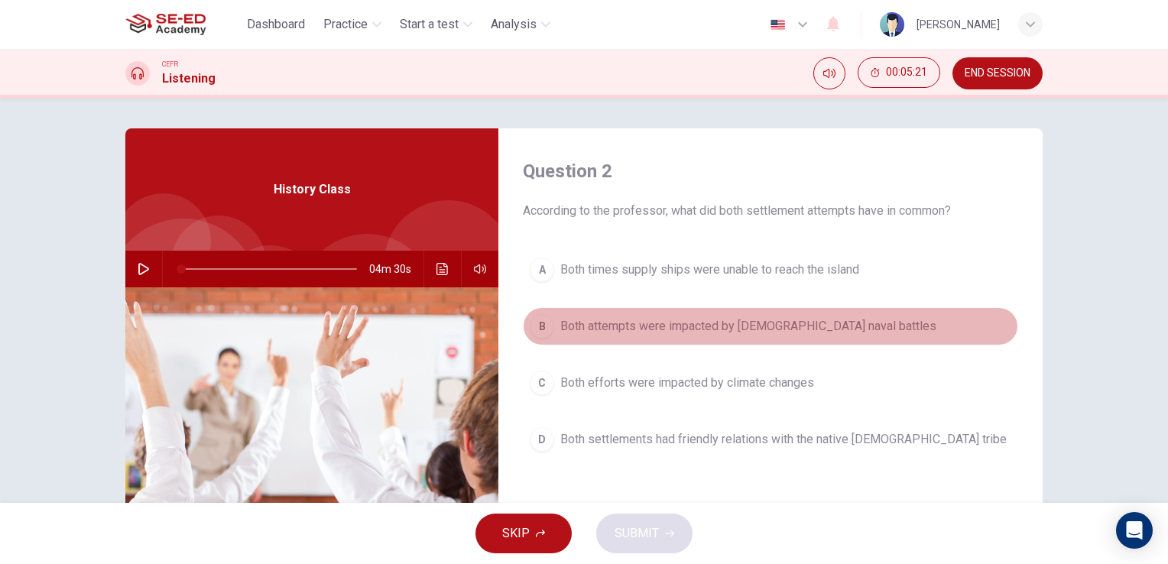
click at [645, 329] on span "Both attempts were impacted by British naval battles" at bounding box center [748, 326] width 376 height 18
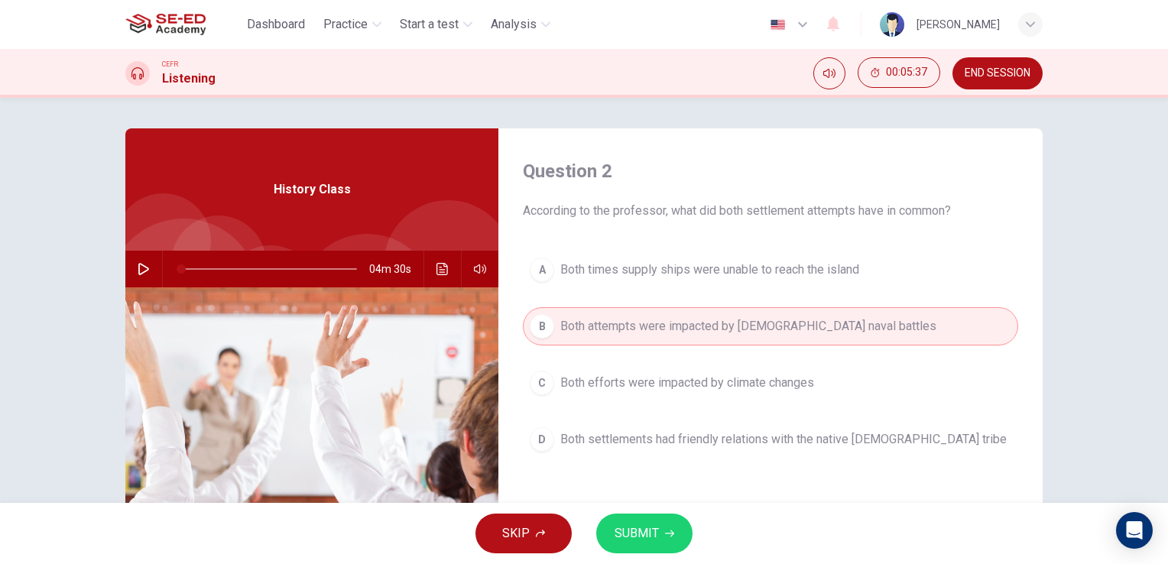
click at [661, 533] on button "SUBMIT" at bounding box center [644, 534] width 96 height 40
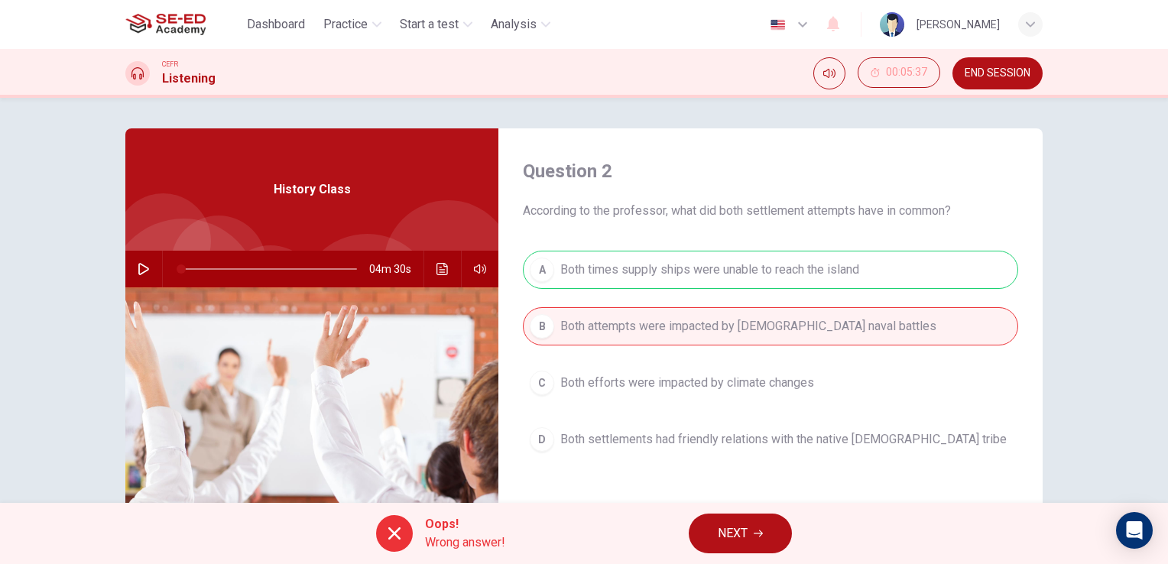
click at [752, 534] on button "NEXT" at bounding box center [740, 534] width 103 height 40
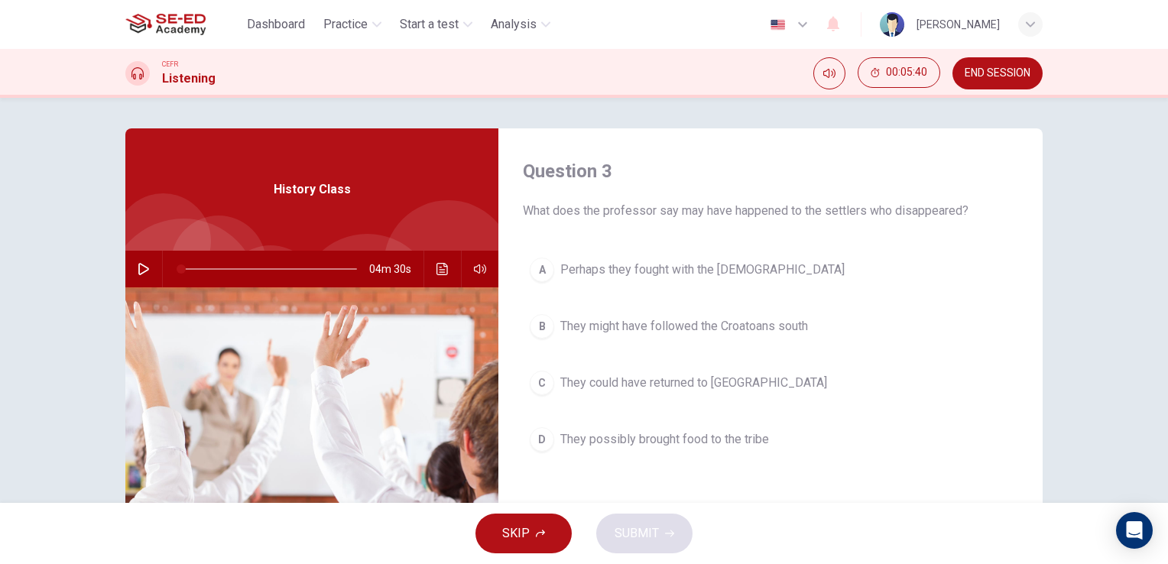
drag, startPoint x: 599, startPoint y: 213, endPoint x: 699, endPoint y: 210, distance: 100.2
click at [699, 210] on span "What does the professor say may have happened to the settlers who disappeared?" at bounding box center [770, 211] width 495 height 18
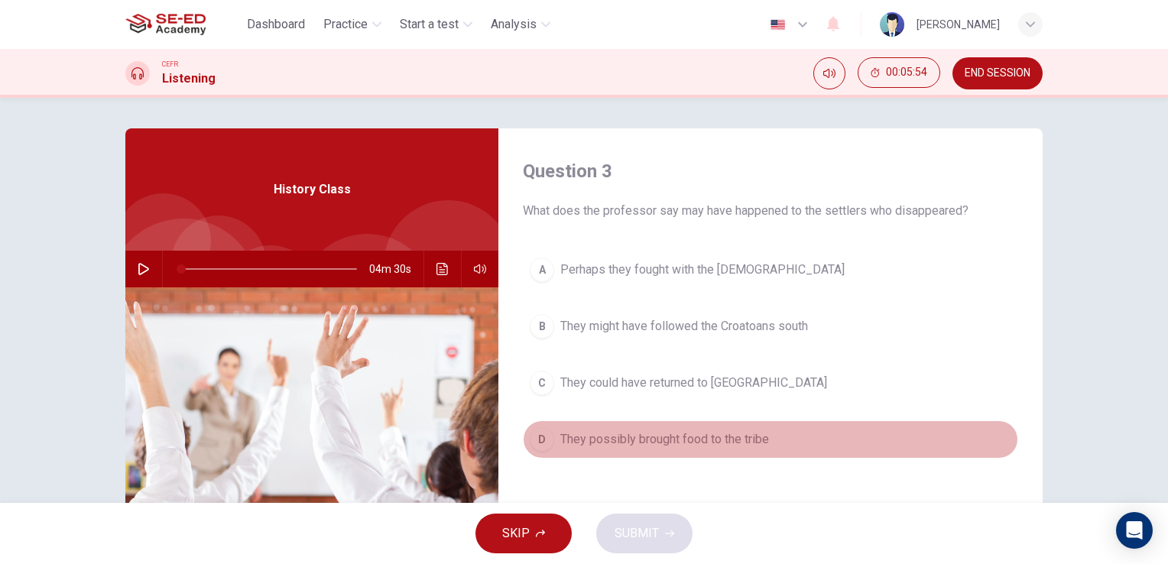
click at [612, 440] on span "They possibly brought food to the tribe" at bounding box center [664, 439] width 209 height 18
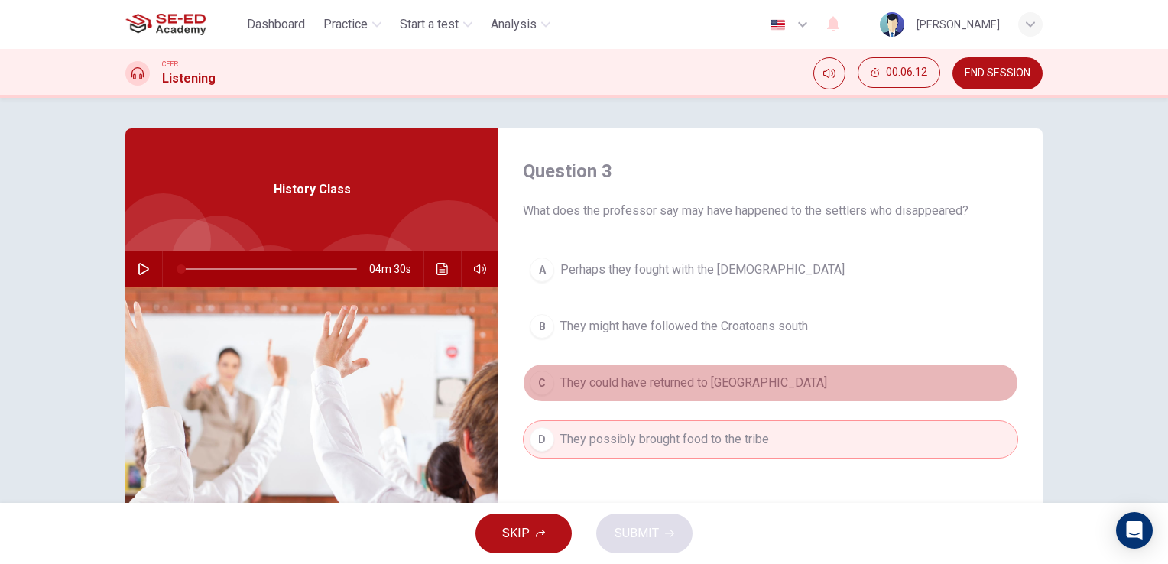
click at [661, 383] on span "They could have returned to England" at bounding box center [693, 383] width 267 height 18
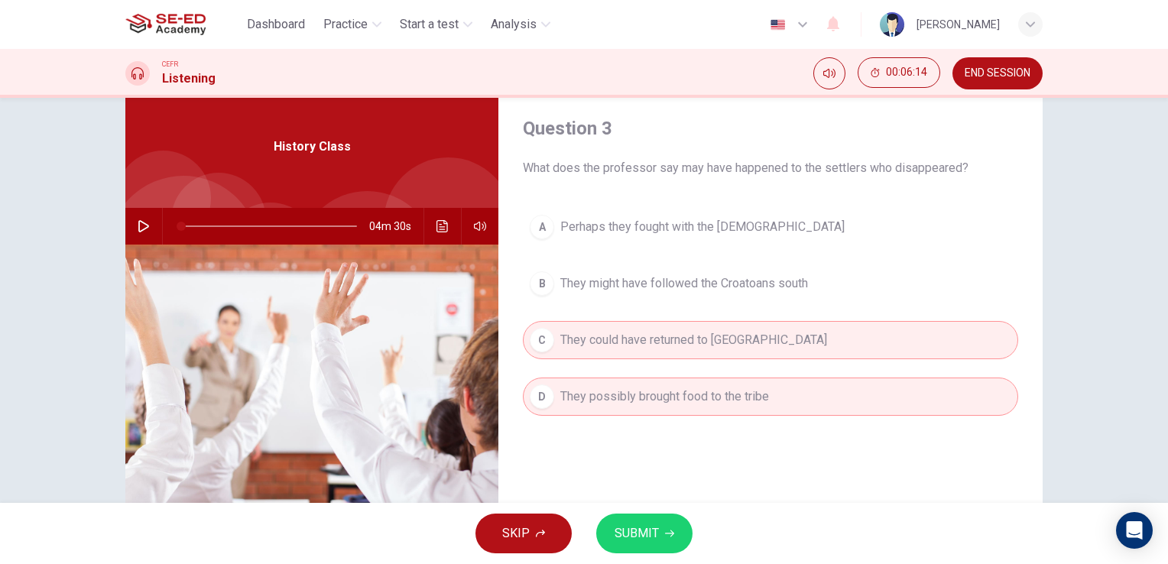
scroll to position [76, 0]
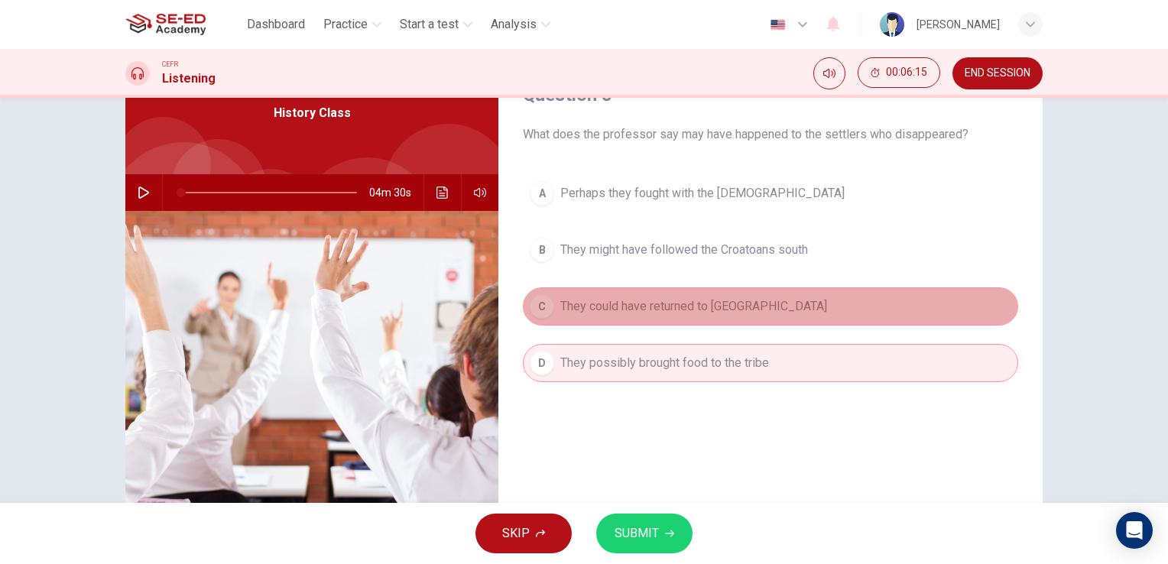
click at [598, 305] on span "They could have returned to England" at bounding box center [693, 306] width 267 height 18
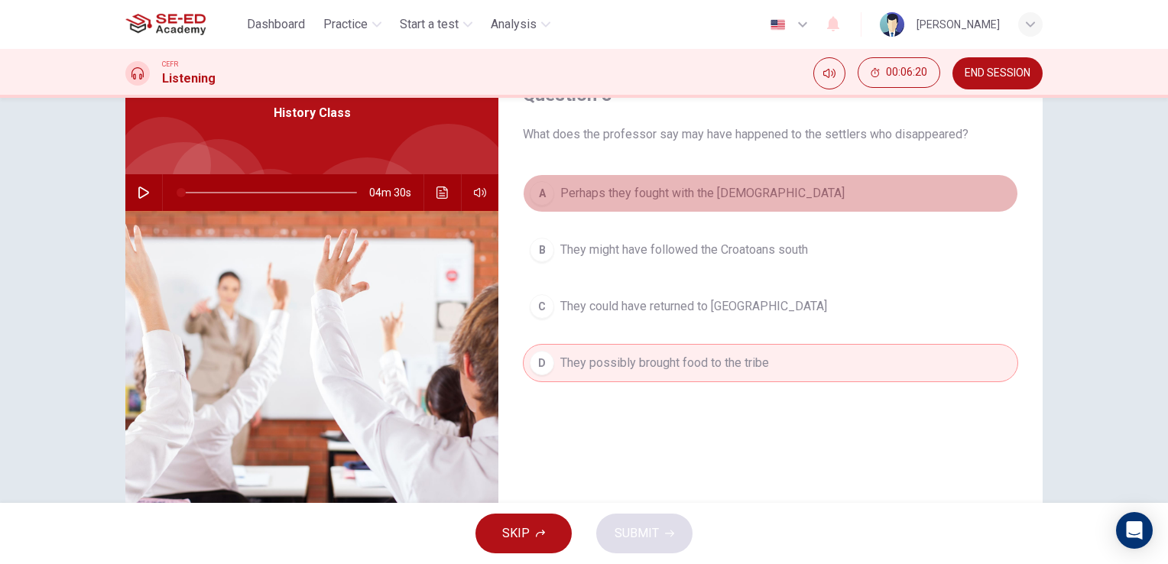
click at [611, 203] on button "A Perhaps they fought with the Croatoans" at bounding box center [770, 193] width 495 height 38
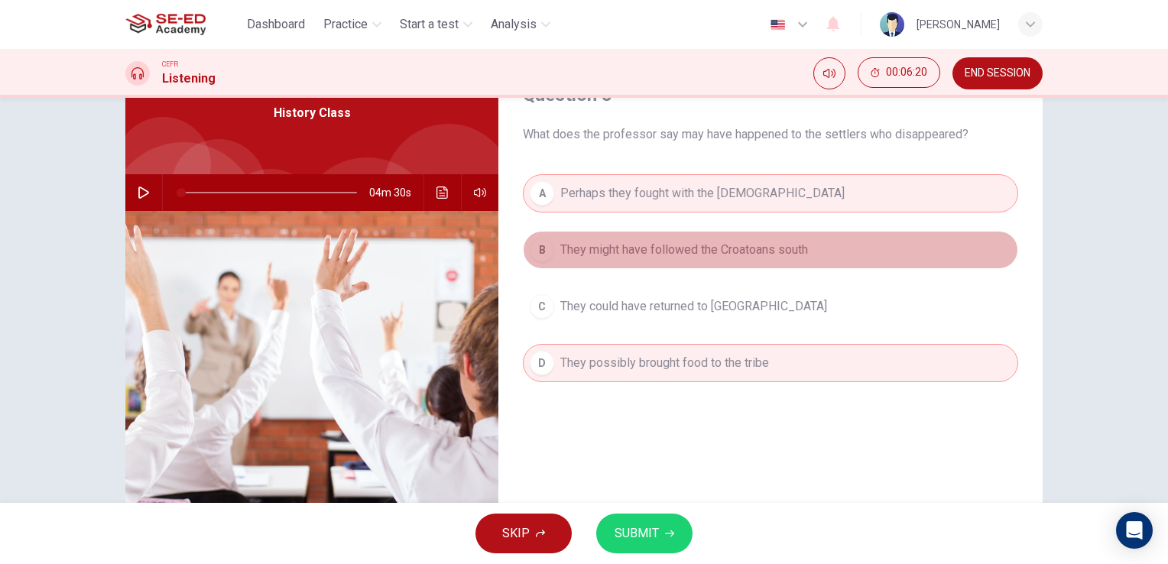
click at [621, 247] on span "They might have followed the Croatoans south" at bounding box center [684, 250] width 248 height 18
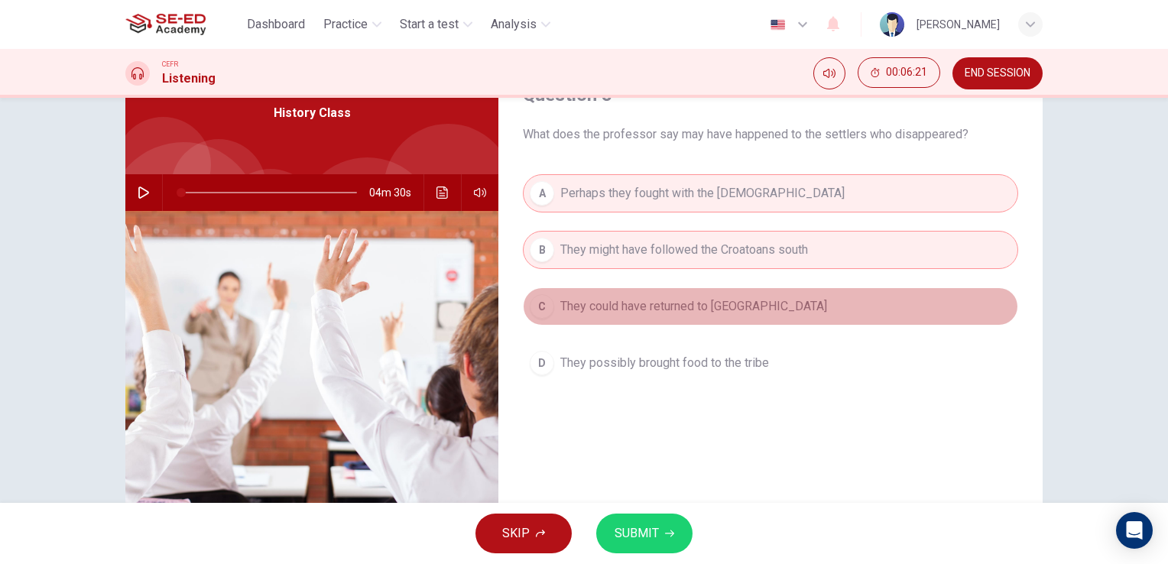
click at [623, 297] on span "They could have returned to England" at bounding box center [693, 306] width 267 height 18
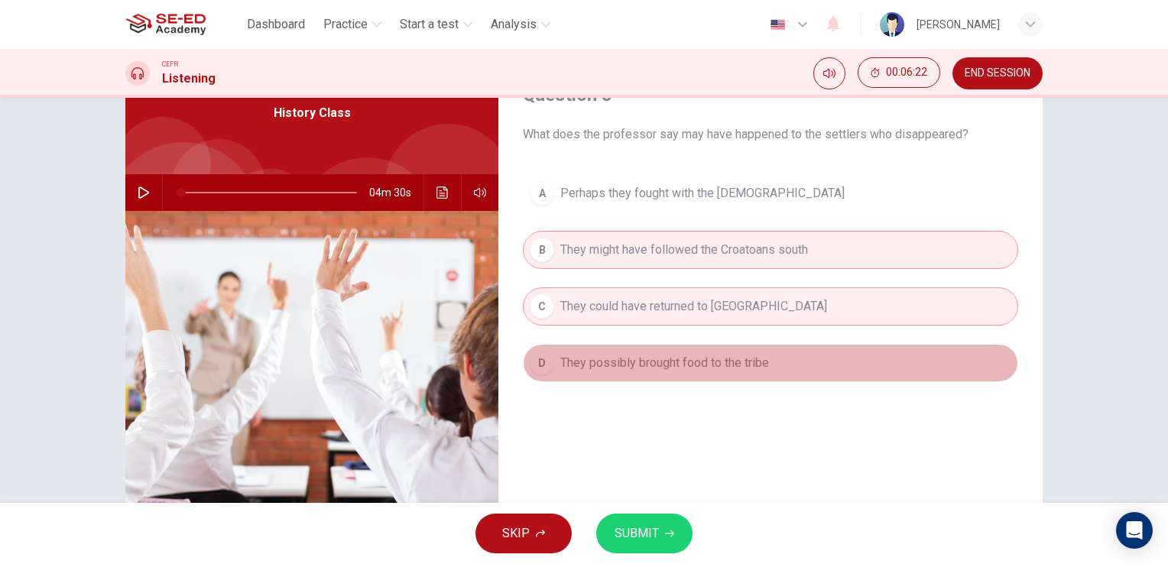
click at [630, 356] on span "They possibly brought food to the tribe" at bounding box center [664, 363] width 209 height 18
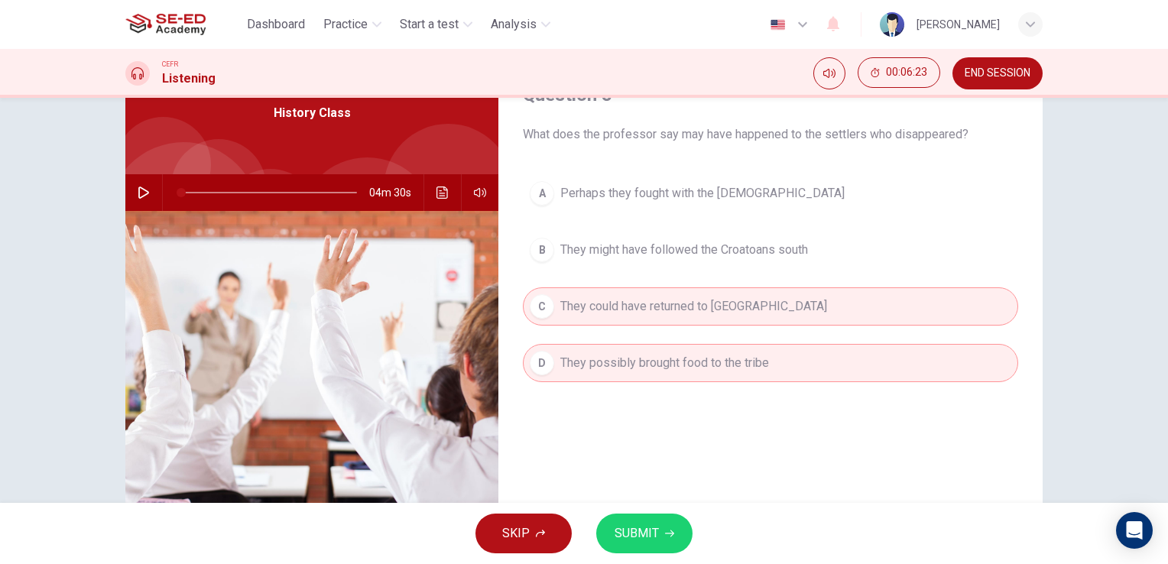
click at [618, 308] on span "They could have returned to England" at bounding box center [693, 306] width 267 height 18
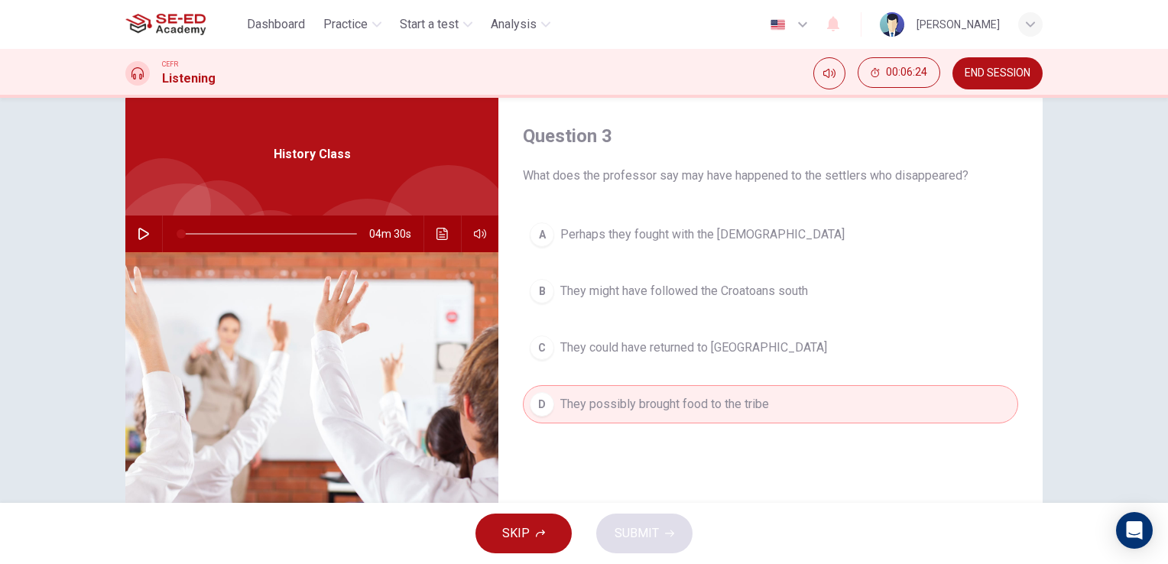
scroll to position [0, 0]
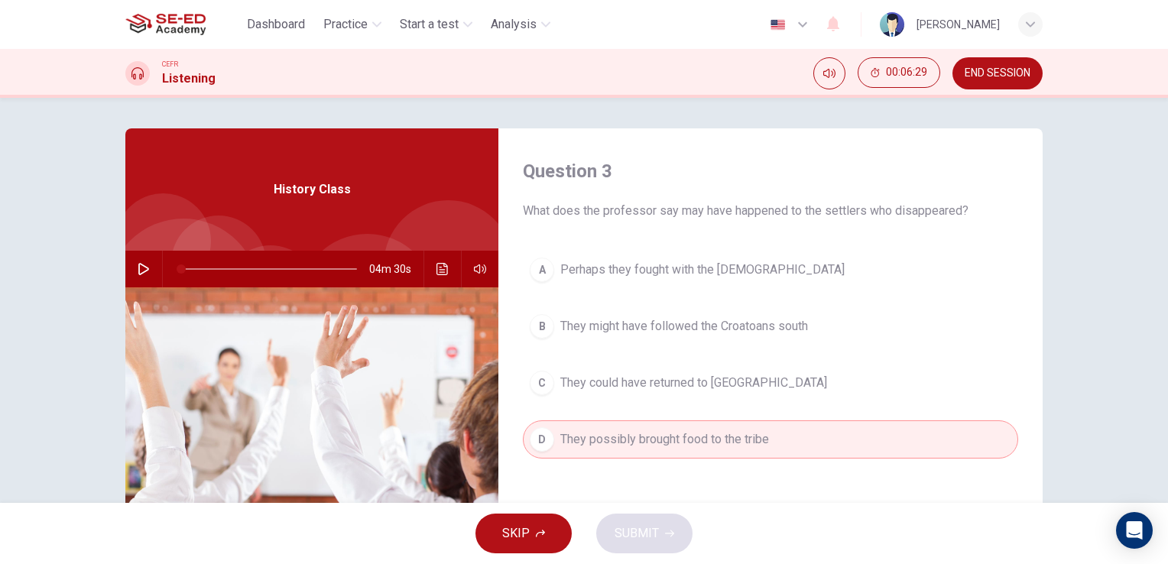
drag, startPoint x: 754, startPoint y: 214, endPoint x: 786, endPoint y: 216, distance: 32.2
click at [786, 216] on span "What does the professor say may have happened to the settlers who disappeared?" at bounding box center [770, 211] width 495 height 18
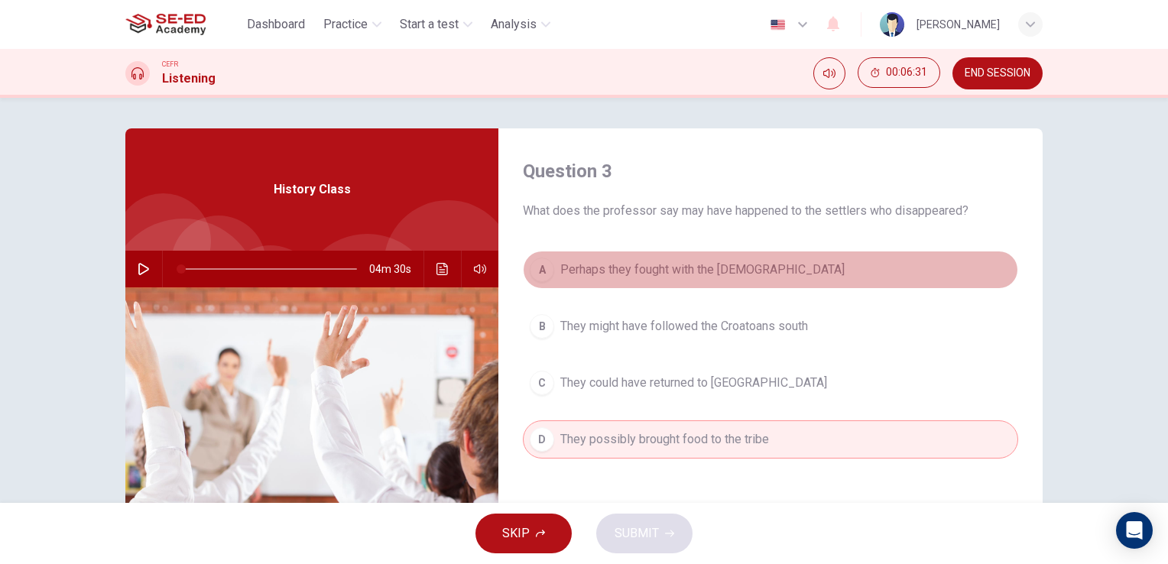
click at [593, 271] on span "Perhaps they fought with the Croatoans" at bounding box center [702, 270] width 284 height 18
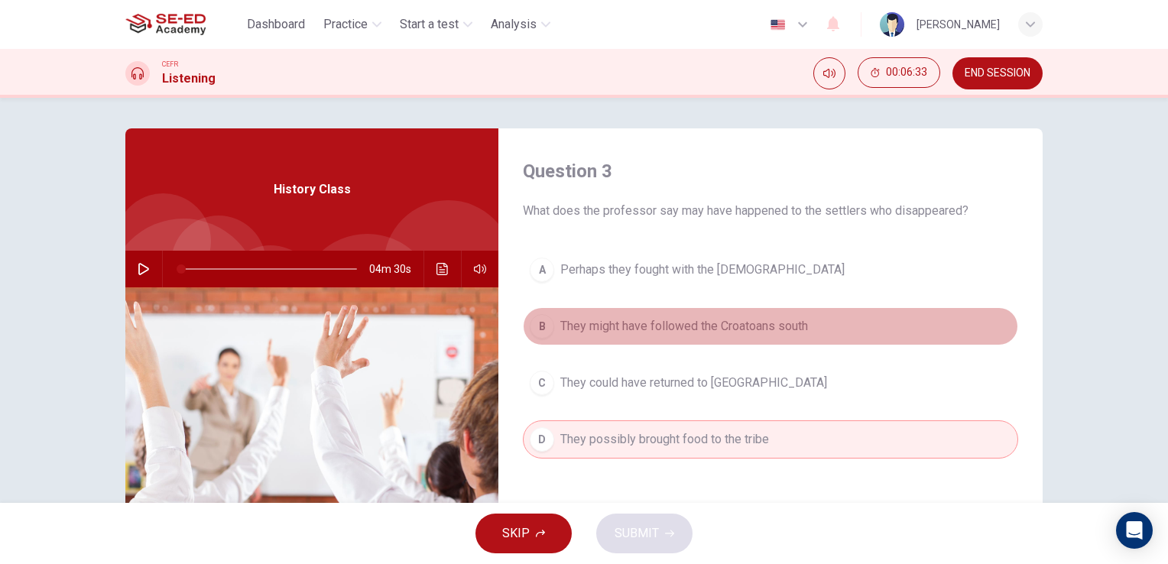
click at [597, 327] on span "They might have followed the Croatoans south" at bounding box center [684, 326] width 248 height 18
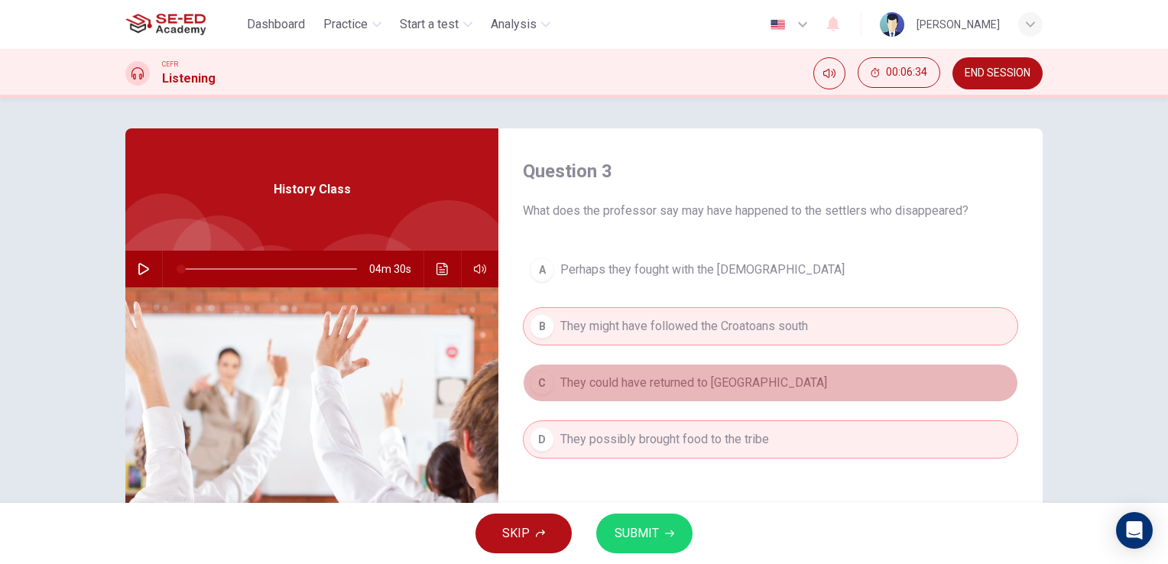
click at [596, 383] on span "They could have returned to England" at bounding box center [693, 383] width 267 height 18
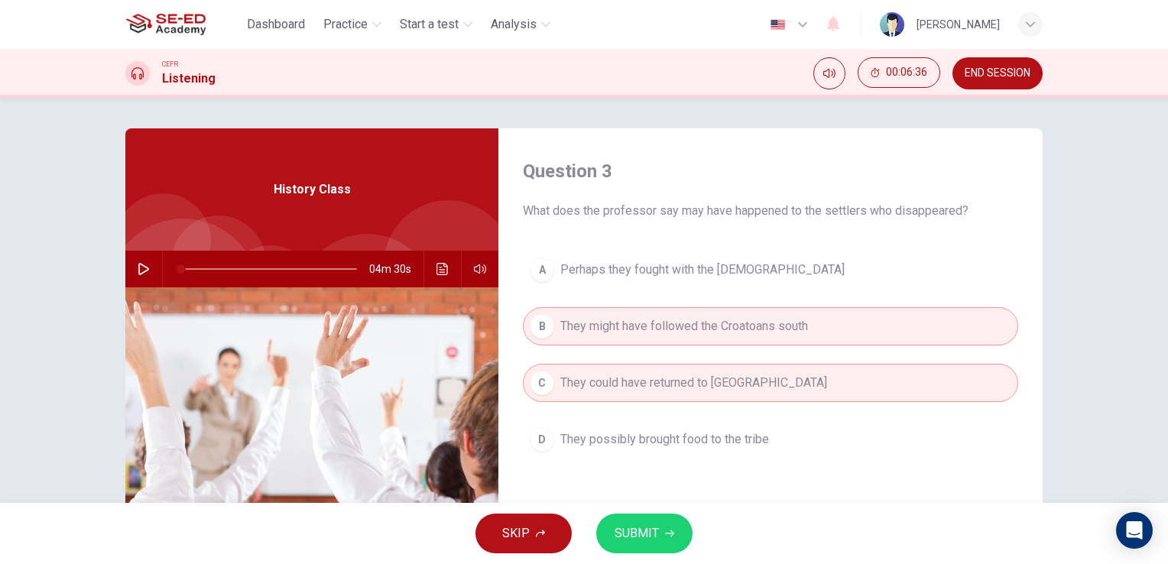
click at [600, 435] on span "They possibly brought food to the tribe" at bounding box center [664, 439] width 209 height 18
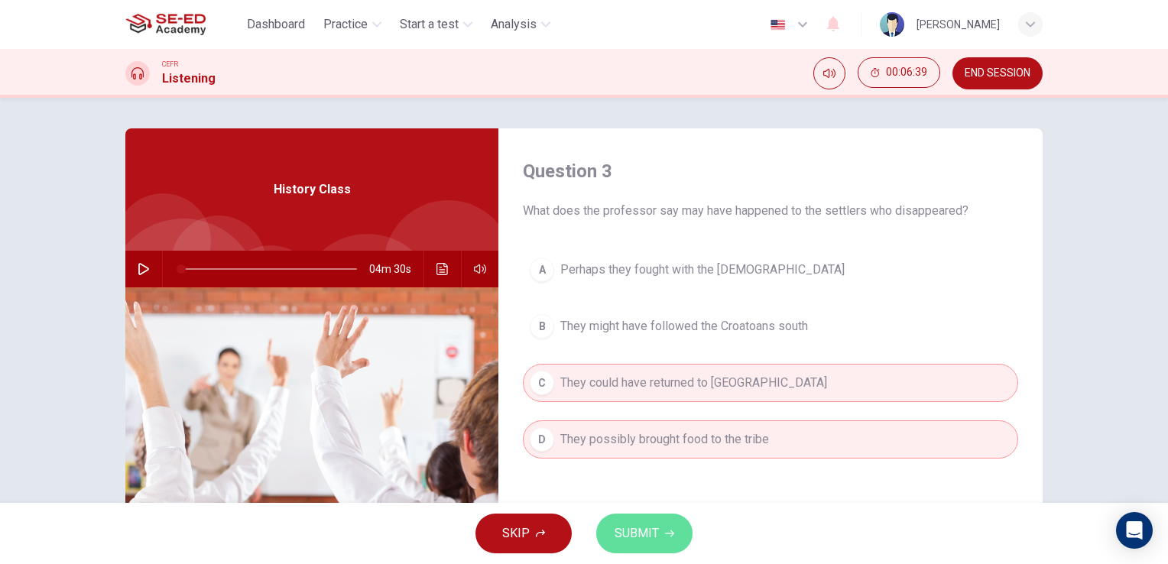
click at [626, 519] on button "SUBMIT" at bounding box center [644, 534] width 96 height 40
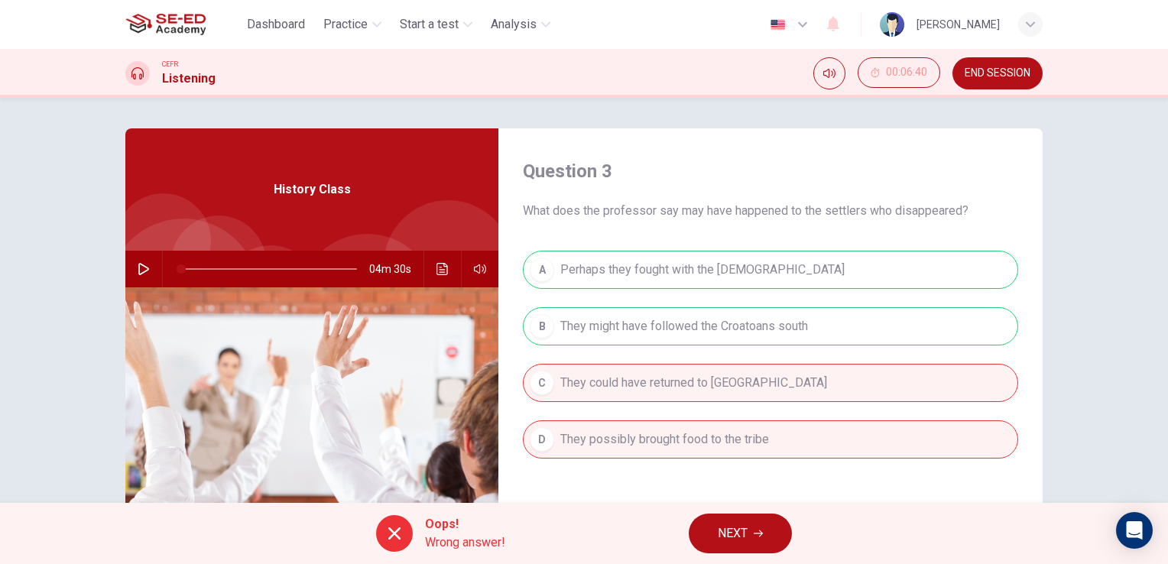
scroll to position [76, 0]
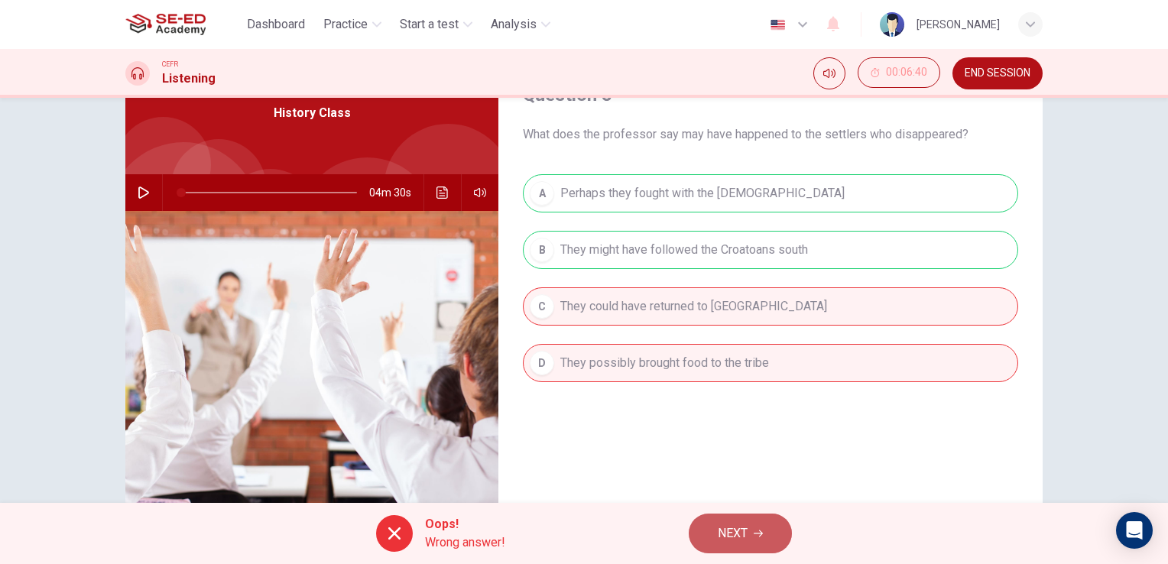
click at [737, 541] on span "NEXT" at bounding box center [733, 533] width 30 height 21
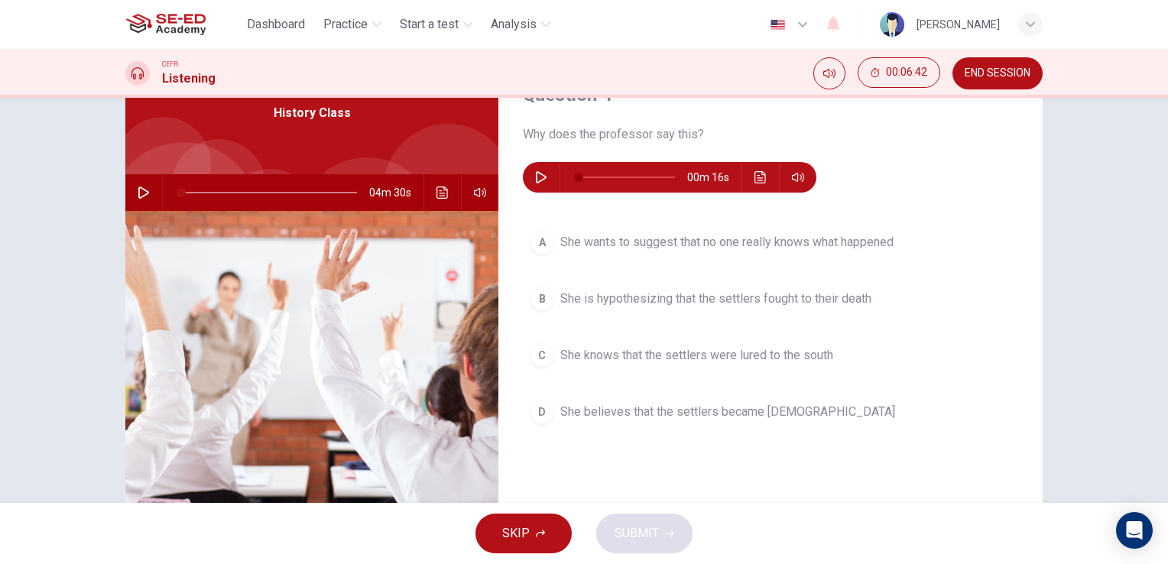
click at [535, 177] on icon "button" at bounding box center [541, 177] width 12 height 12
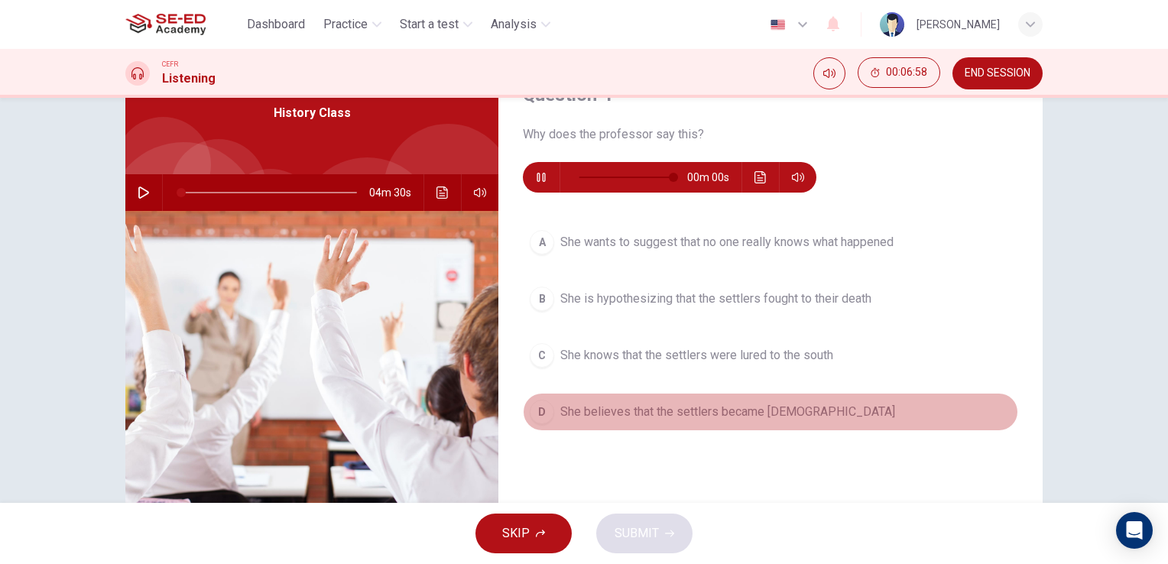
click at [645, 409] on span "She believes that the settlers became Native Americans" at bounding box center [727, 412] width 335 height 18
type input "0"
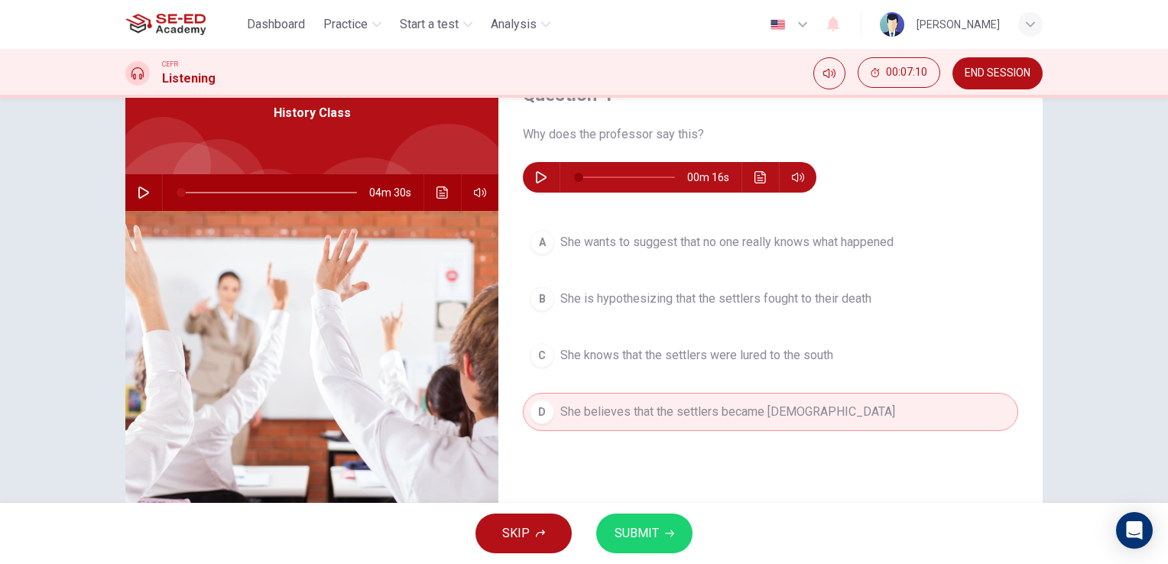
click at [657, 534] on span "SUBMIT" at bounding box center [637, 533] width 44 height 21
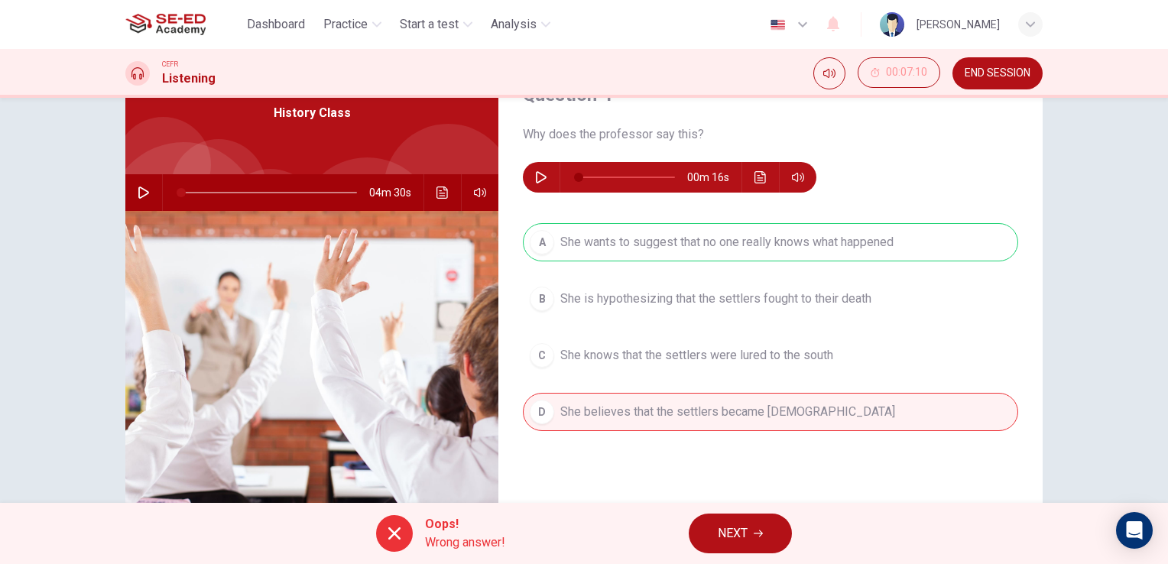
click at [741, 531] on span "NEXT" at bounding box center [733, 533] width 30 height 21
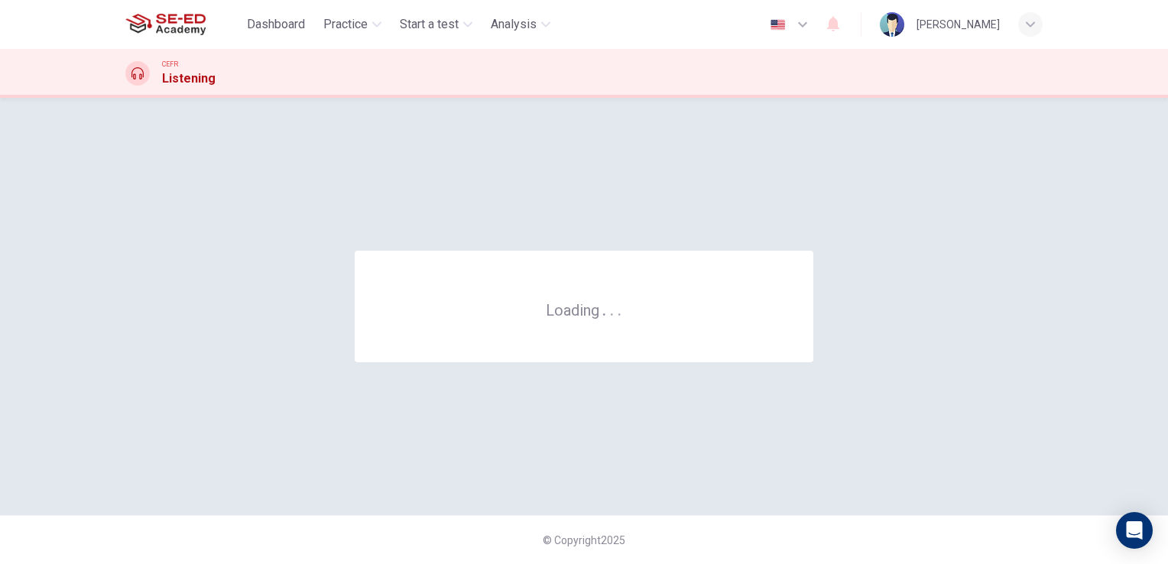
scroll to position [0, 0]
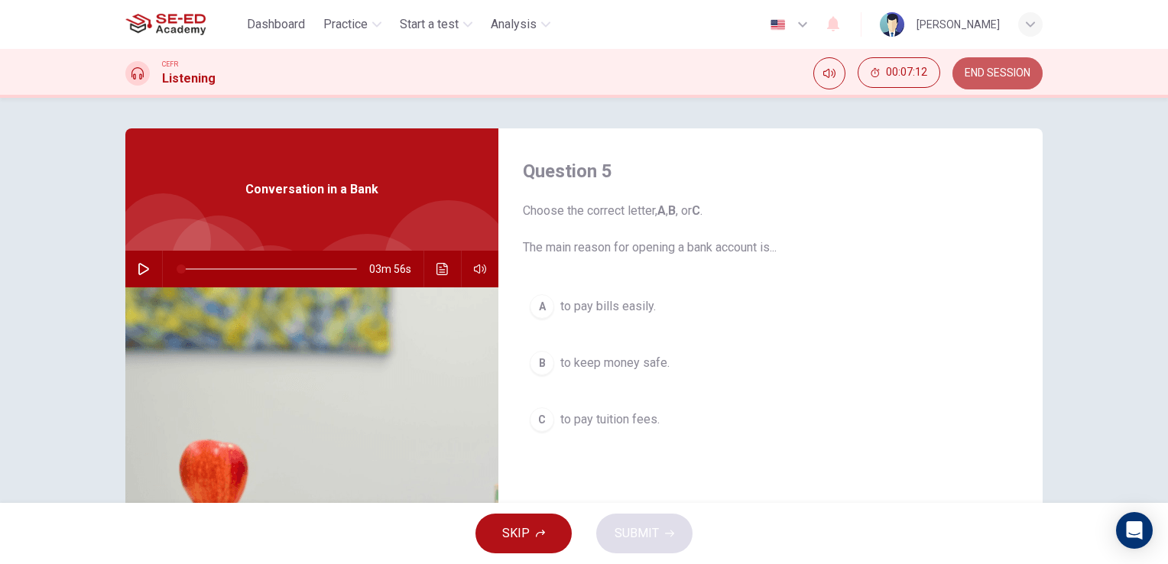
click at [972, 73] on span "END SESSION" at bounding box center [998, 73] width 66 height 12
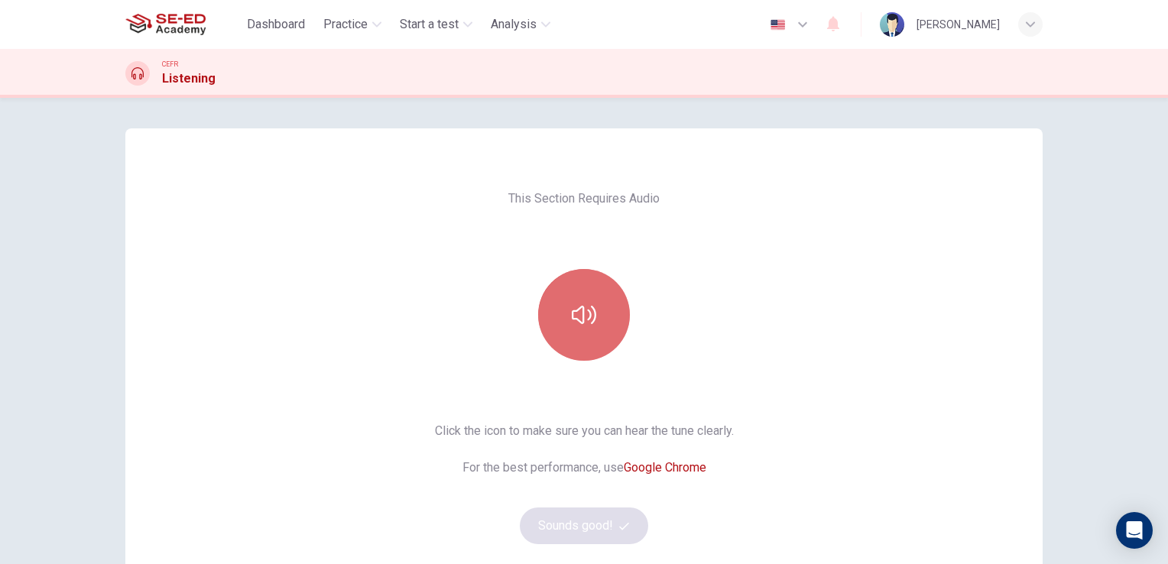
click at [568, 338] on button "button" at bounding box center [584, 315] width 92 height 92
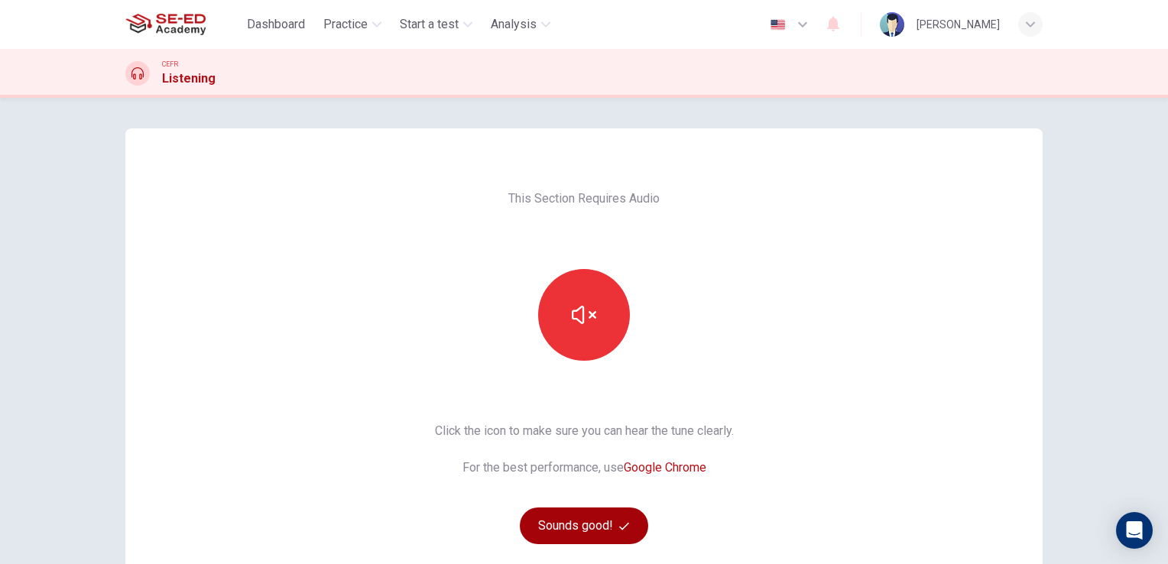
click at [567, 536] on button "Sounds good!" at bounding box center [584, 526] width 128 height 37
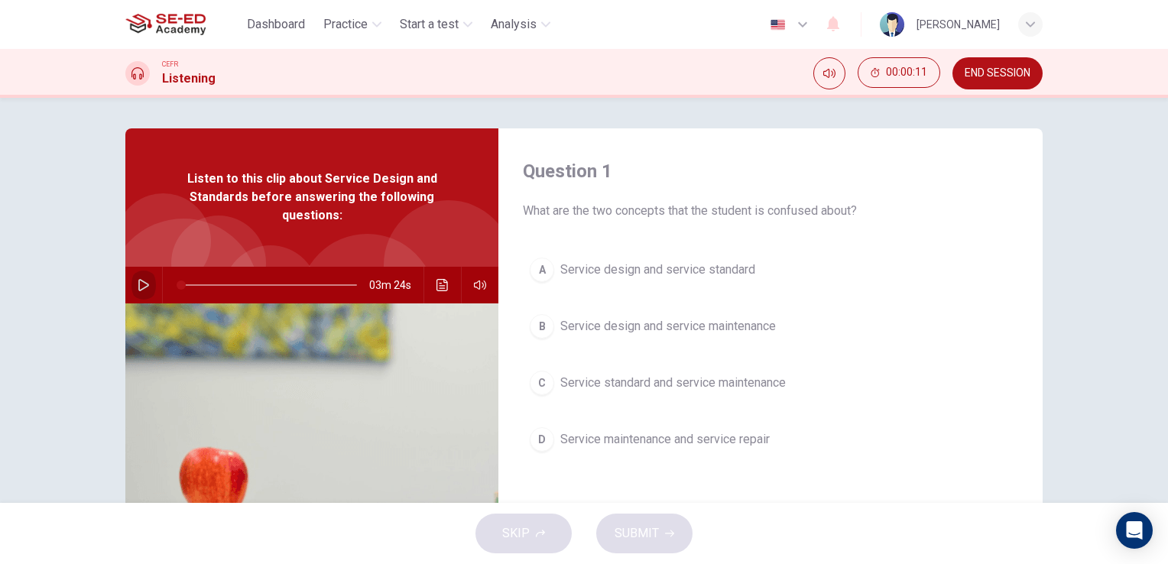
click at [138, 285] on icon "button" at bounding box center [144, 285] width 12 height 12
type input "0"
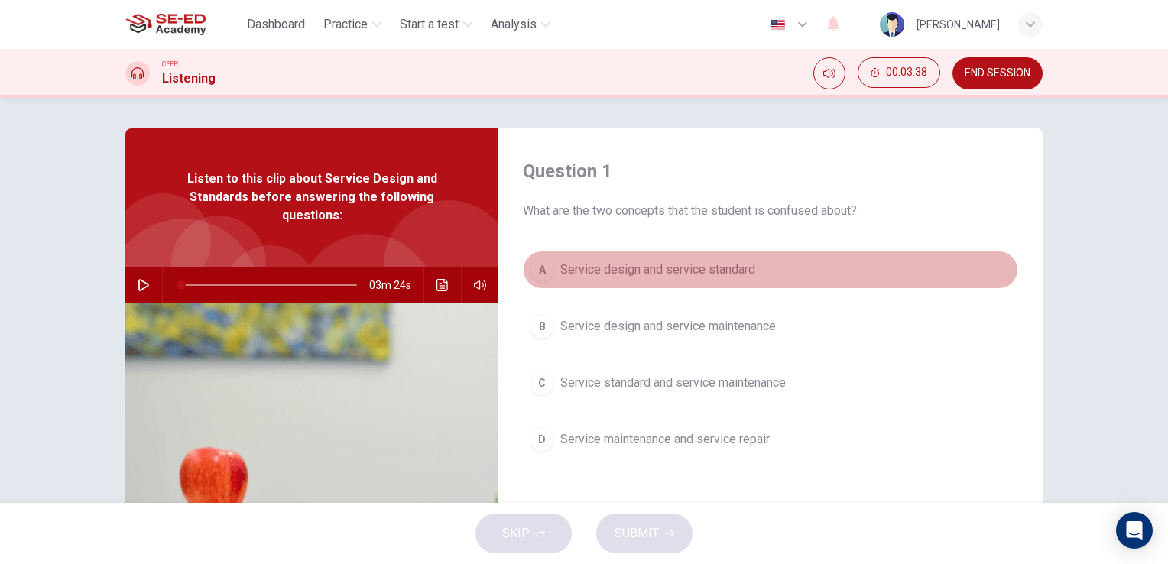
click at [540, 265] on div "A" at bounding box center [542, 270] width 24 height 24
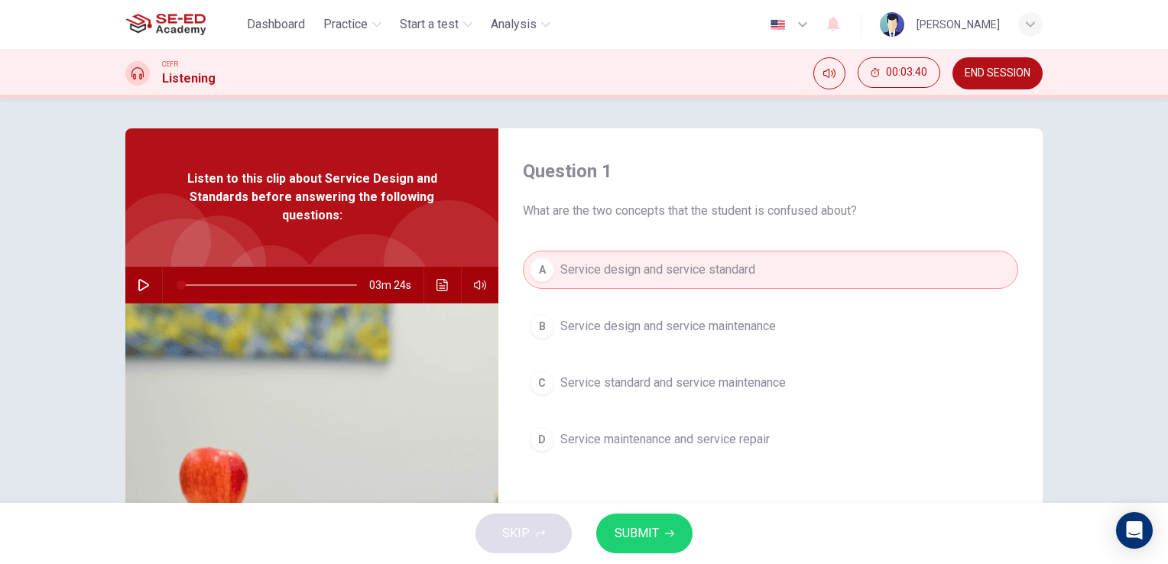
click at [646, 524] on span "SUBMIT" at bounding box center [637, 533] width 44 height 21
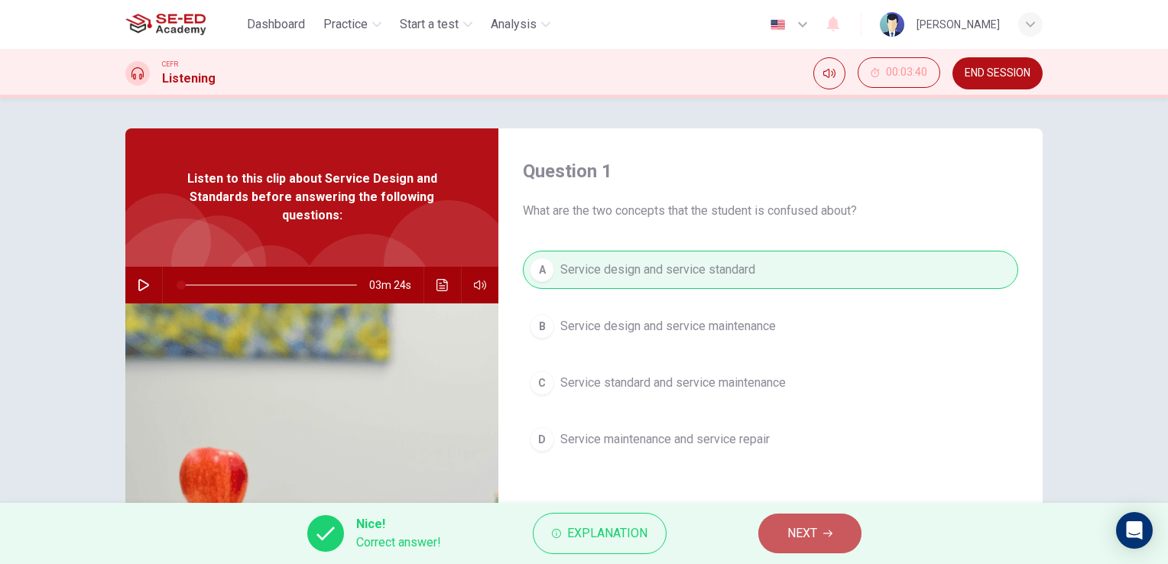
click at [807, 539] on span "NEXT" at bounding box center [803, 533] width 30 height 21
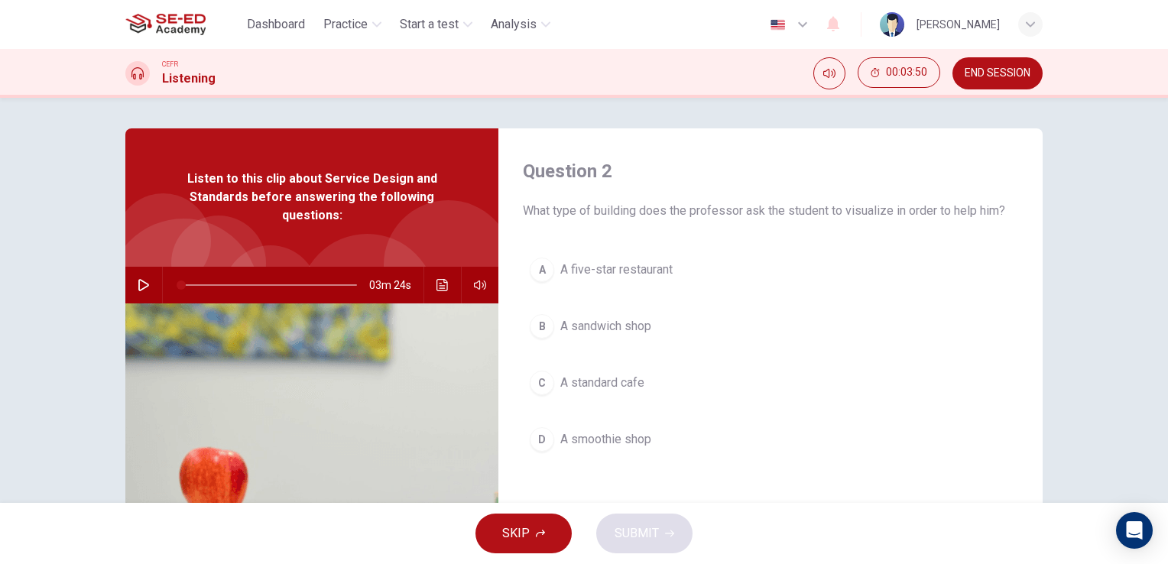
click at [626, 385] on span "A standard cafe" at bounding box center [602, 383] width 84 height 18
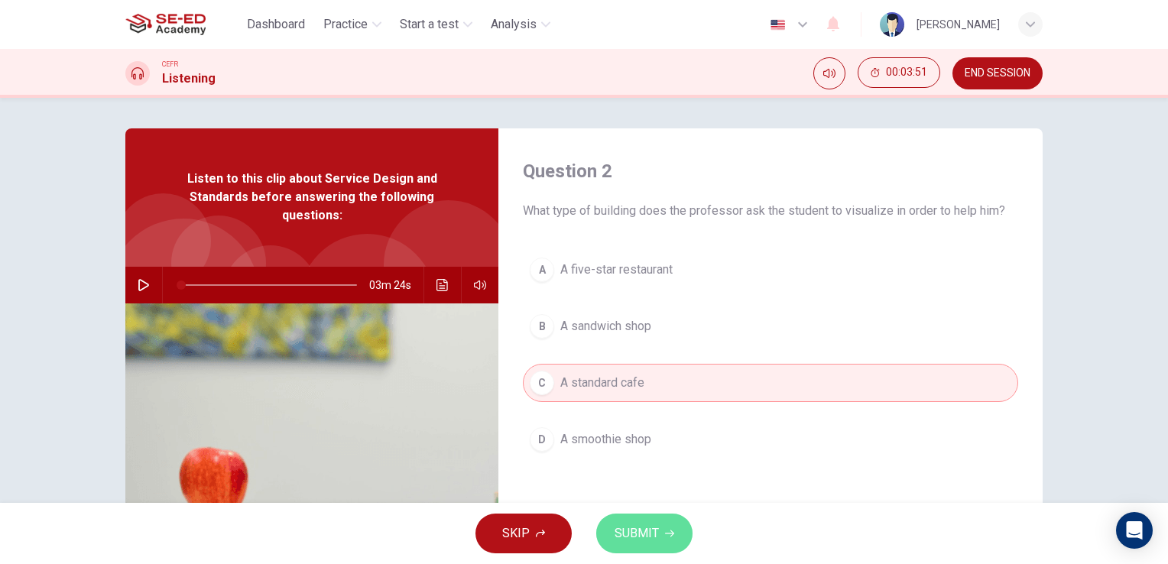
click at [642, 526] on span "SUBMIT" at bounding box center [637, 533] width 44 height 21
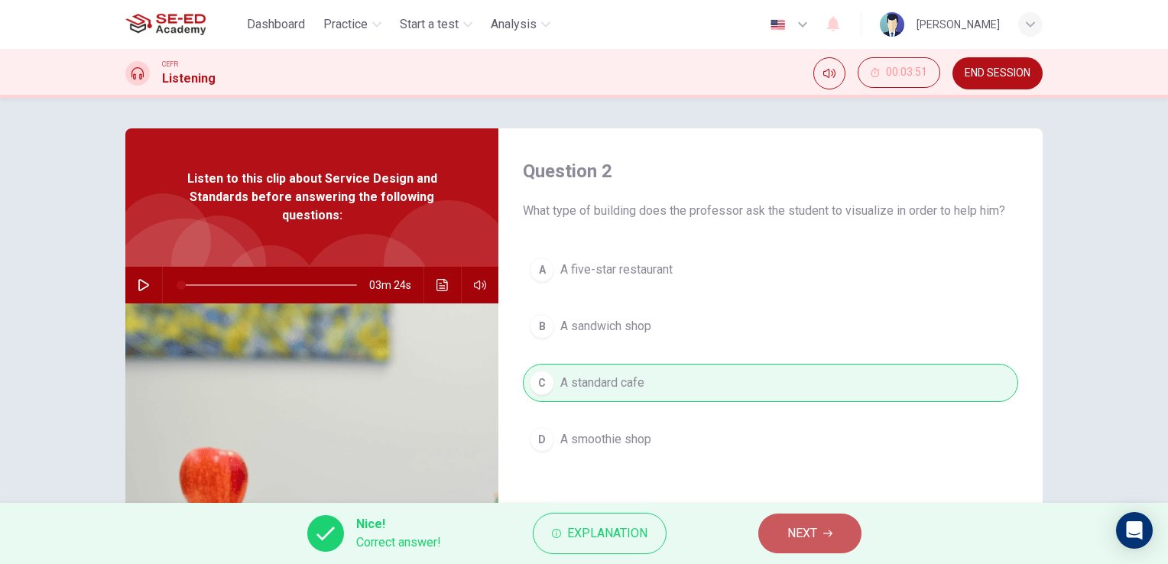
click at [777, 532] on button "NEXT" at bounding box center [810, 534] width 103 height 40
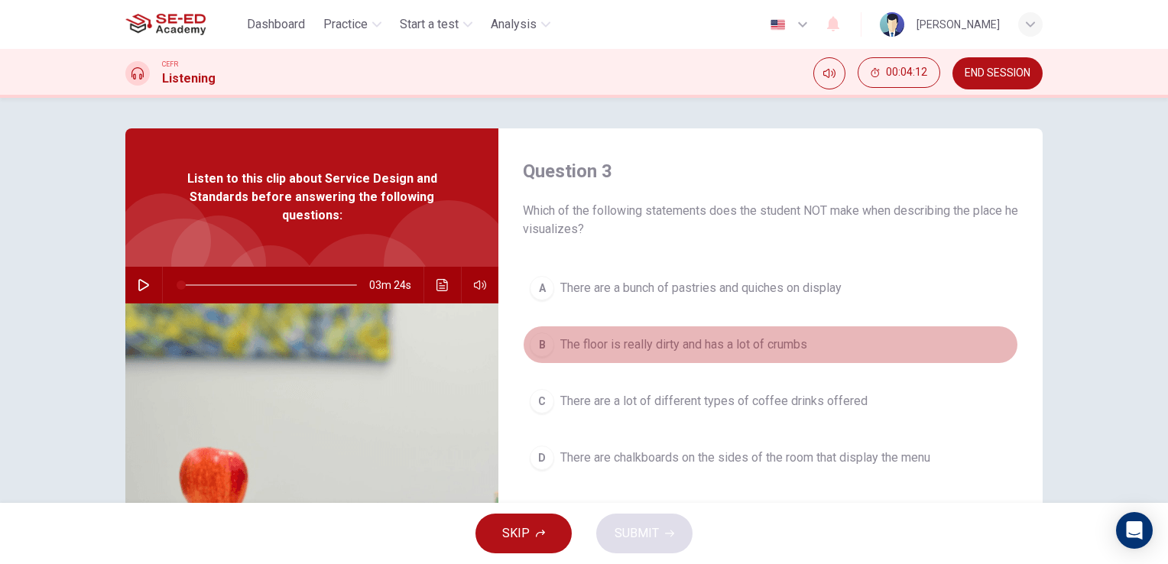
click at [549, 350] on button "B The floor is really dirty and has a lot of crumbs" at bounding box center [770, 345] width 495 height 38
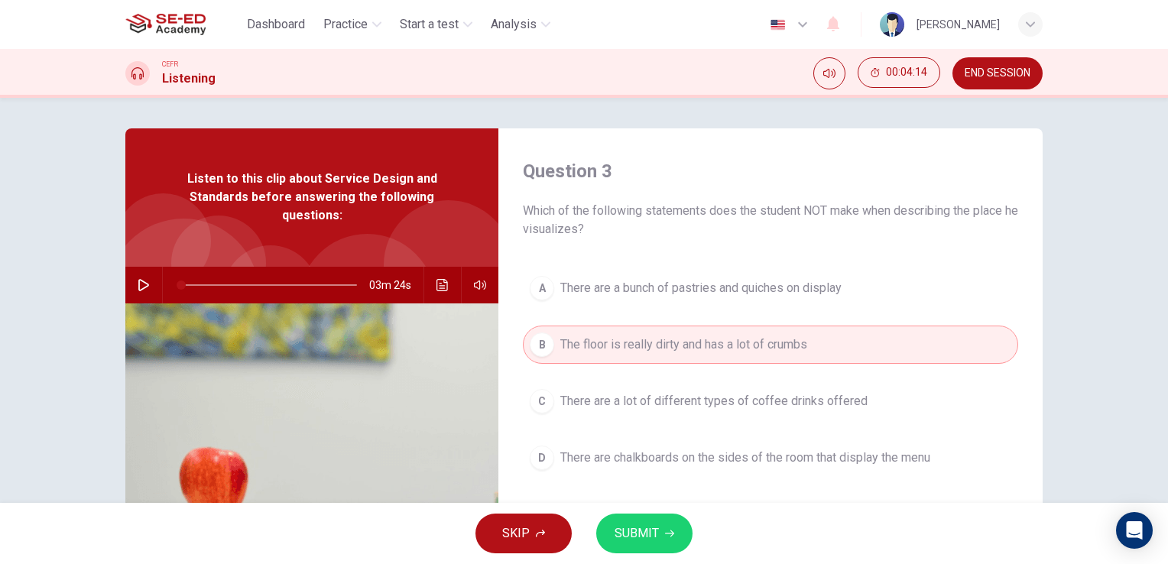
click at [541, 398] on div "C" at bounding box center [542, 401] width 24 height 24
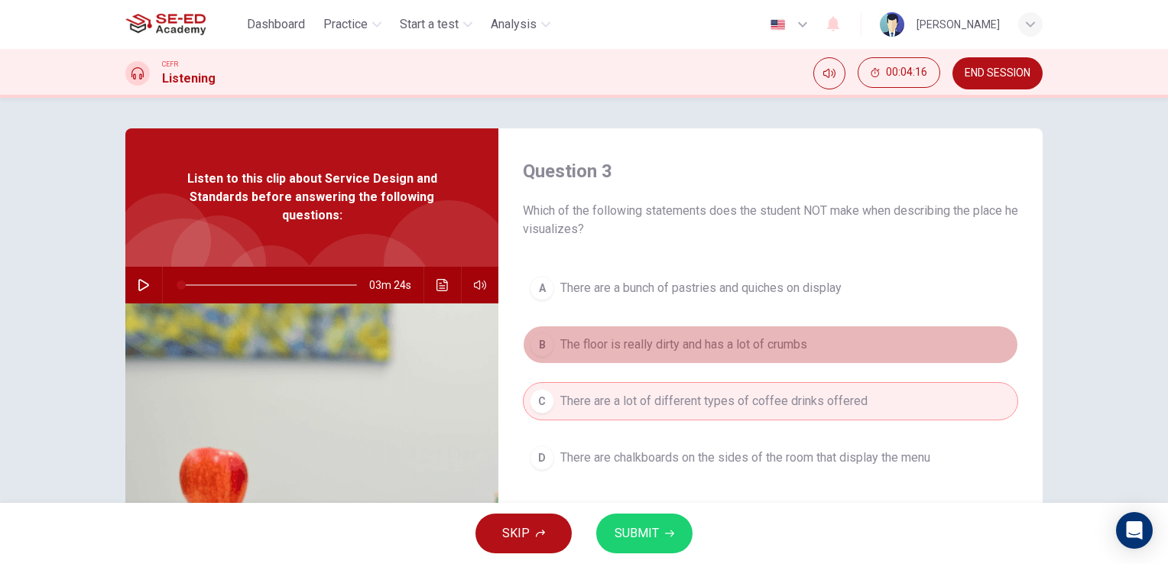
click at [541, 348] on div "B" at bounding box center [542, 345] width 24 height 24
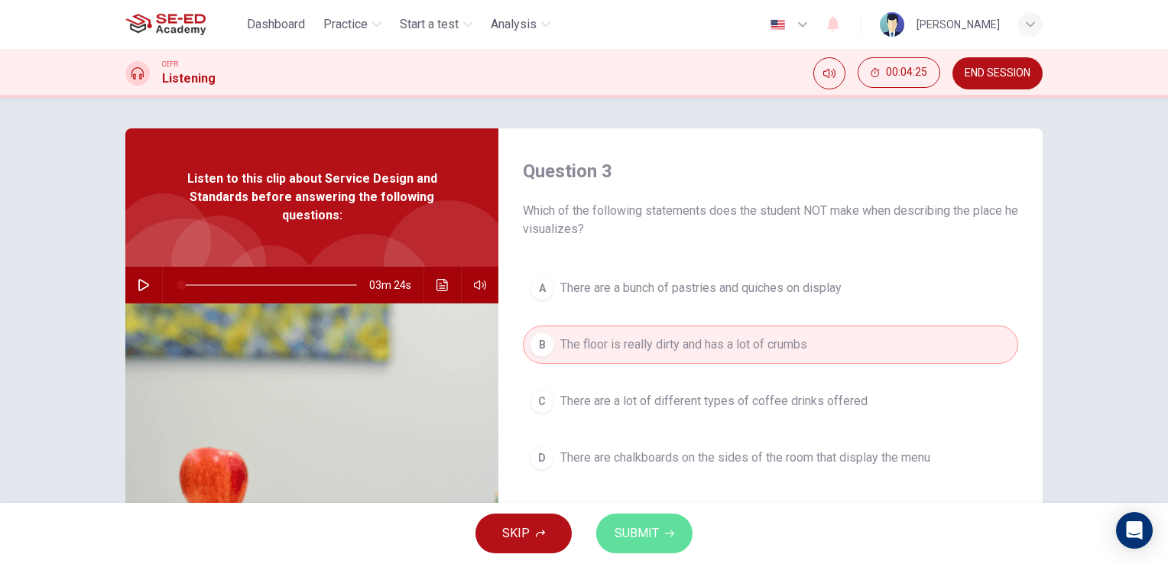
click at [661, 531] on button "SUBMIT" at bounding box center [644, 534] width 96 height 40
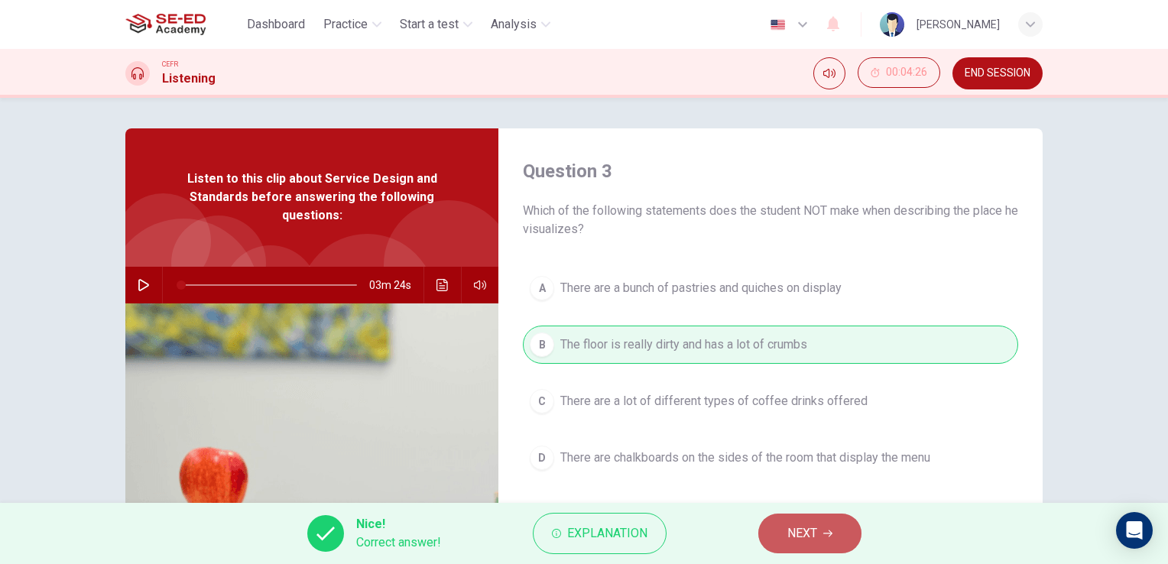
click at [791, 537] on span "NEXT" at bounding box center [803, 533] width 30 height 21
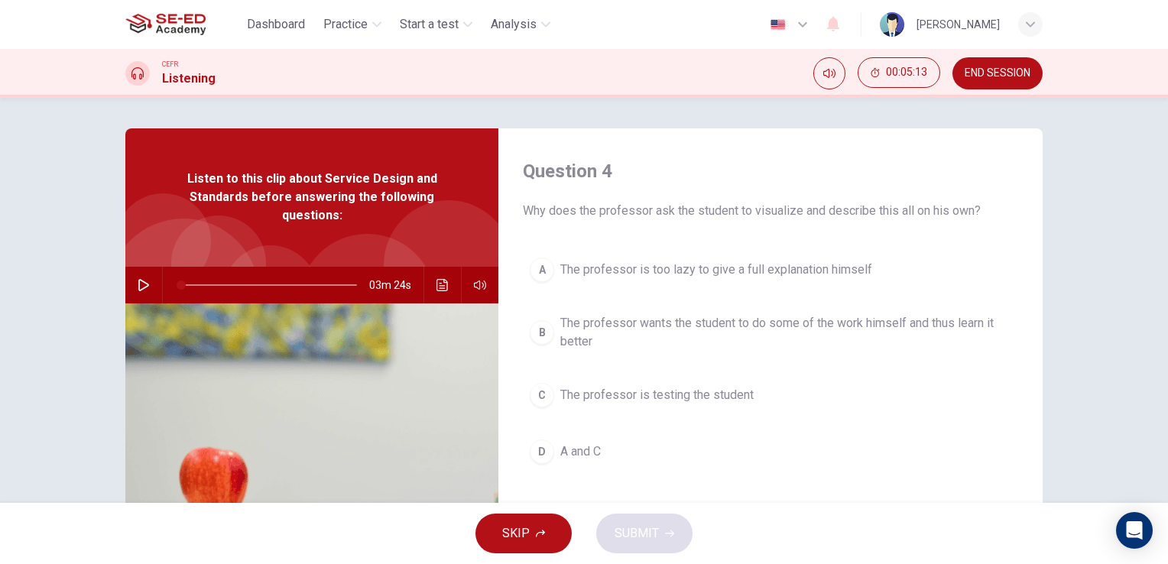
click at [648, 329] on span "The professor wants the student to do some of the work himself and thus learn i…" at bounding box center [785, 332] width 451 height 37
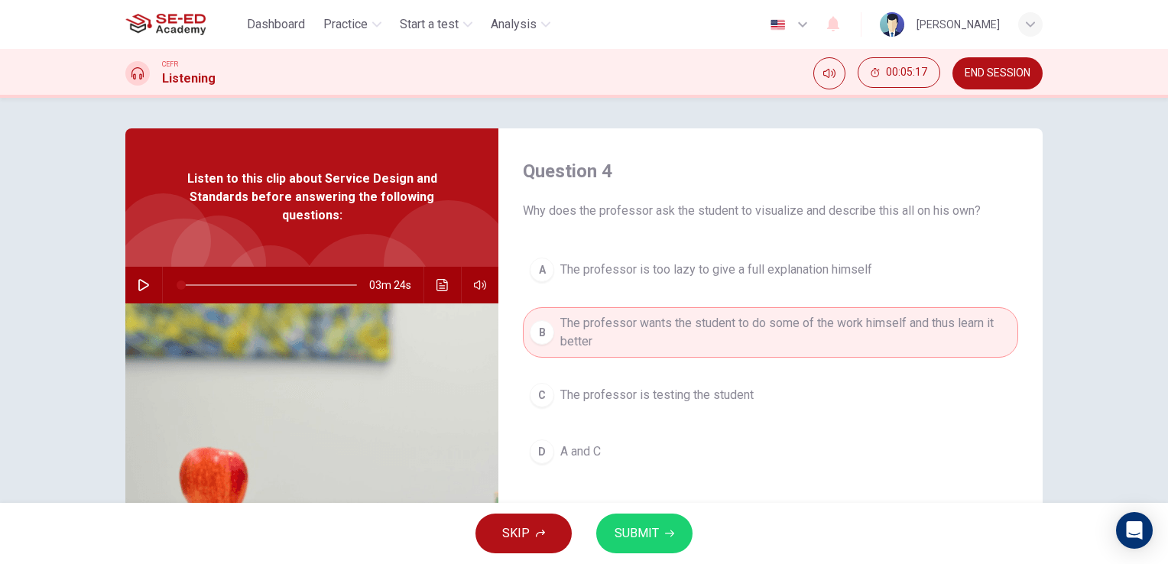
click at [655, 399] on span "The professor is testing the student" at bounding box center [656, 395] width 193 height 18
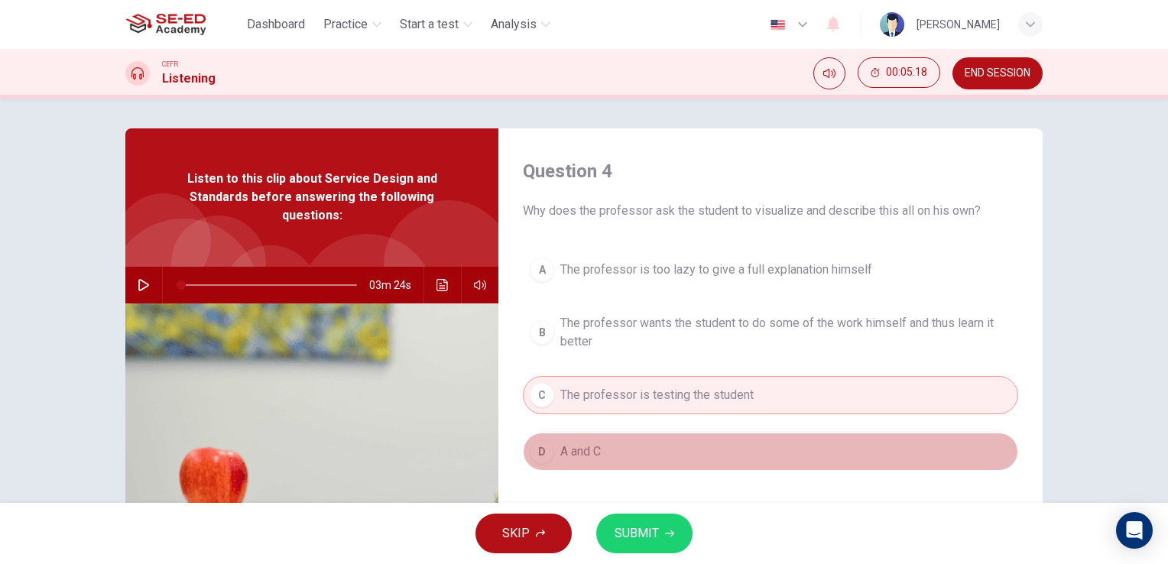
click at [584, 448] on span "A and C" at bounding box center [580, 452] width 41 height 18
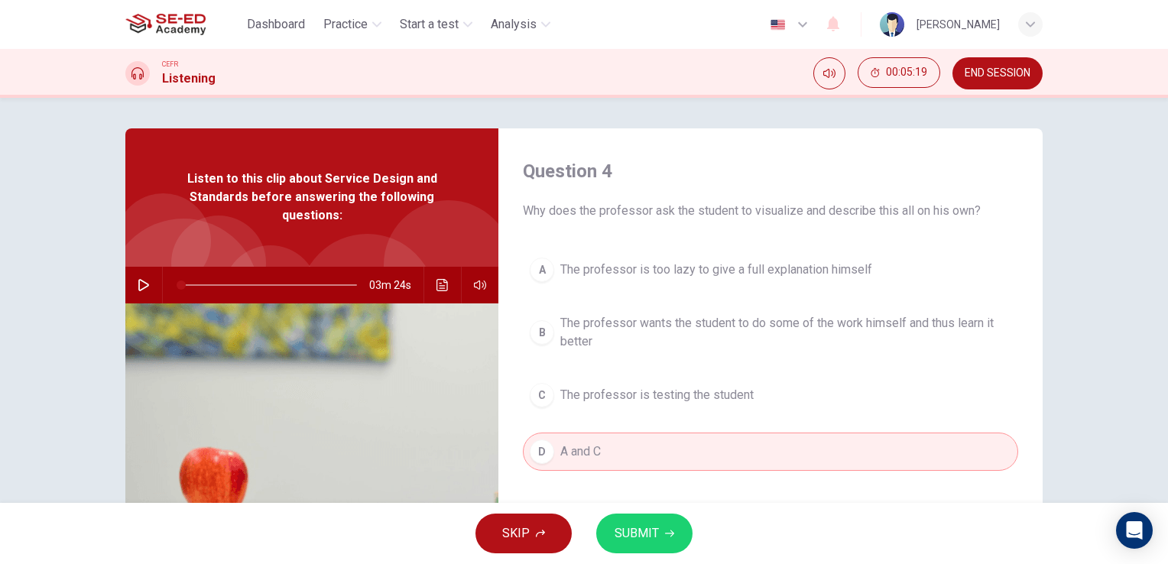
click at [627, 536] on span "SUBMIT" at bounding box center [637, 533] width 44 height 21
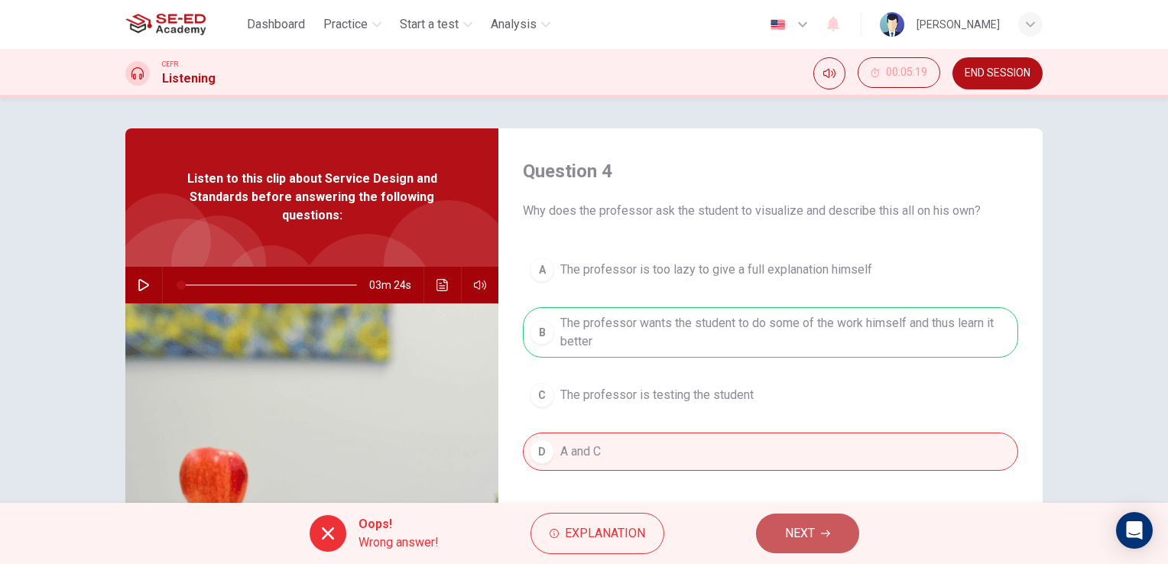
click at [802, 532] on span "NEXT" at bounding box center [800, 533] width 30 height 21
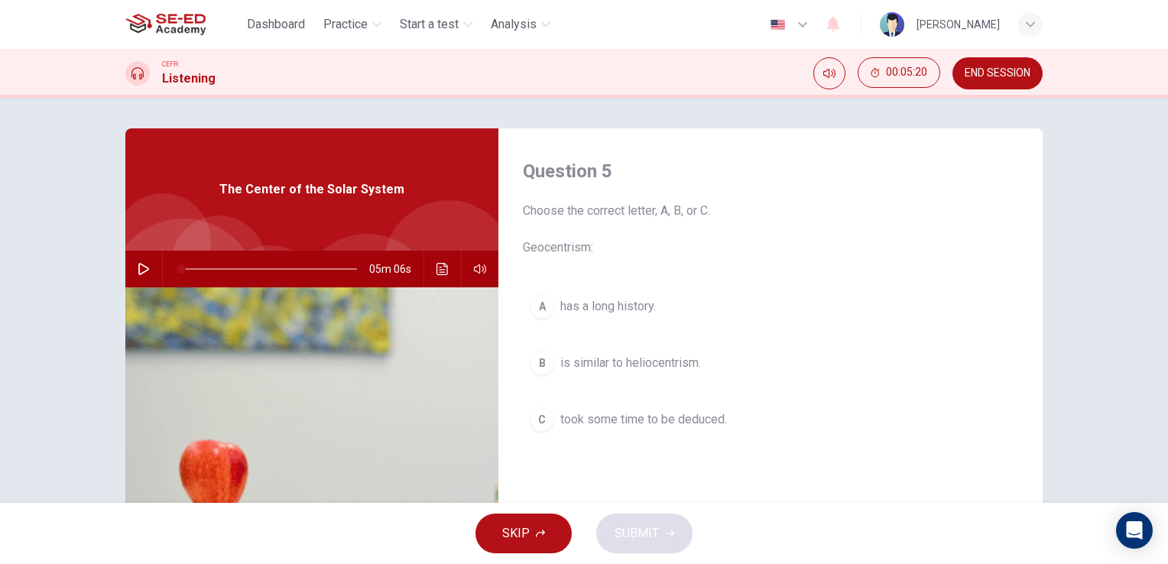
click at [980, 74] on span "END SESSION" at bounding box center [998, 73] width 66 height 12
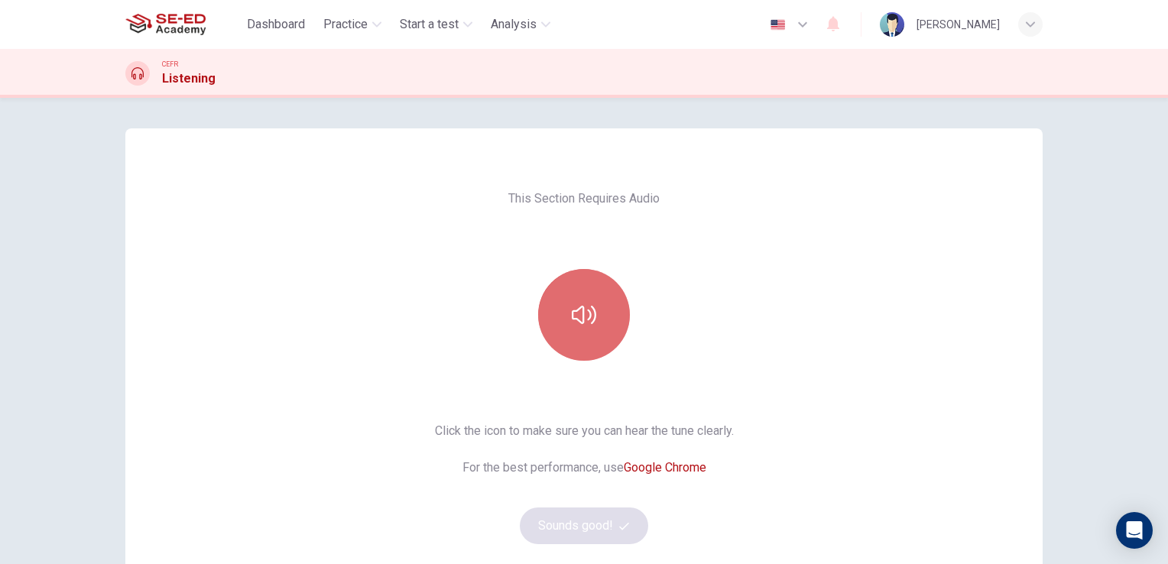
click at [569, 331] on button "button" at bounding box center [584, 315] width 92 height 92
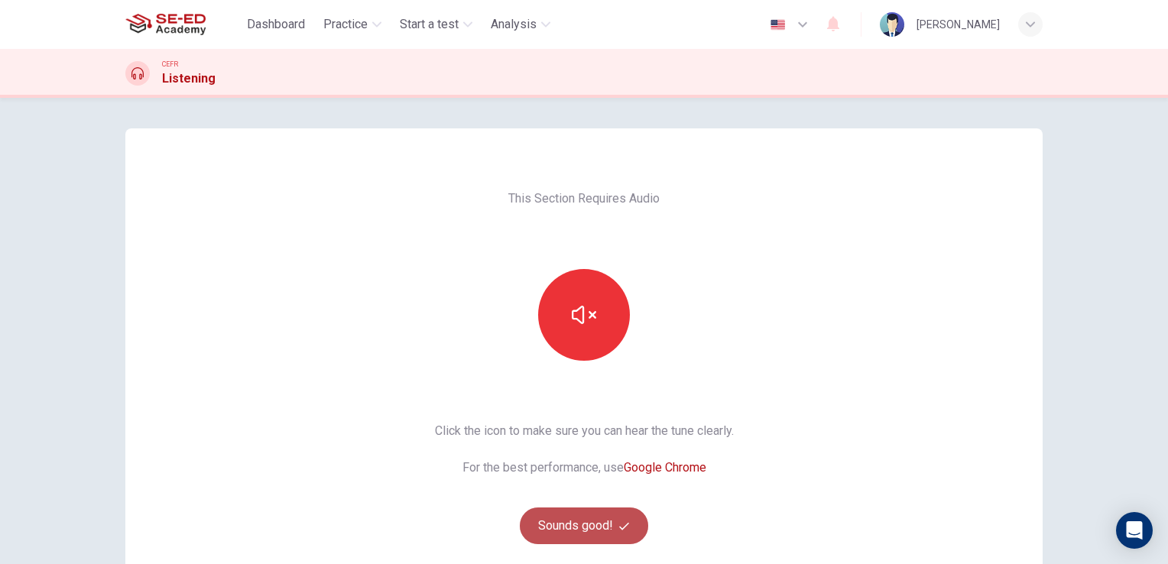
click at [612, 537] on button "Sounds good!" at bounding box center [584, 526] width 128 height 37
